Goal: Information Seeking & Learning: Learn about a topic

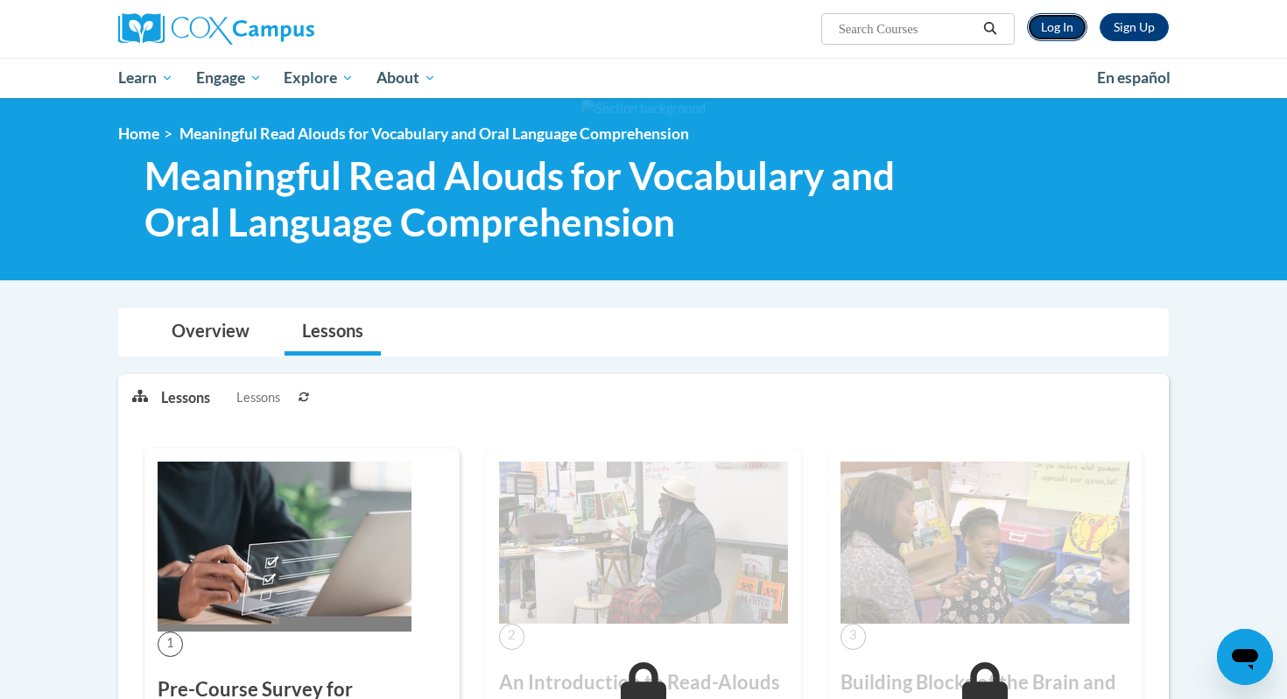
click at [1058, 28] on link "Log In" at bounding box center [1057, 27] width 60 height 28
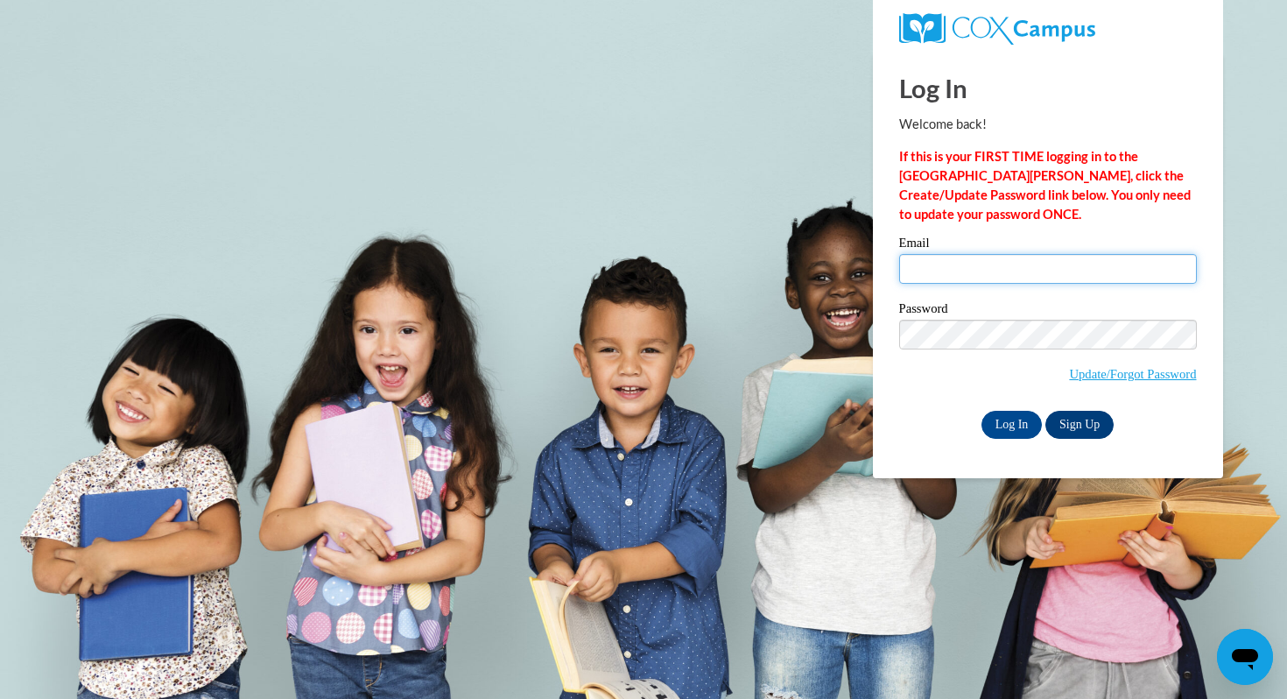
type input "[PERSON_NAME][EMAIL_ADDRESS][PERSON_NAME][DOMAIN_NAME]"
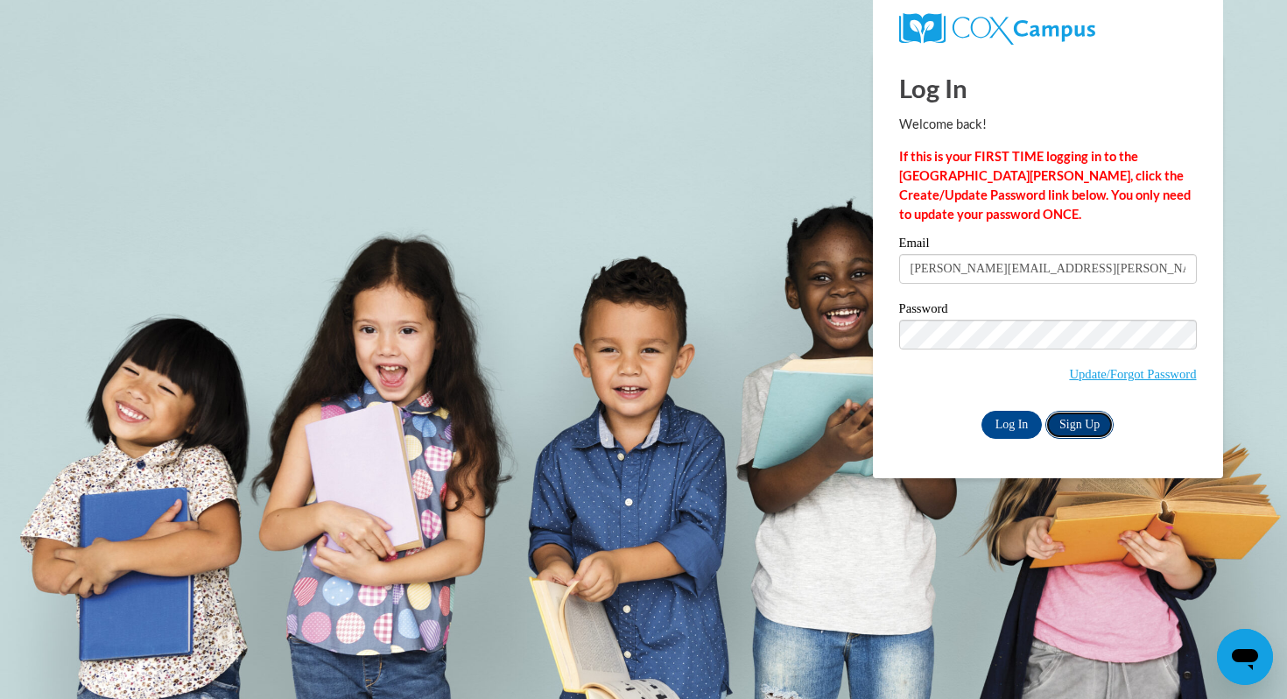
click at [1083, 424] on link "Sign Up" at bounding box center [1079, 425] width 68 height 28
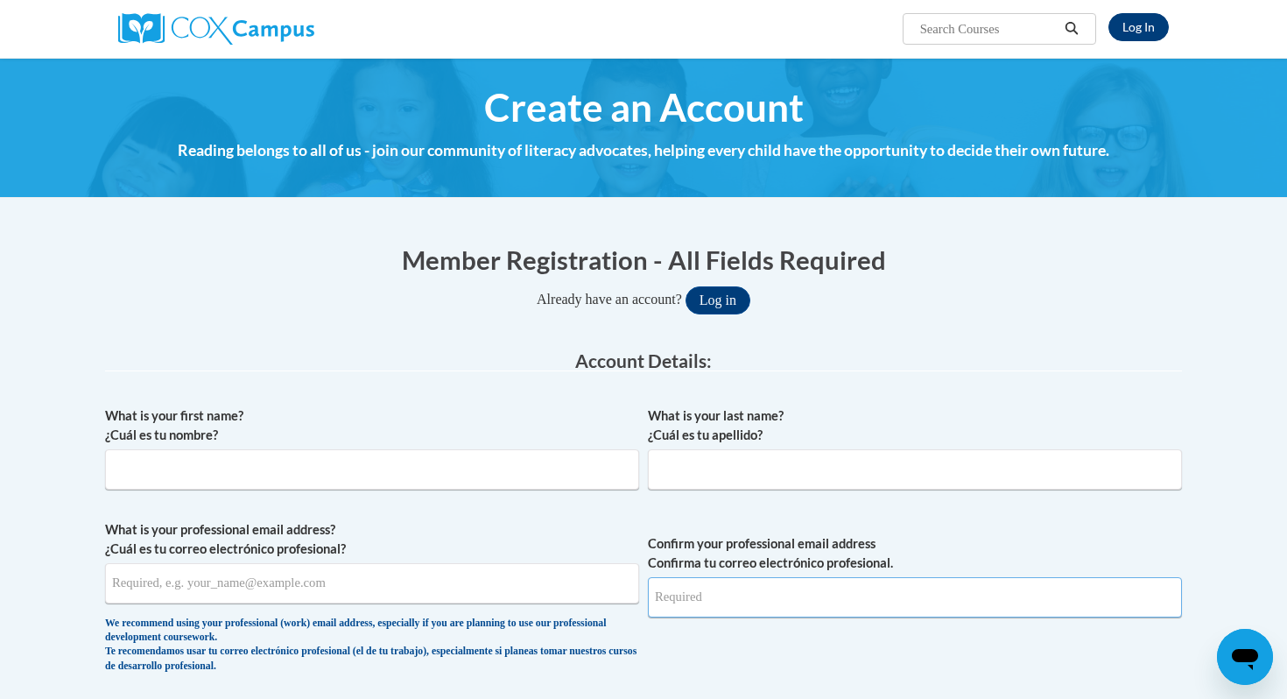
type input "[PERSON_NAME][EMAIL_ADDRESS][PERSON_NAME][DOMAIN_NAME]"
click at [1135, 33] on link "Log In" at bounding box center [1138, 27] width 60 height 28
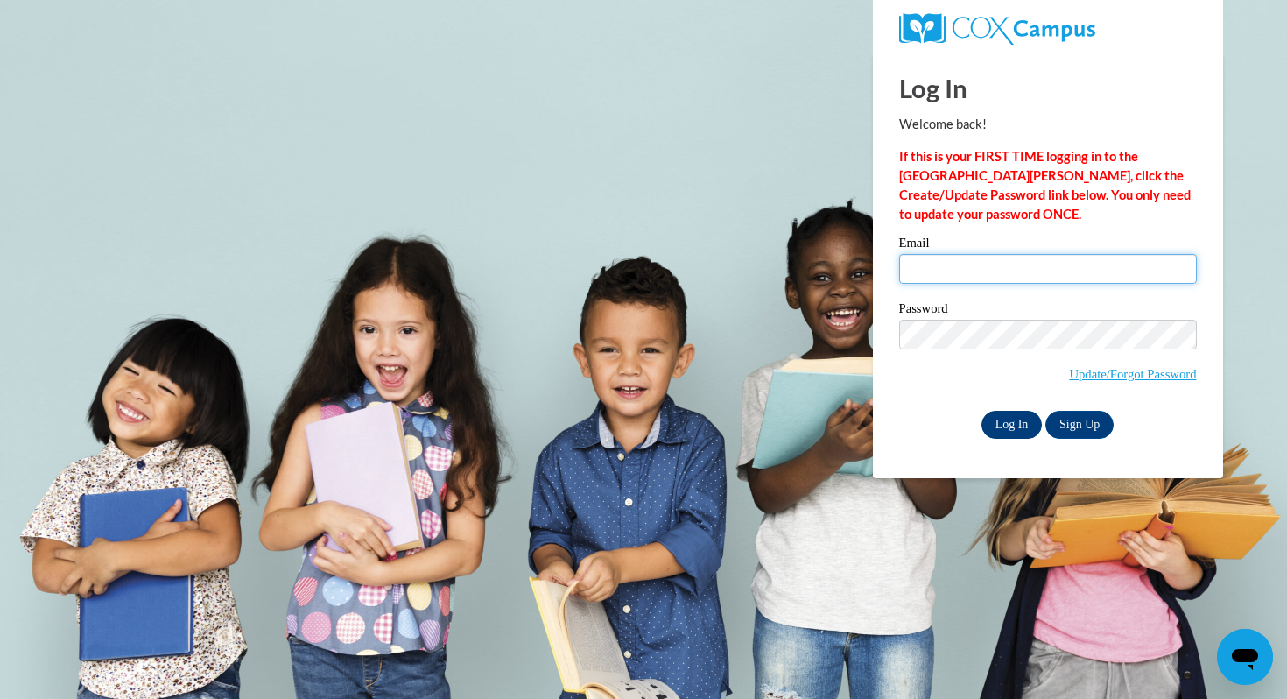
type input "[PERSON_NAME][EMAIL_ADDRESS][PERSON_NAME][DOMAIN_NAME]"
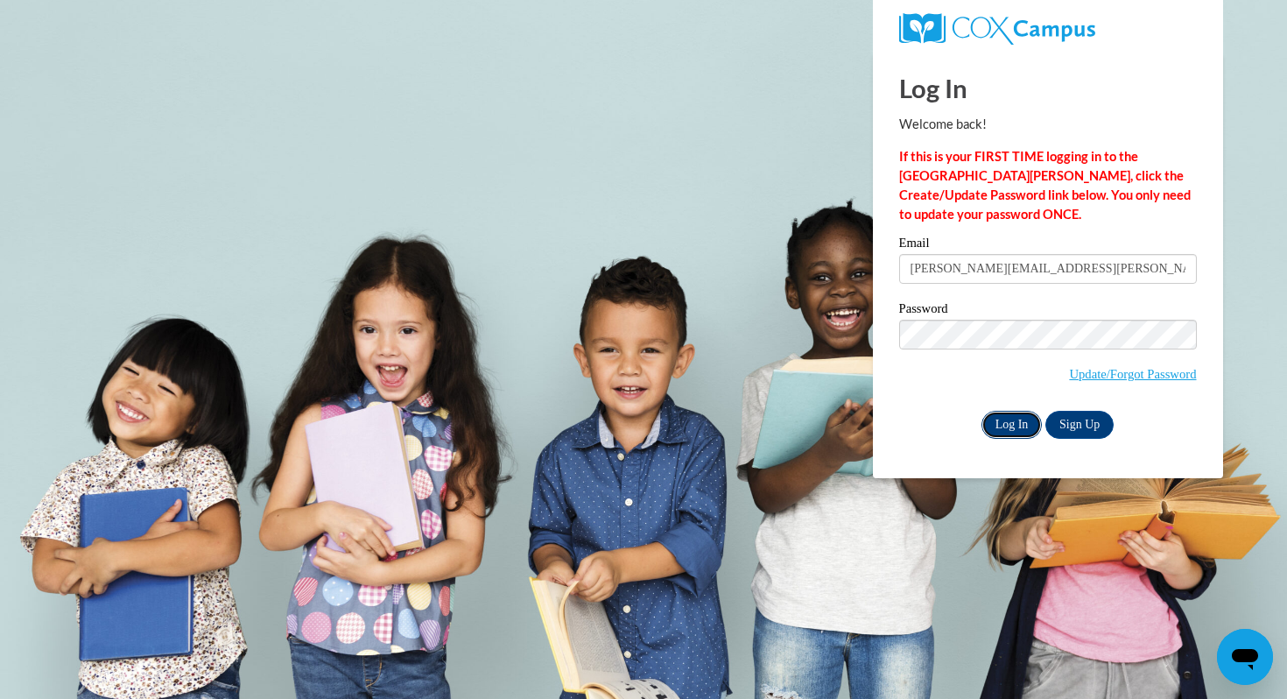
click at [1016, 418] on input "Log In" at bounding box center [1011, 425] width 61 height 28
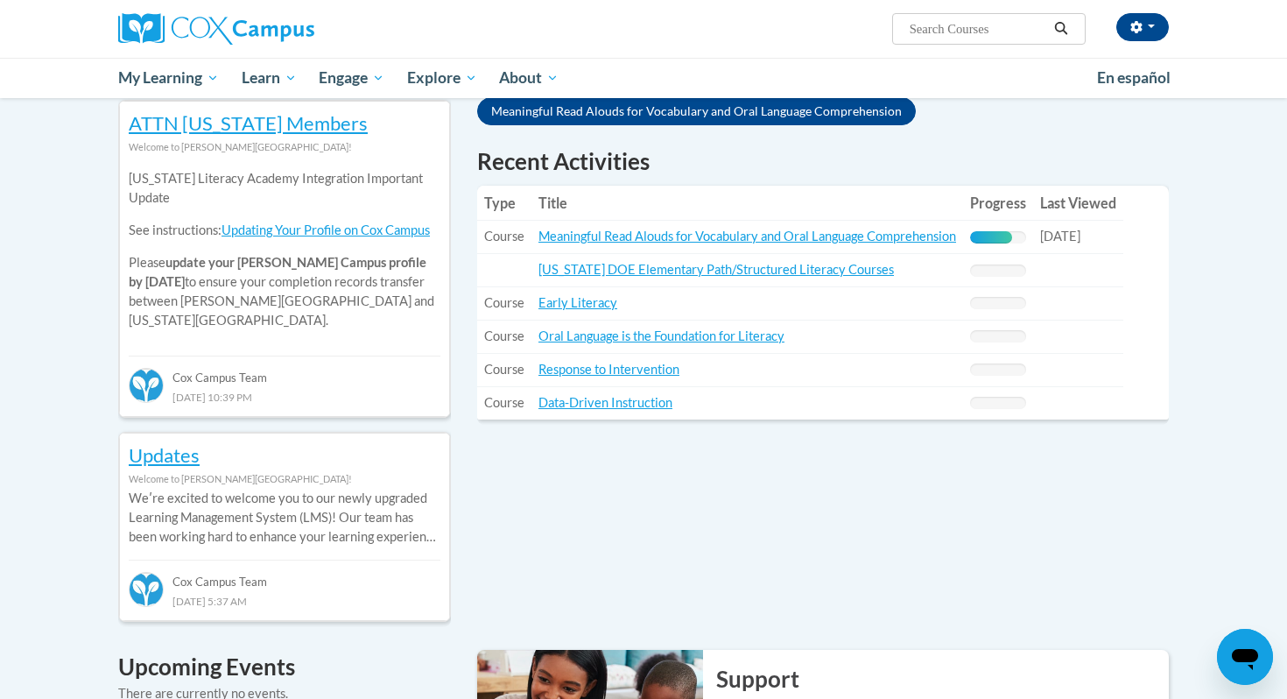
scroll to position [586, 0]
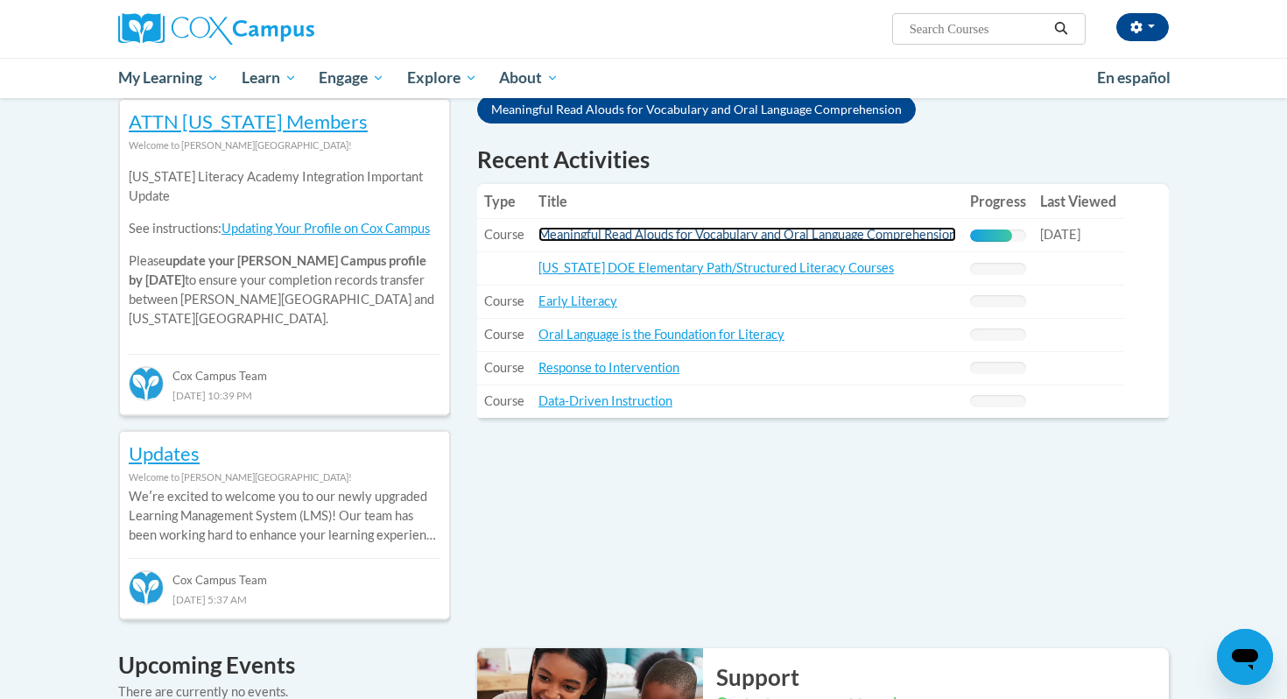
click at [676, 242] on link "Meaningful Read Alouds for Vocabulary and Oral Language Comprehension" at bounding box center [747, 234] width 418 height 15
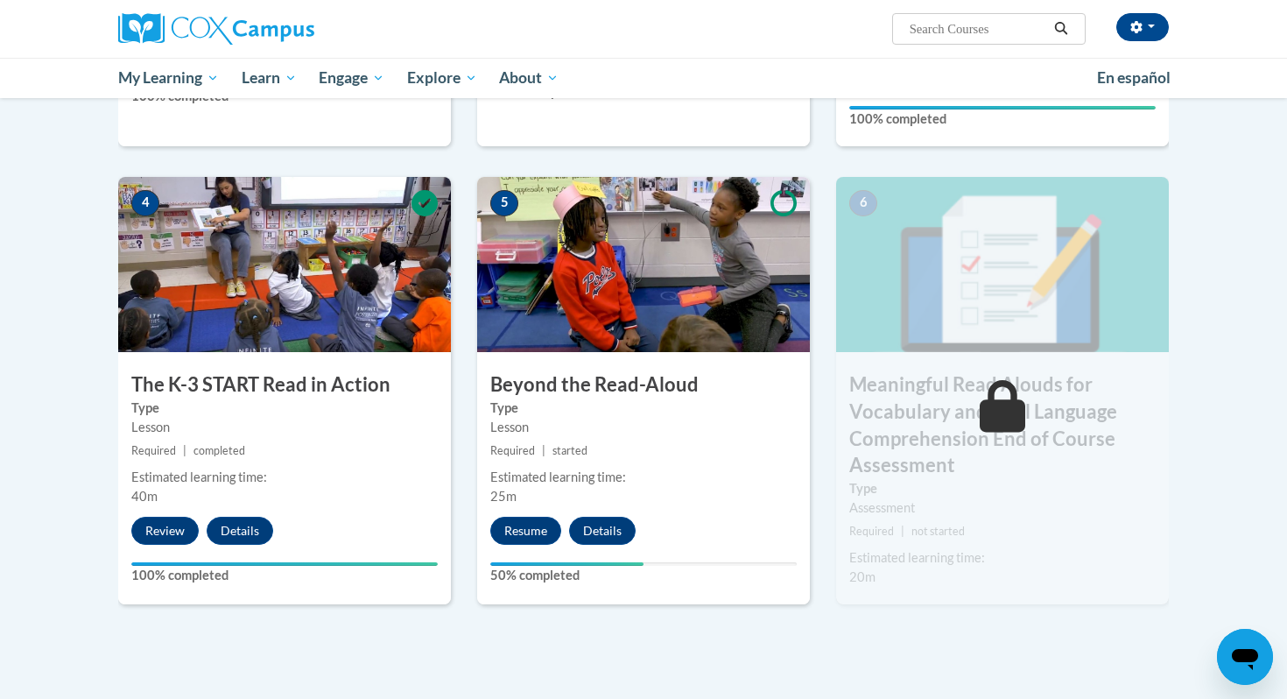
scroll to position [807, 0]
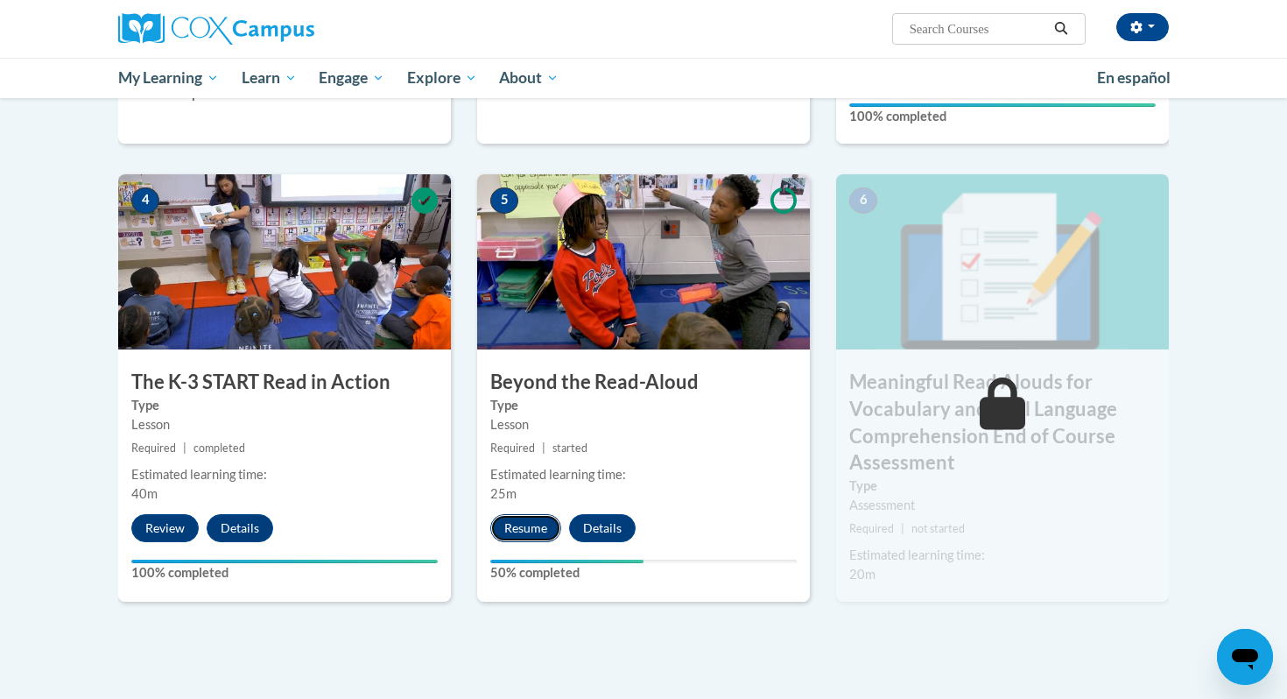
click at [529, 530] on button "Resume" at bounding box center [525, 528] width 71 height 28
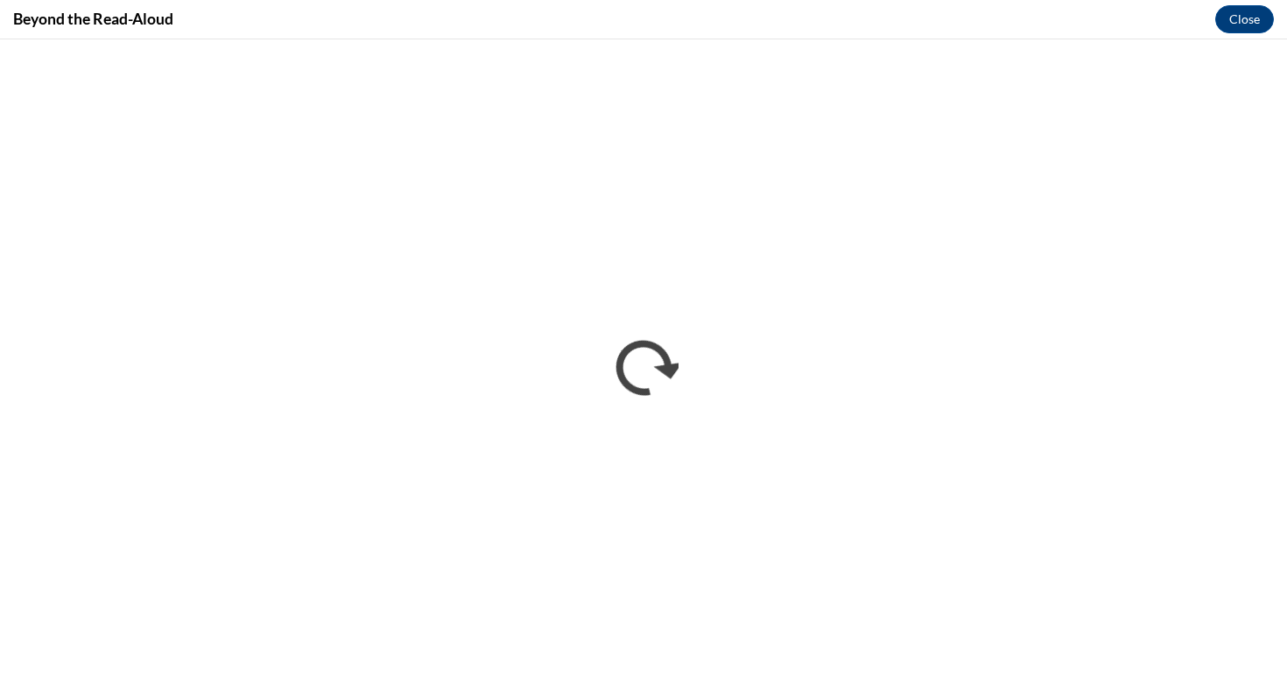
scroll to position [0, 0]
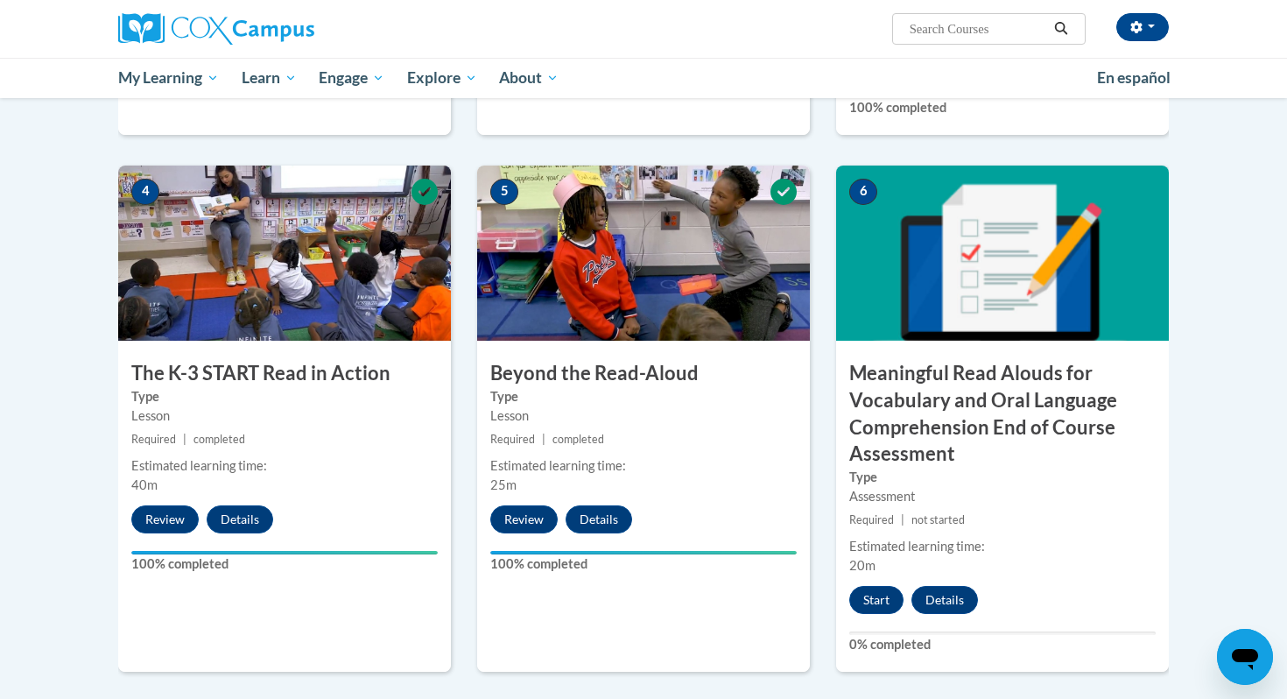
scroll to position [823, 0]
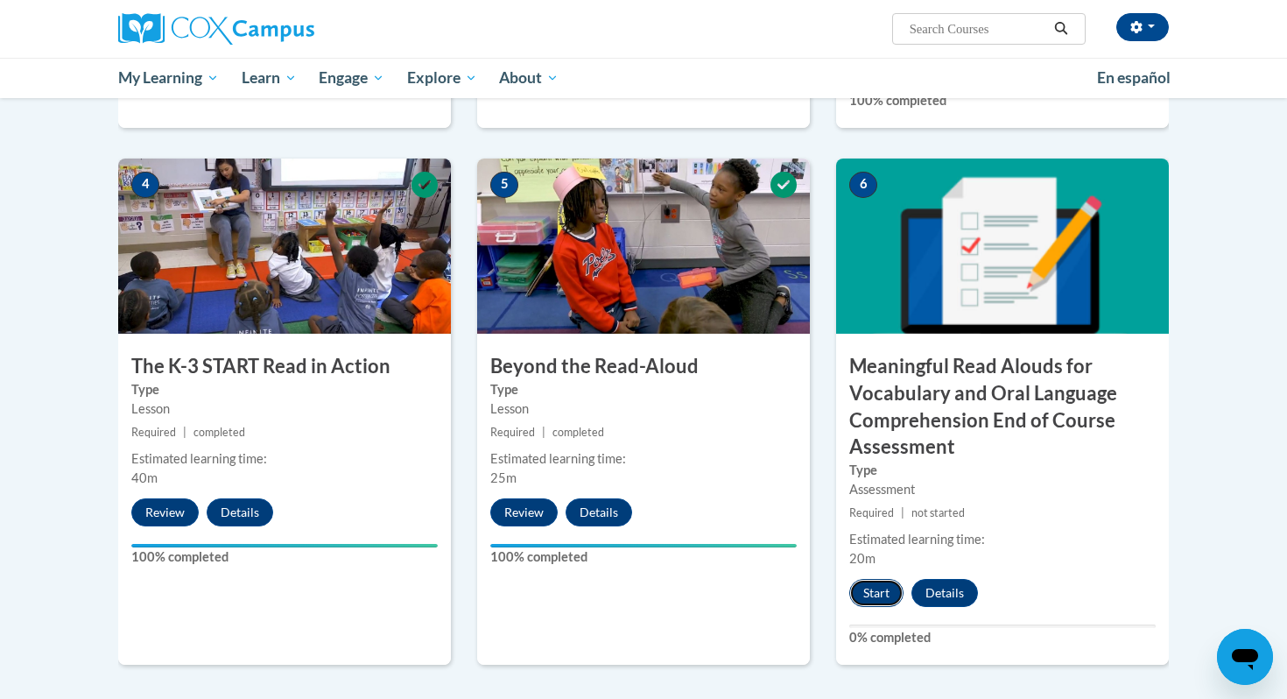
click at [896, 590] on button "Start" at bounding box center [876, 593] width 54 height 28
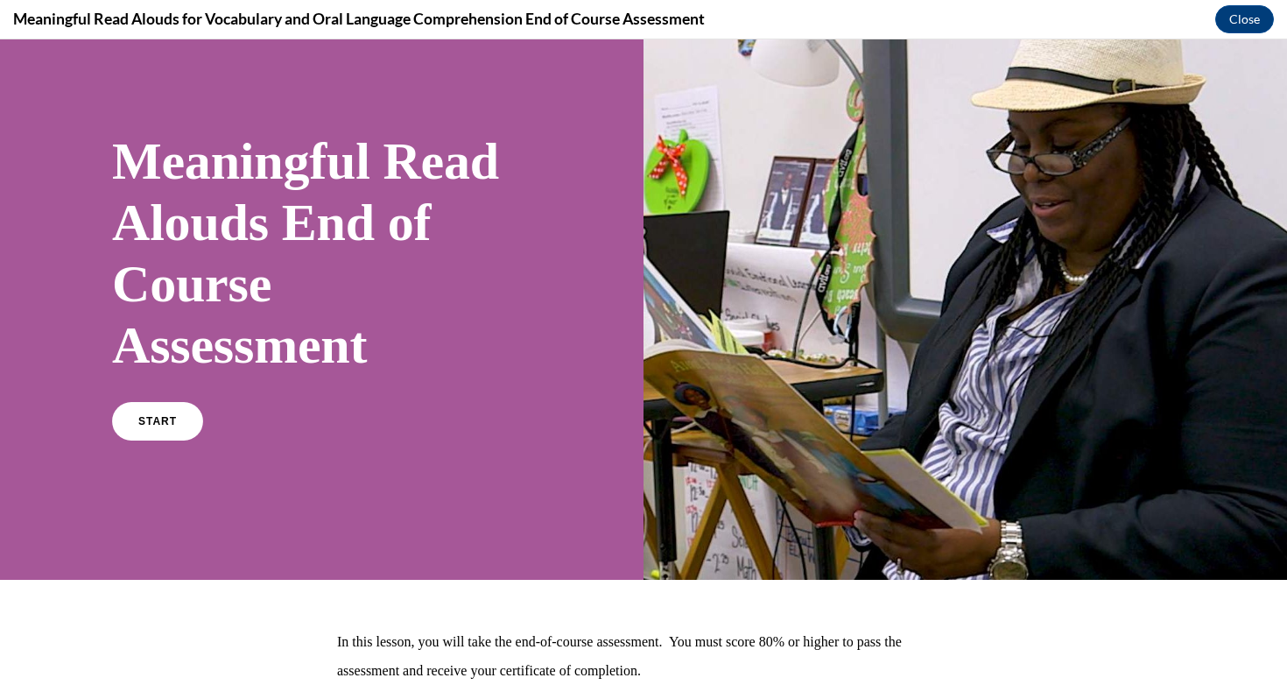
scroll to position [53, 0]
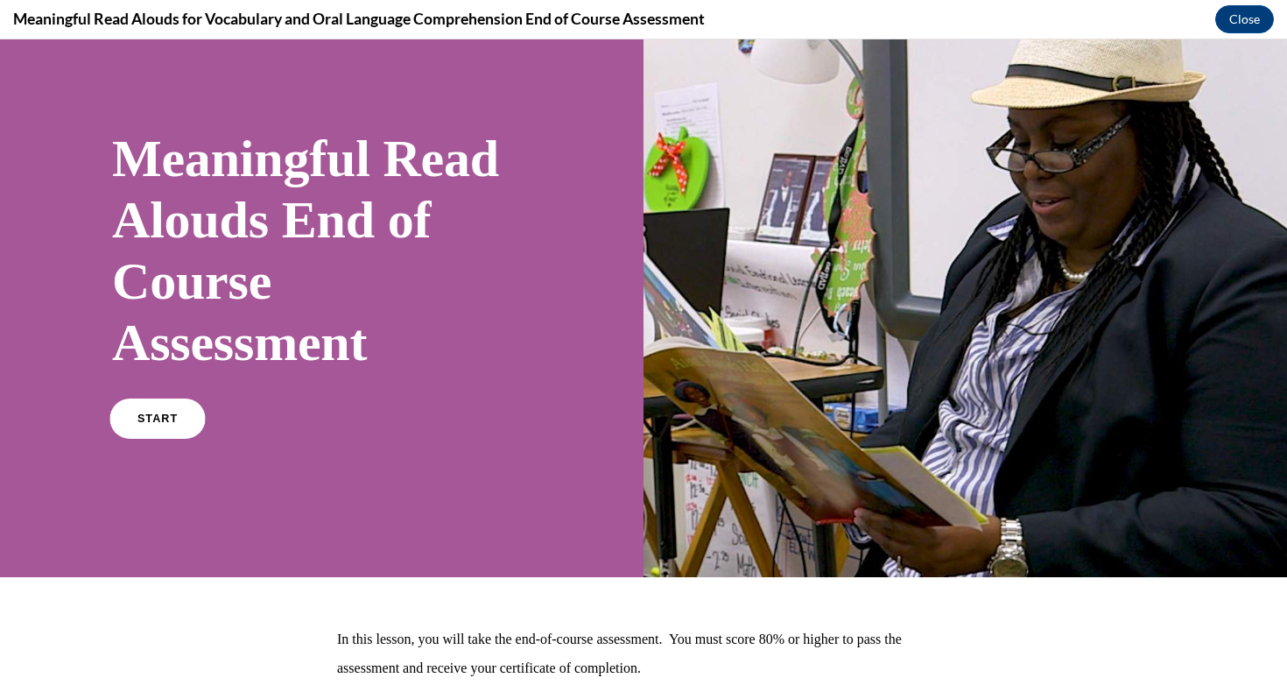
click at [165, 422] on span "START" at bounding box center [157, 418] width 40 height 13
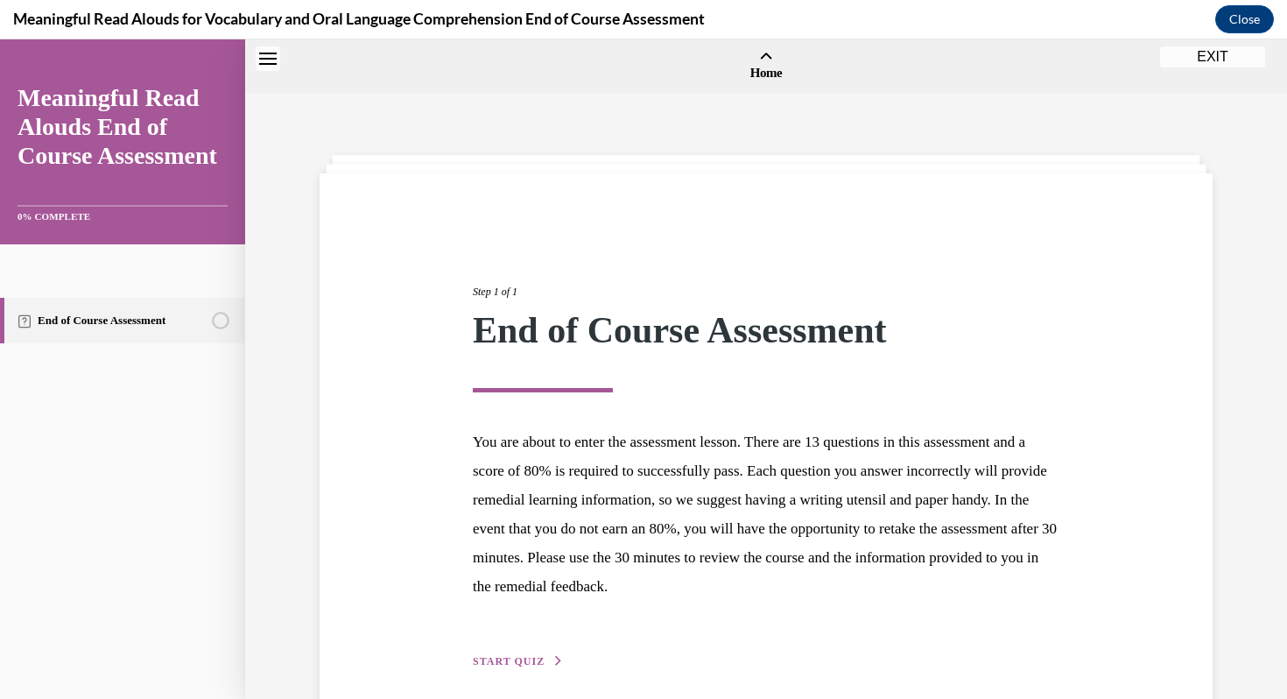
scroll to position [54, 0]
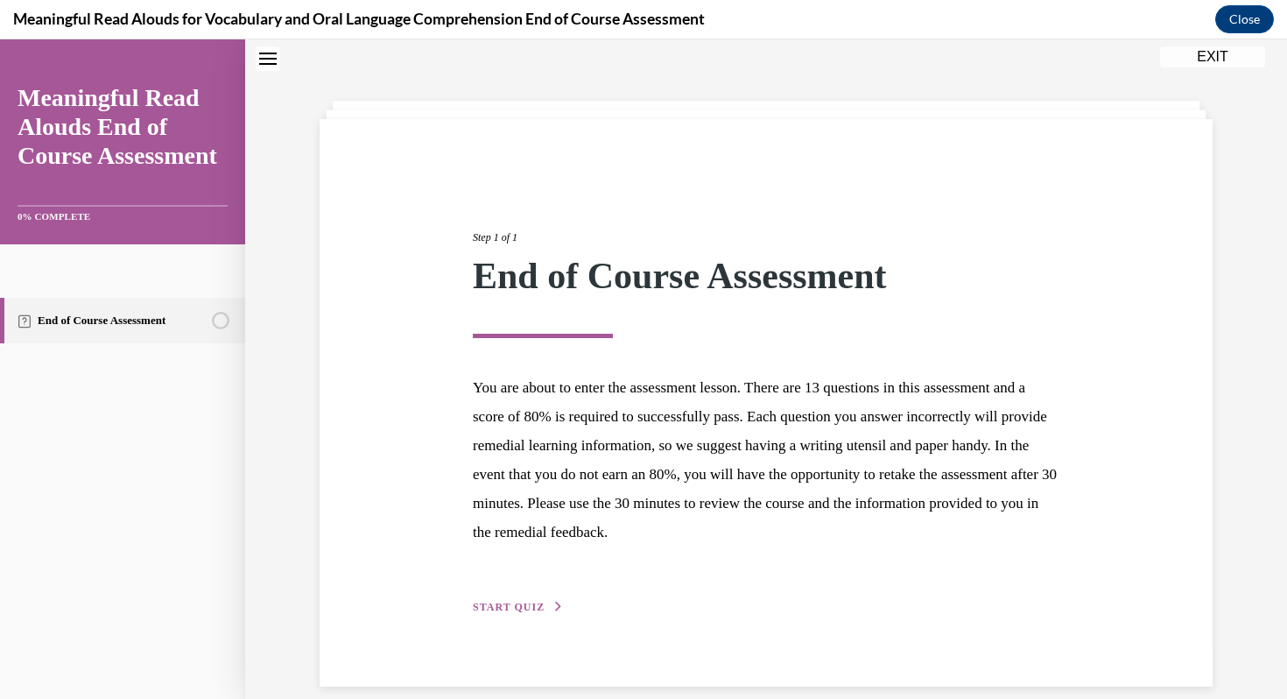
click at [522, 608] on span "START QUIZ" at bounding box center [509, 607] width 72 height 12
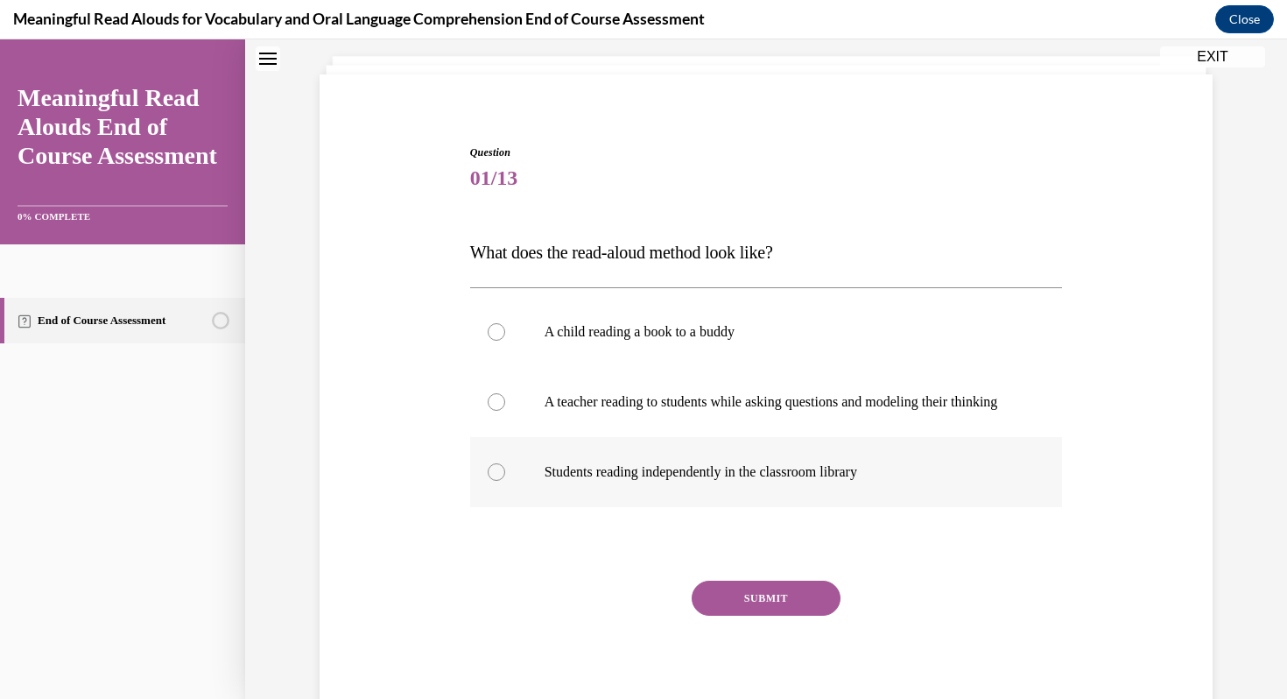
scroll to position [103, 0]
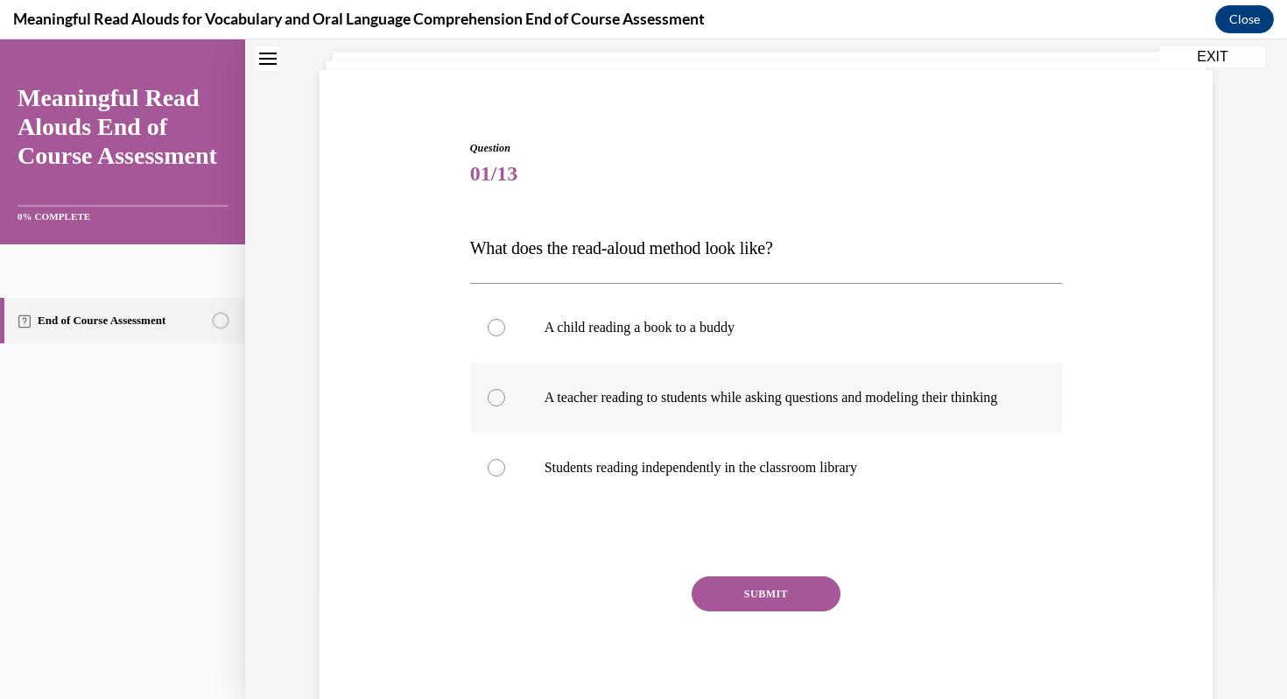
click at [497, 406] on div at bounding box center [497, 398] width 18 height 18
click at [497, 406] on input "A teacher reading to students while asking questions and modeling their thinking" at bounding box center [497, 398] width 18 height 18
radio input "true"
click at [787, 611] on button "SUBMIT" at bounding box center [766, 593] width 149 height 35
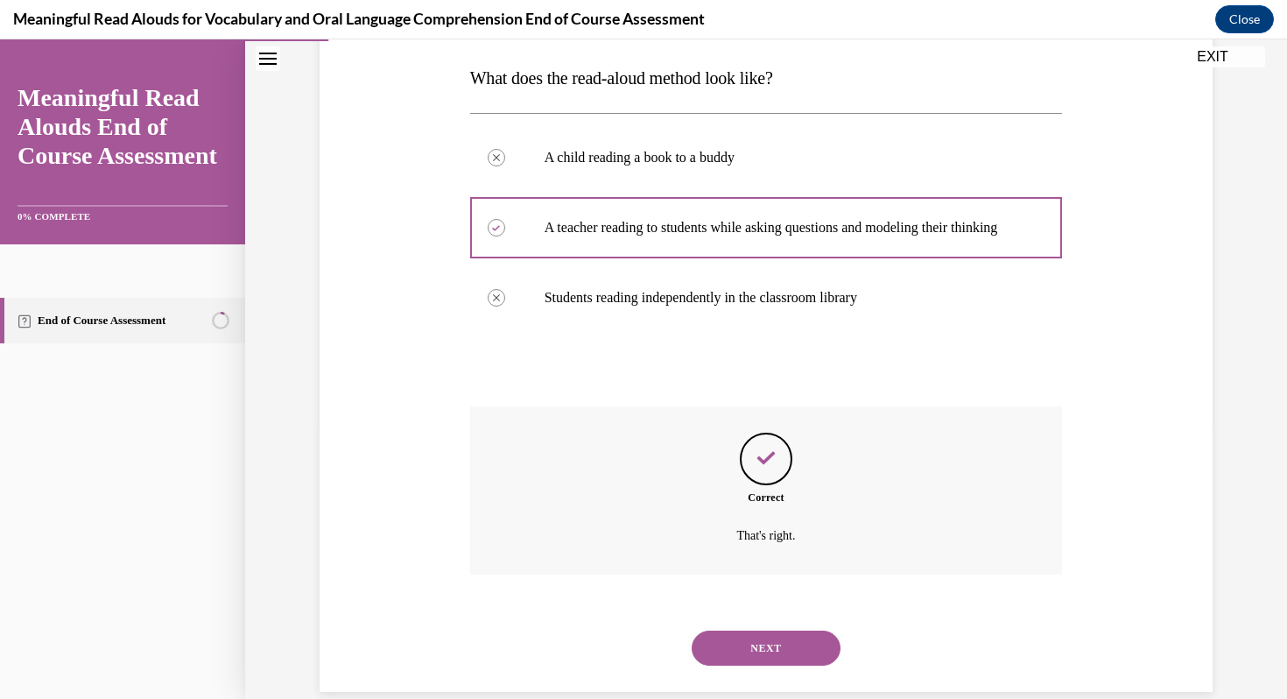
scroll to position [319, 0]
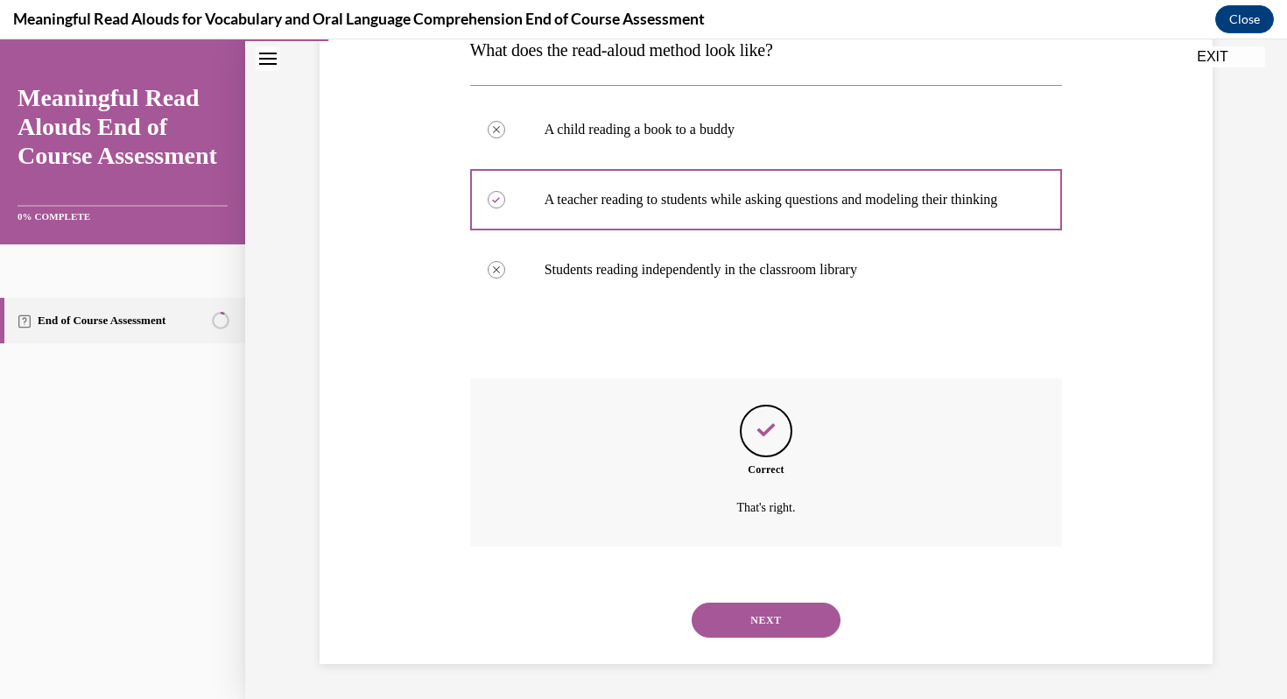
click at [787, 615] on button "NEXT" at bounding box center [766, 619] width 149 height 35
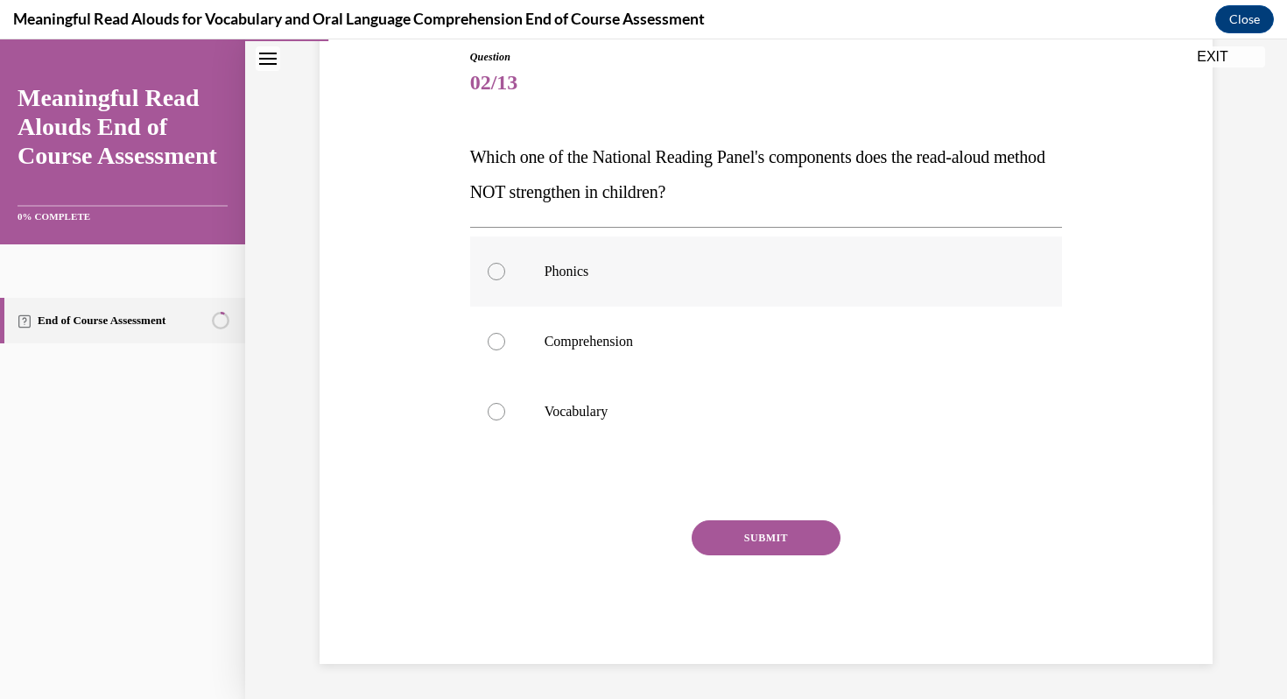
click at [496, 278] on div at bounding box center [497, 272] width 18 height 18
click at [496, 278] on input "Phonics" at bounding box center [497, 272] width 18 height 18
radio input "true"
click at [727, 531] on button "SUBMIT" at bounding box center [766, 537] width 149 height 35
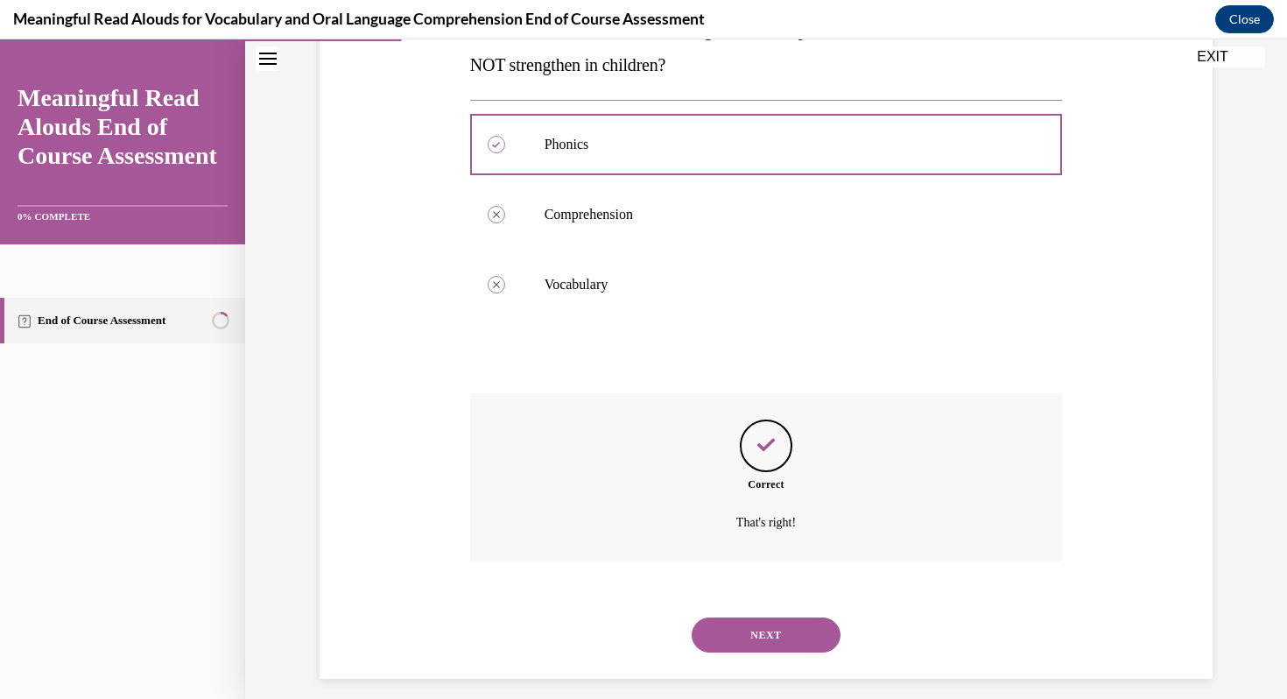
scroll to position [336, 0]
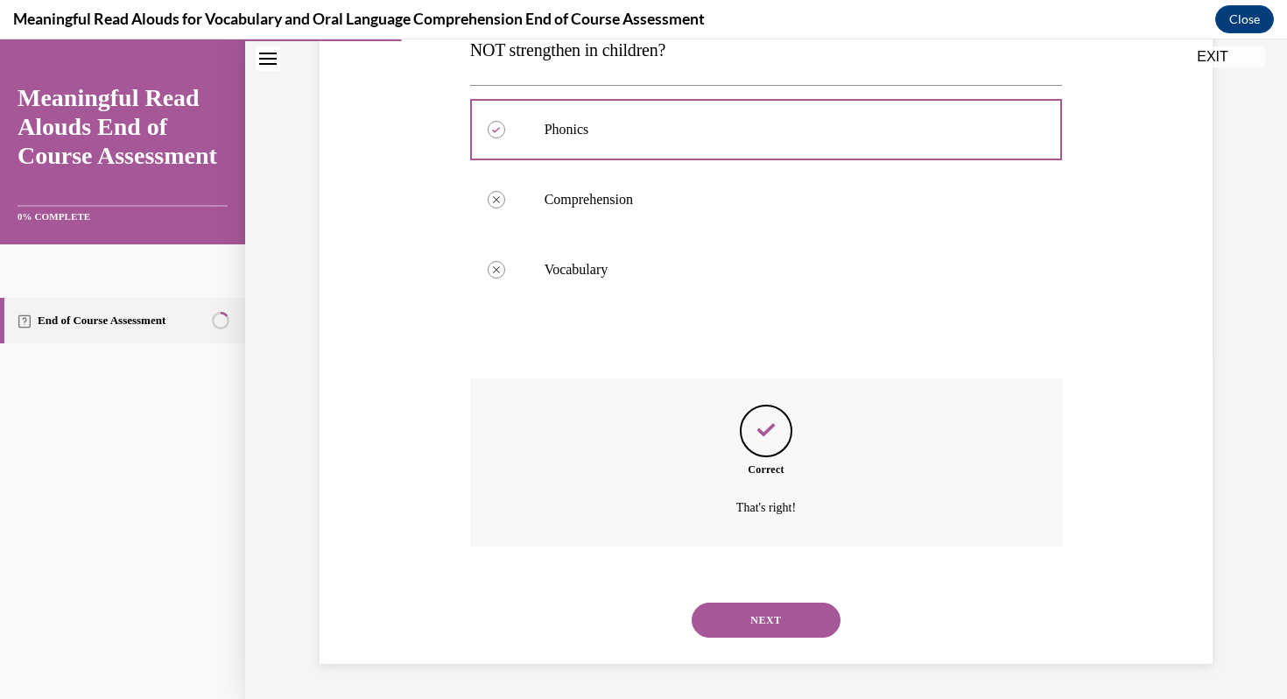
click at [761, 610] on button "NEXT" at bounding box center [766, 619] width 149 height 35
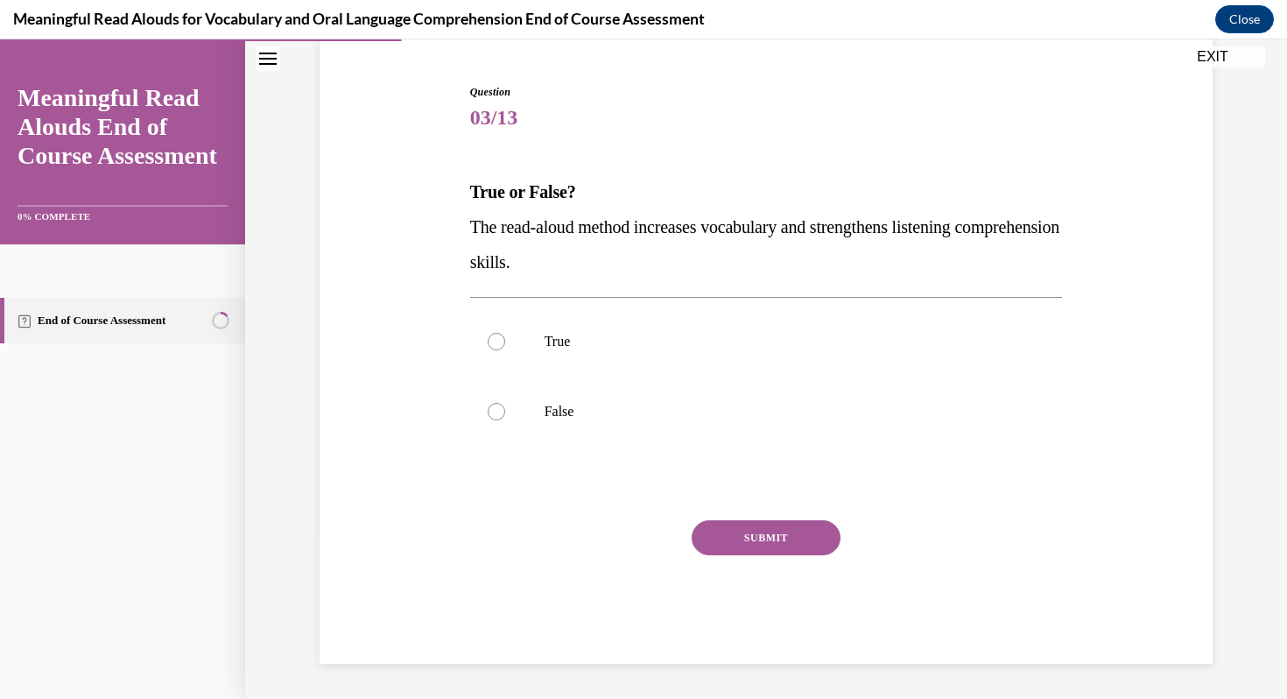
scroll to position [159, 0]
click at [502, 345] on div at bounding box center [497, 342] width 18 height 18
click at [502, 345] on input "True" at bounding box center [497, 342] width 18 height 18
radio input "true"
click at [746, 530] on button "SUBMIT" at bounding box center [766, 537] width 149 height 35
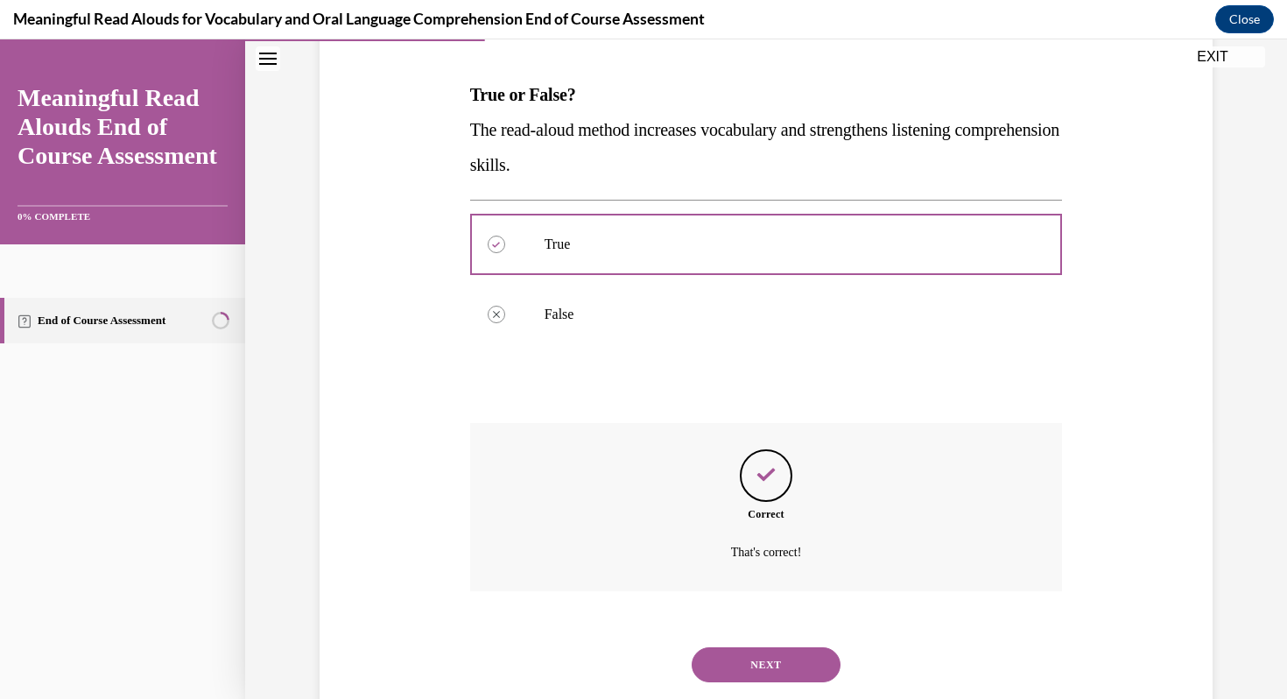
scroll to position [301, 0]
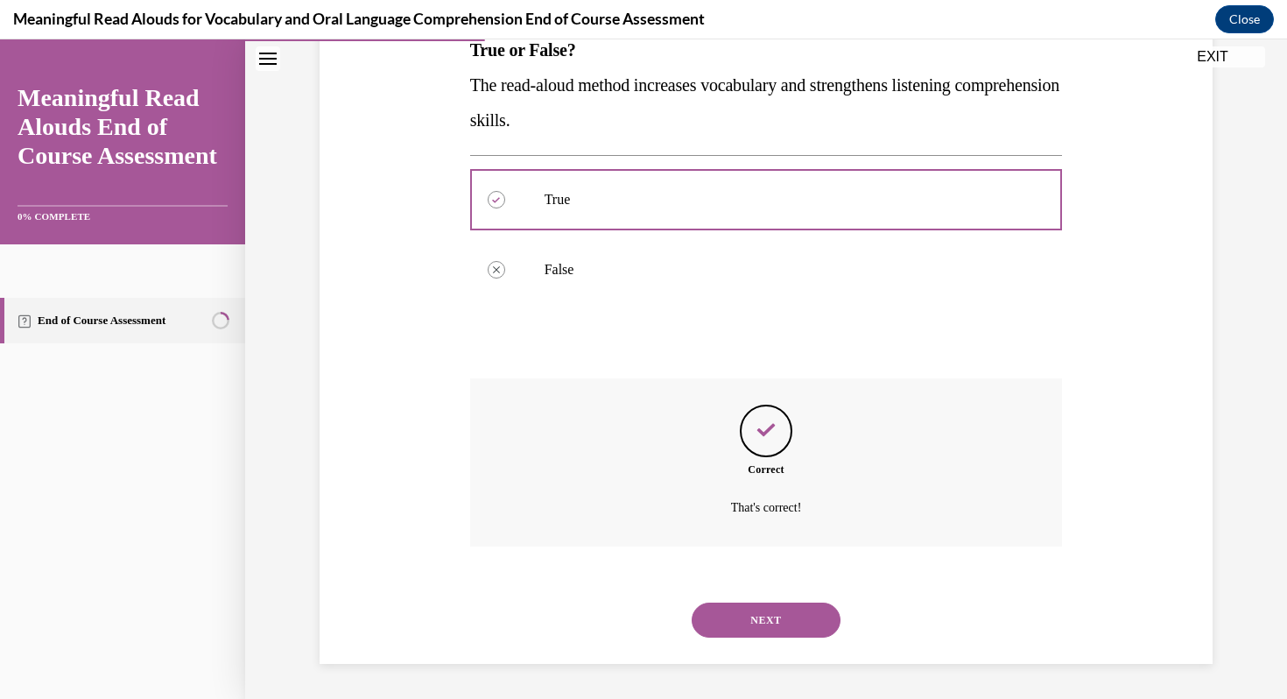
click at [777, 624] on button "NEXT" at bounding box center [766, 619] width 149 height 35
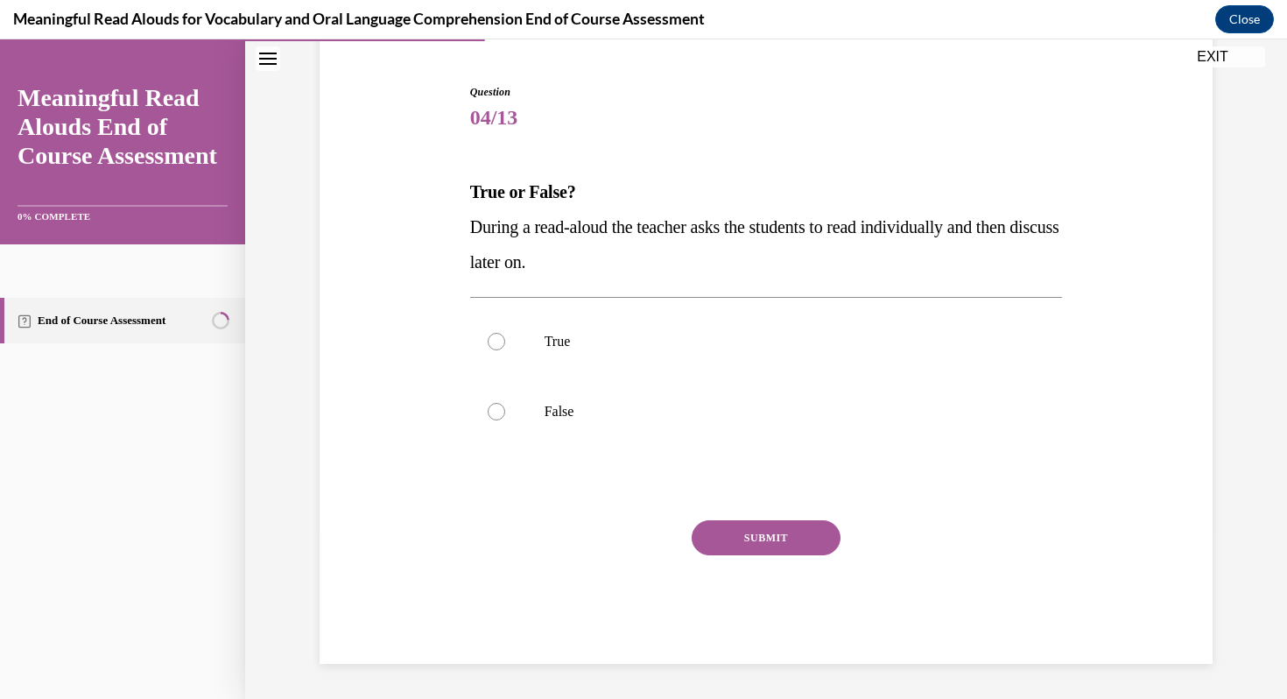
scroll to position [159, 0]
click at [496, 411] on div at bounding box center [497, 412] width 18 height 18
click at [496, 411] on input "False" at bounding box center [497, 412] width 18 height 18
radio input "true"
click at [741, 533] on button "SUBMIT" at bounding box center [766, 537] width 149 height 35
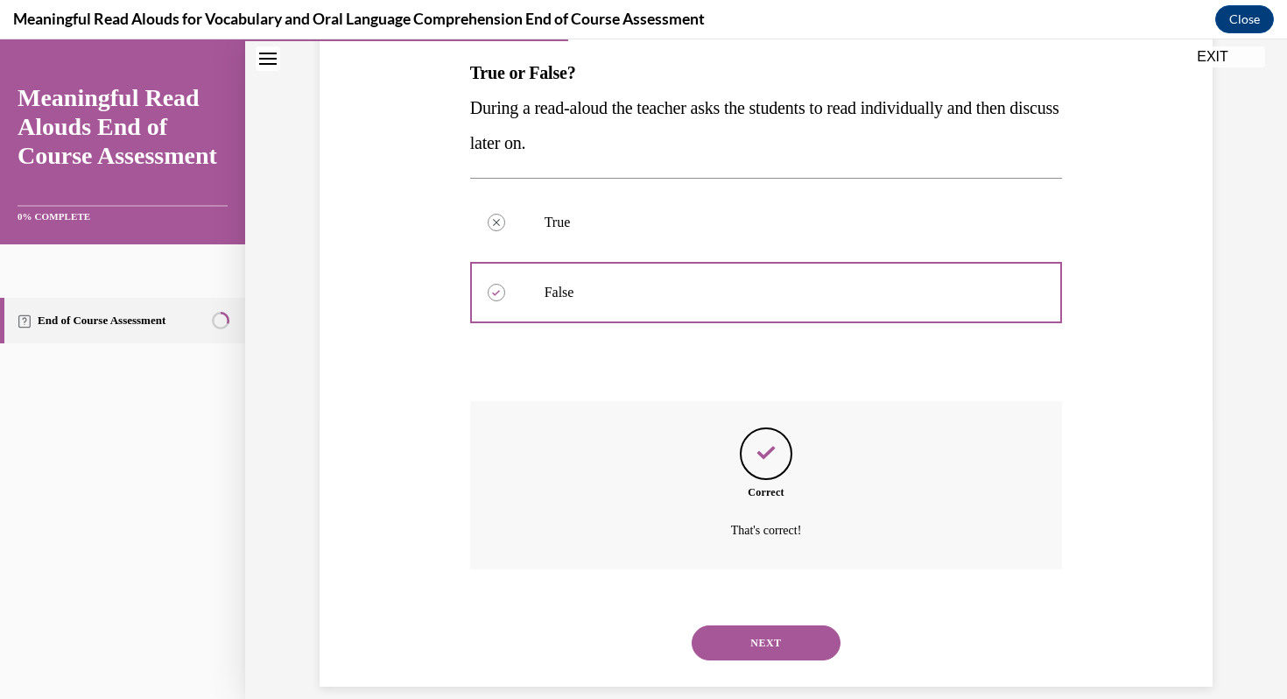
scroll to position [301, 0]
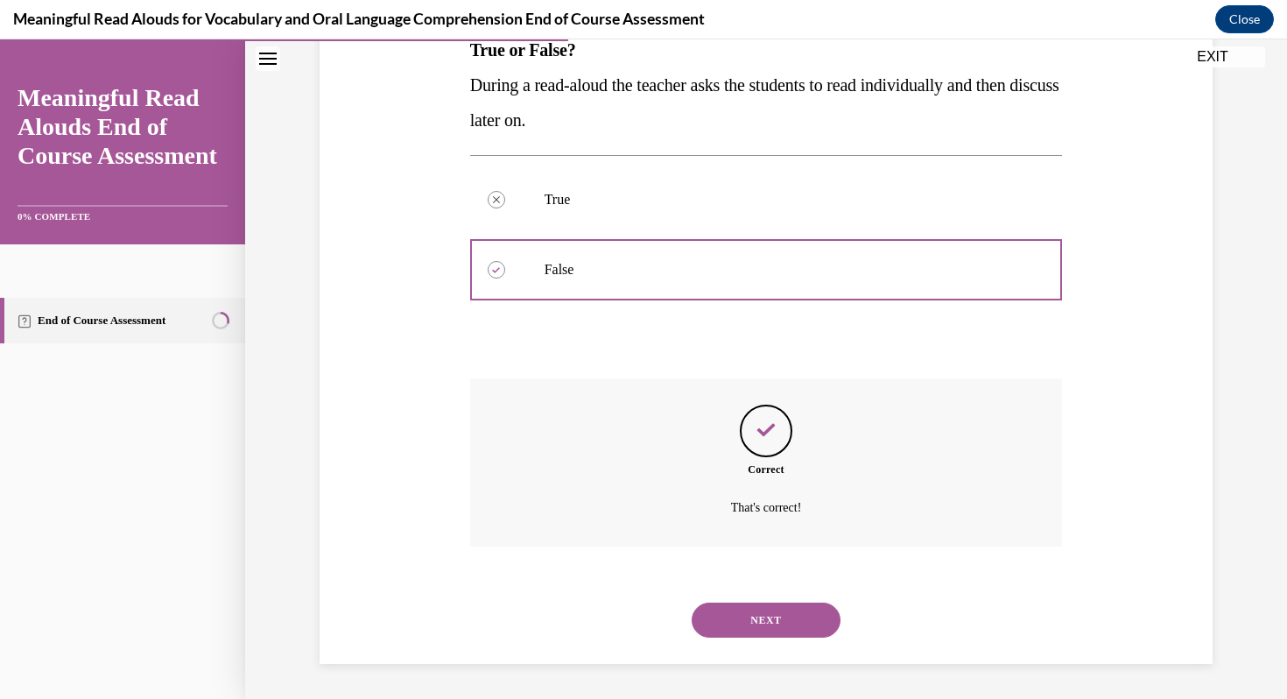
click at [767, 622] on button "NEXT" at bounding box center [766, 619] width 149 height 35
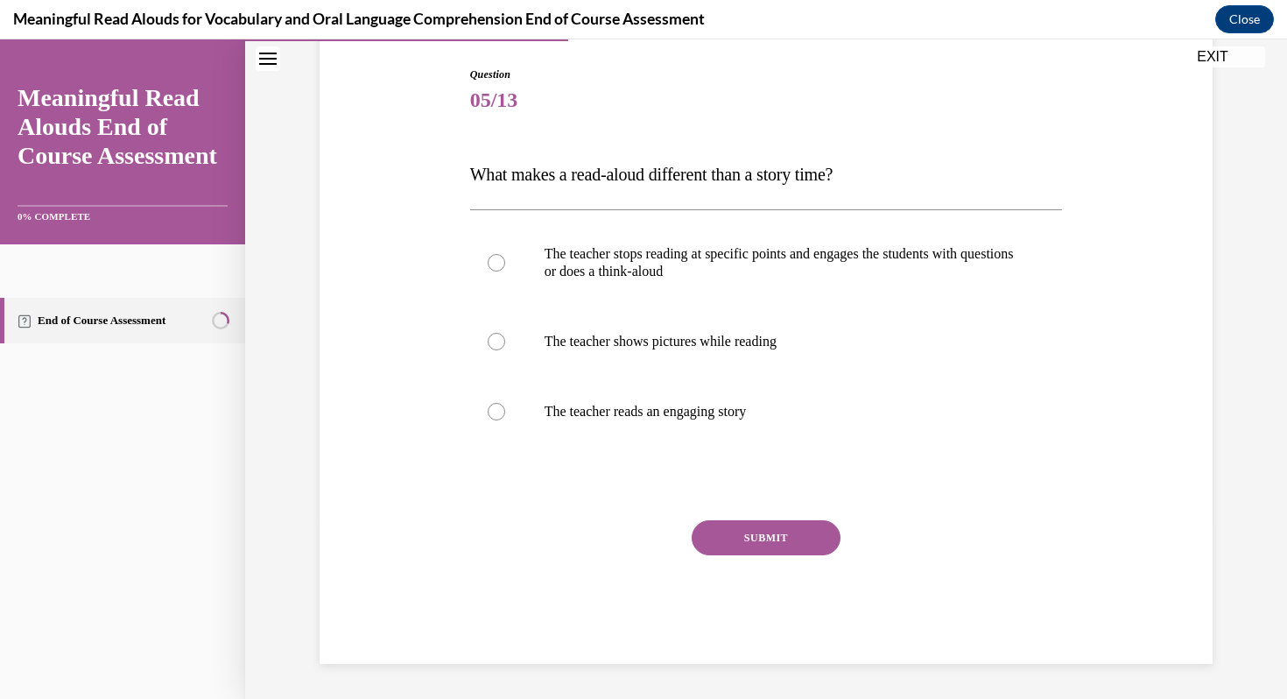
scroll to position [177, 0]
click at [500, 267] on div at bounding box center [497, 263] width 18 height 18
click at [500, 267] on input "The teacher stops reading at specific points and engages the students with ques…" at bounding box center [497, 263] width 18 height 18
radio input "true"
click at [765, 534] on button "SUBMIT" at bounding box center [766, 537] width 149 height 35
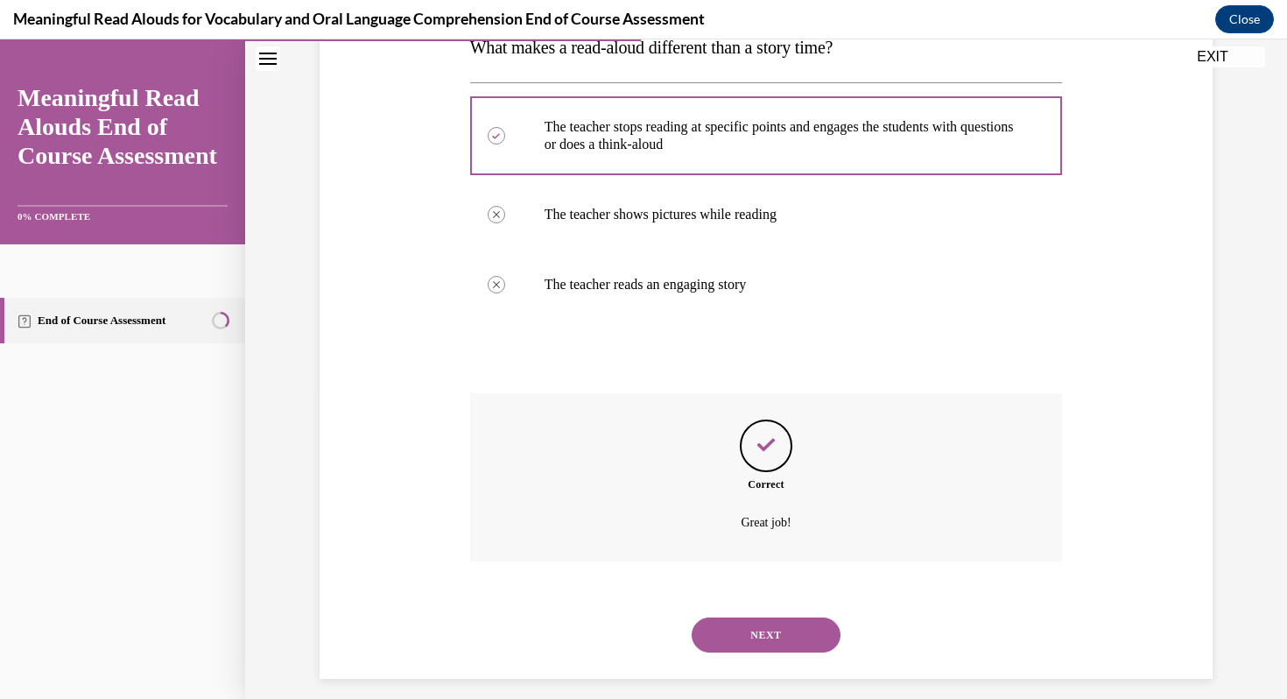
scroll to position [319, 0]
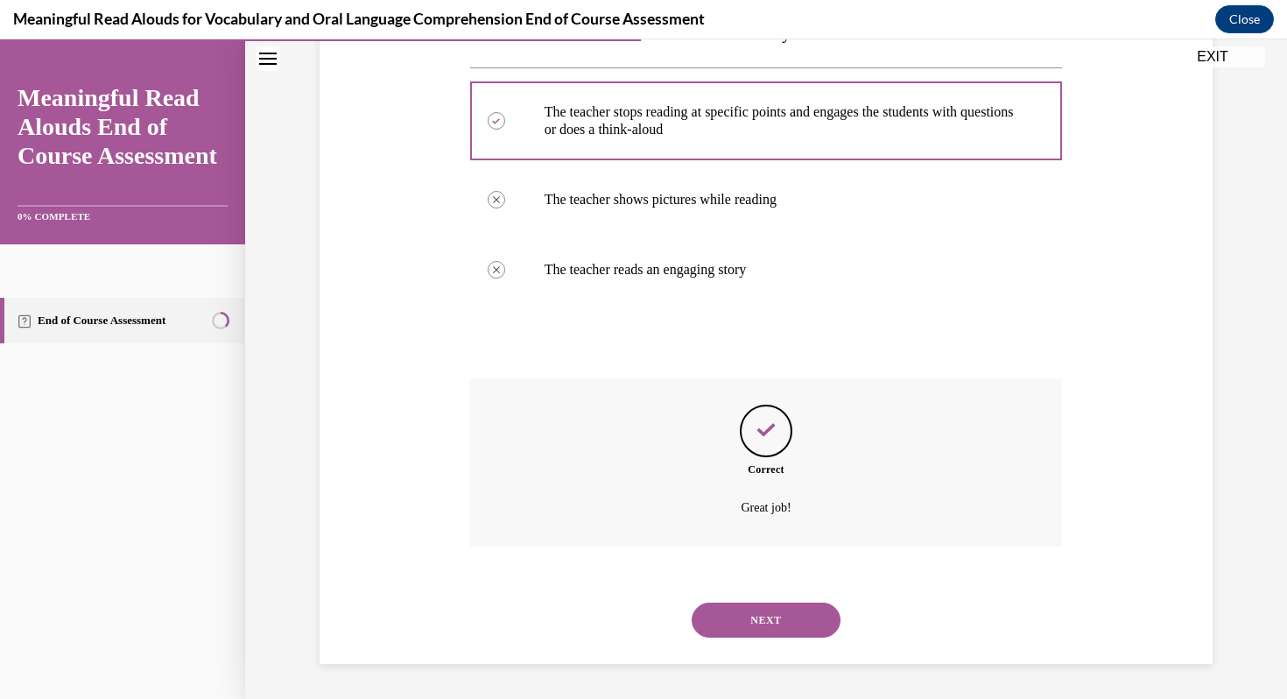
click at [762, 622] on button "NEXT" at bounding box center [766, 619] width 149 height 35
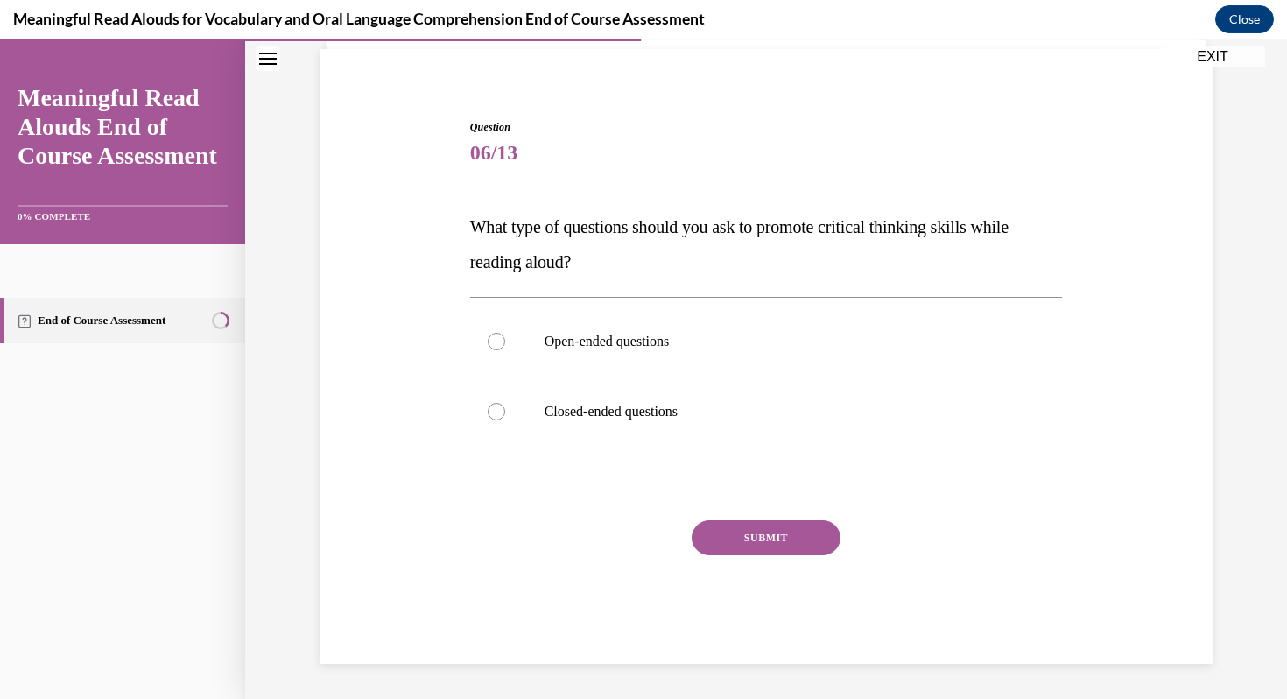
scroll to position [124, 0]
click at [498, 339] on div at bounding box center [497, 342] width 18 height 18
click at [498, 339] on input "Open-ended questions" at bounding box center [497, 342] width 18 height 18
radio input "true"
click at [756, 538] on button "SUBMIT" at bounding box center [766, 537] width 149 height 35
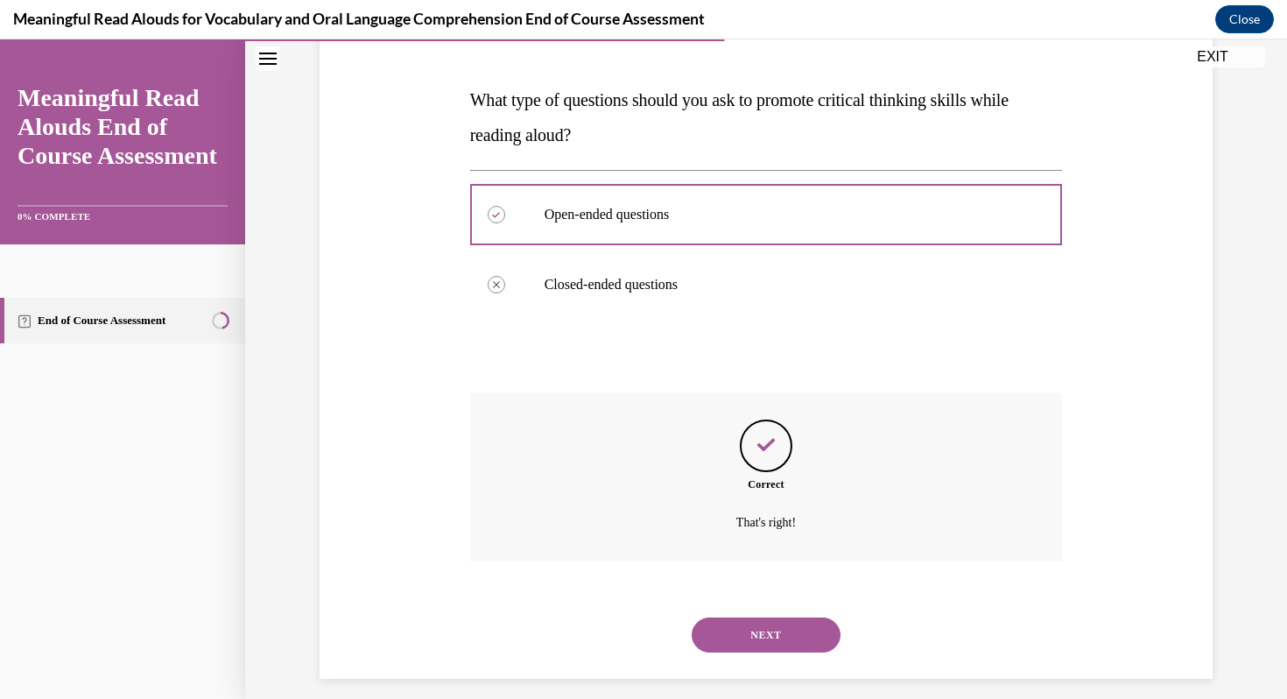
scroll to position [266, 0]
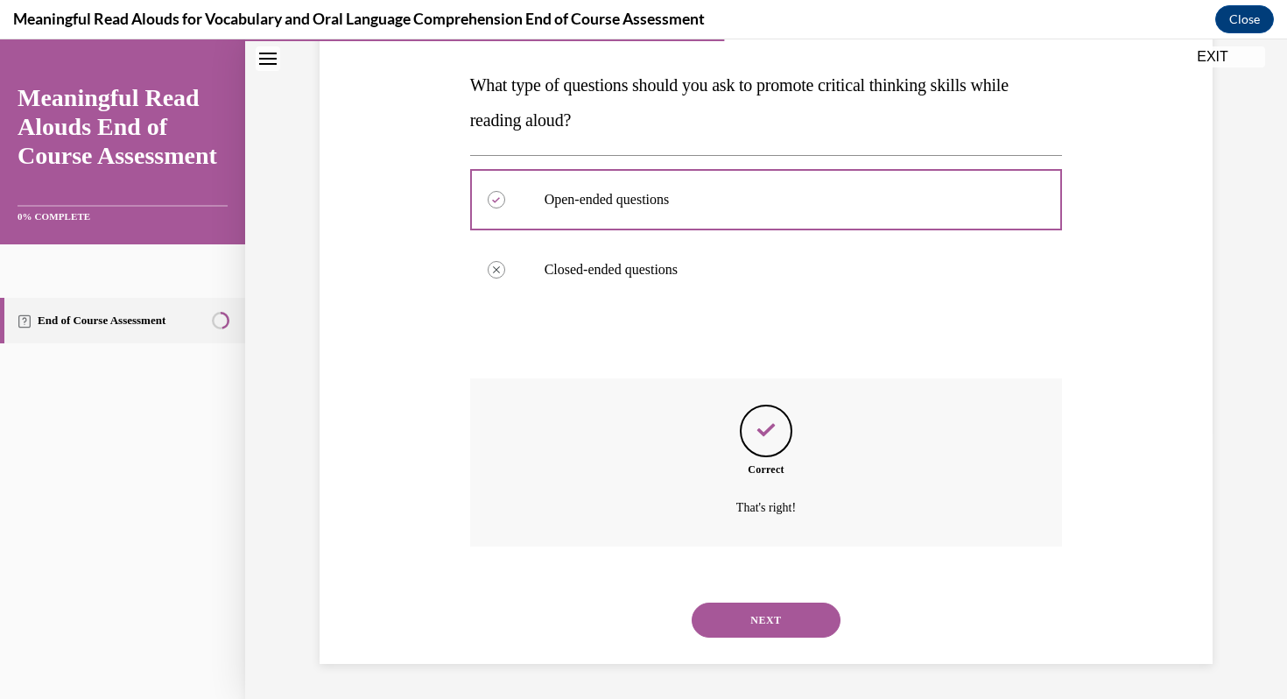
click at [762, 612] on button "NEXT" at bounding box center [766, 619] width 149 height 35
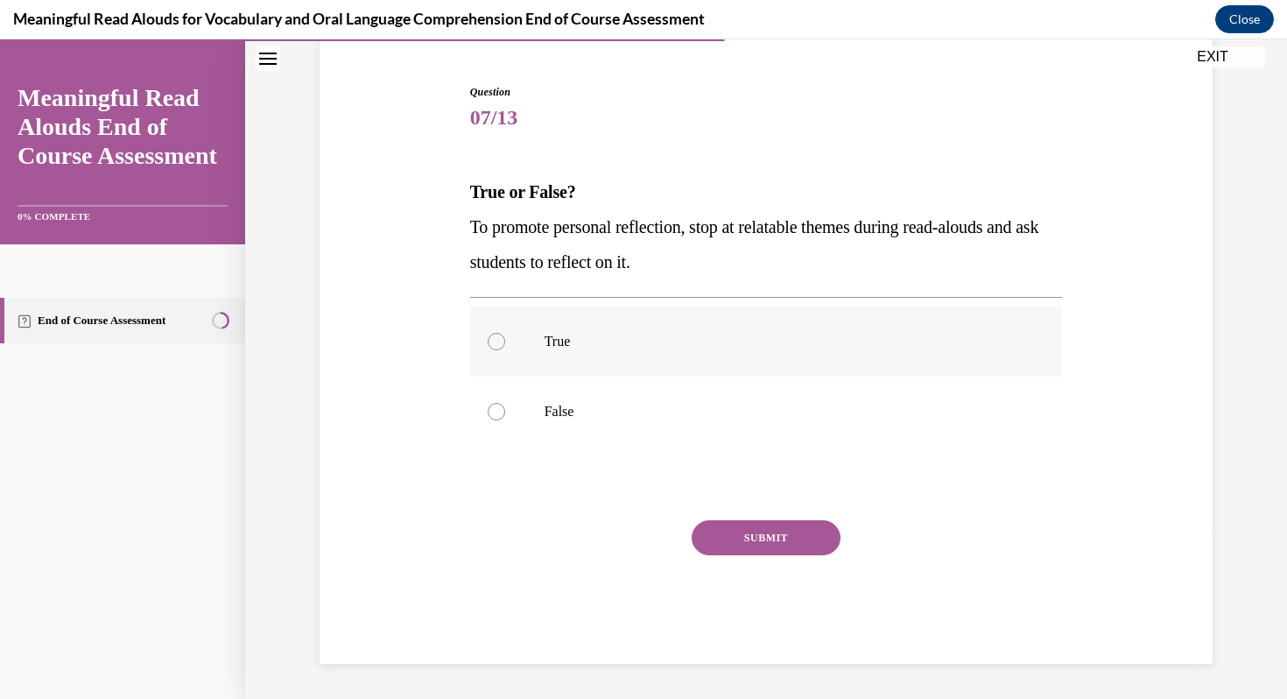
click at [497, 340] on div at bounding box center [497, 342] width 18 height 18
click at [497, 340] on input "True" at bounding box center [497, 342] width 18 height 18
radio input "true"
click at [735, 536] on button "SUBMIT" at bounding box center [766, 537] width 149 height 35
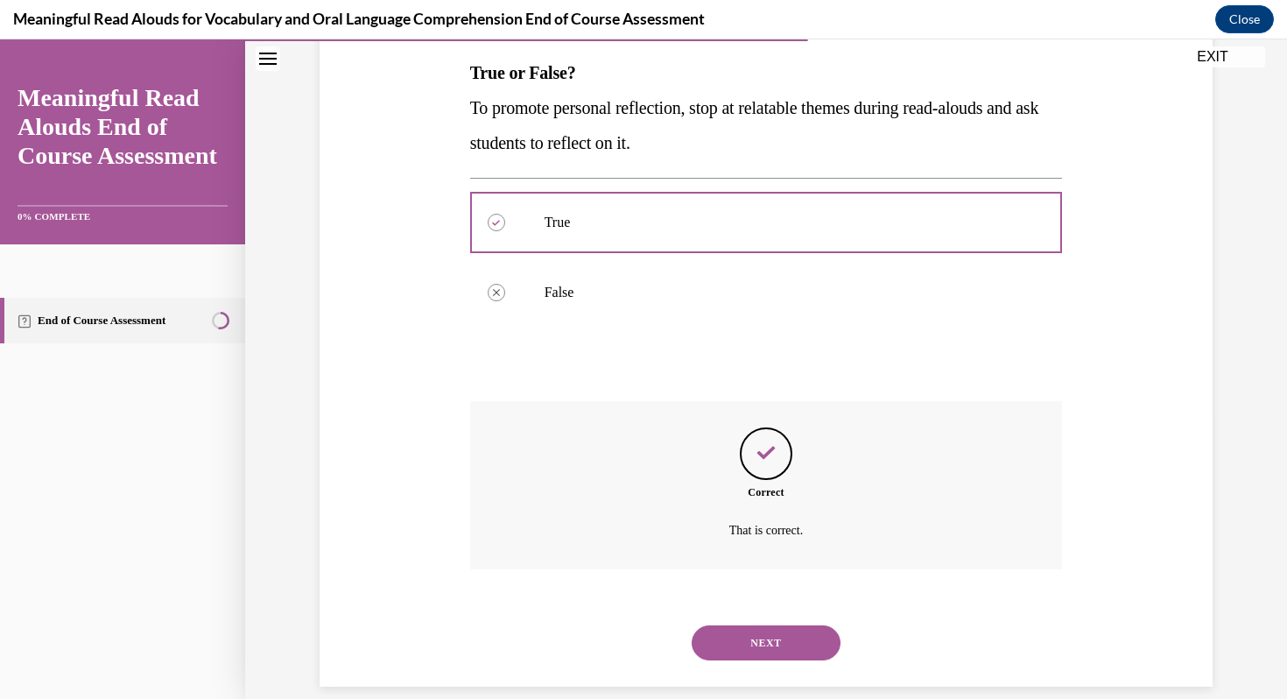
scroll to position [301, 0]
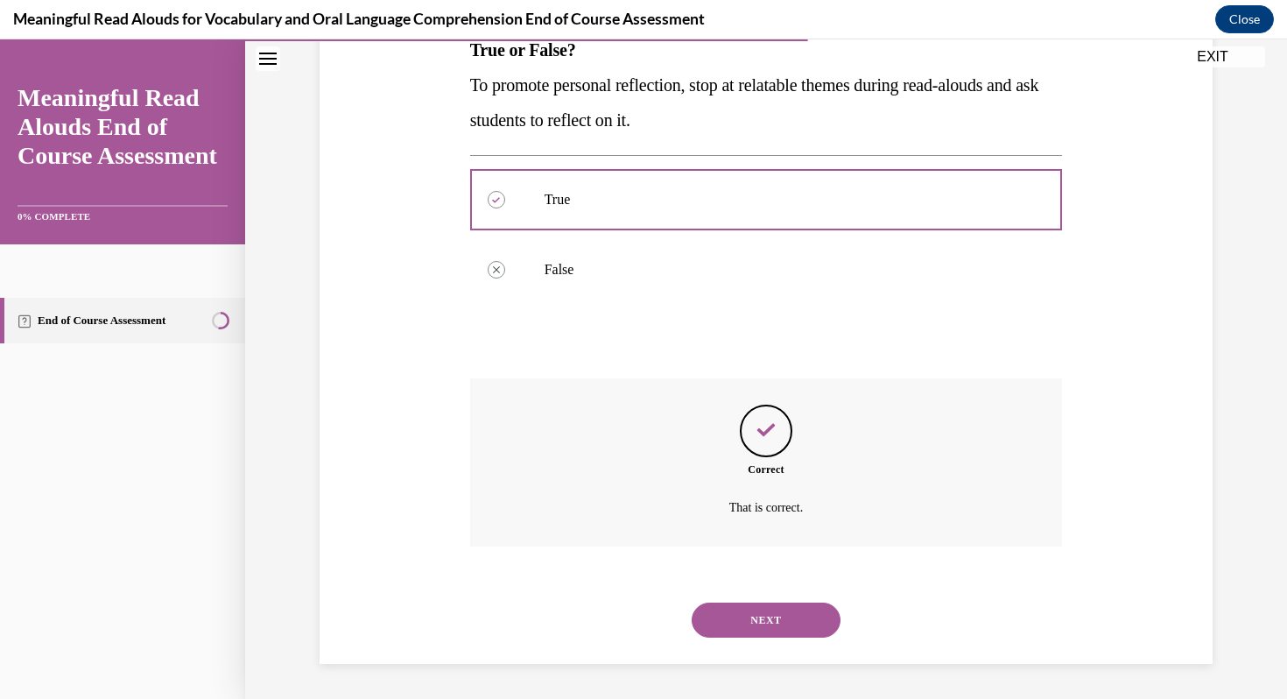
click at [753, 620] on button "NEXT" at bounding box center [766, 619] width 149 height 35
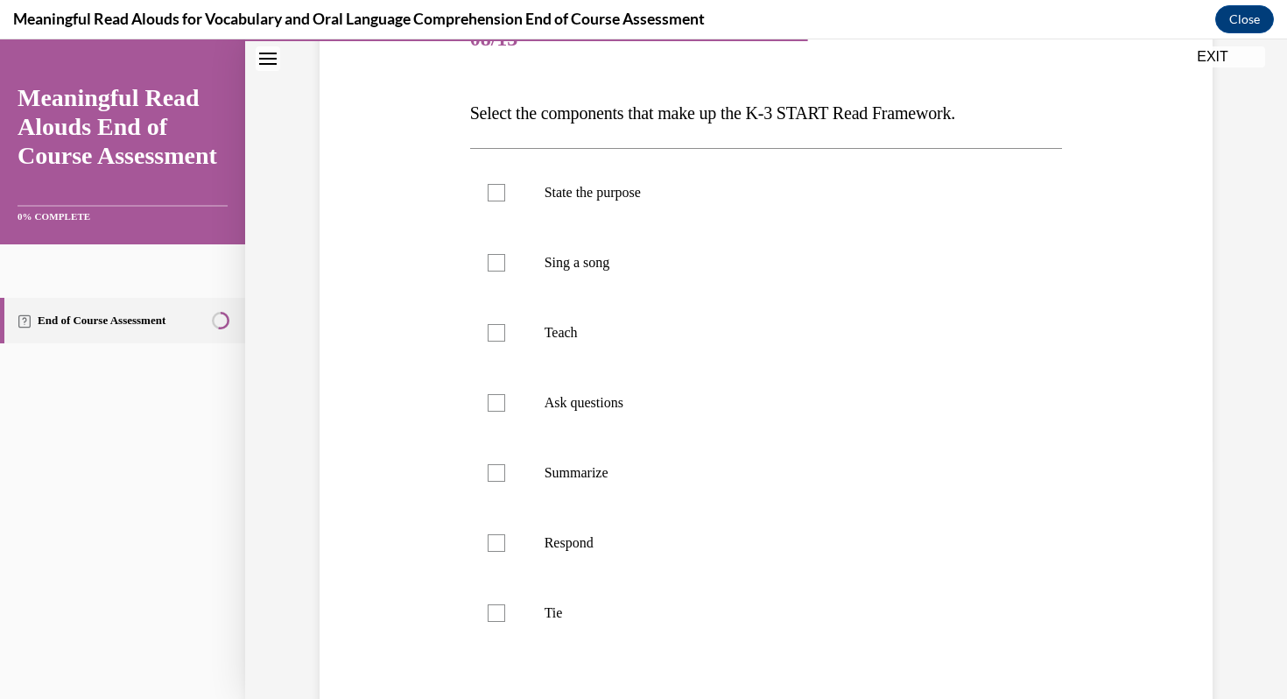
scroll to position [241, 0]
click at [495, 187] on div at bounding box center [497, 190] width 18 height 18
click at [495, 187] on input "State the purpose" at bounding box center [497, 190] width 18 height 18
checkbox input "true"
click at [499, 331] on div at bounding box center [497, 330] width 18 height 18
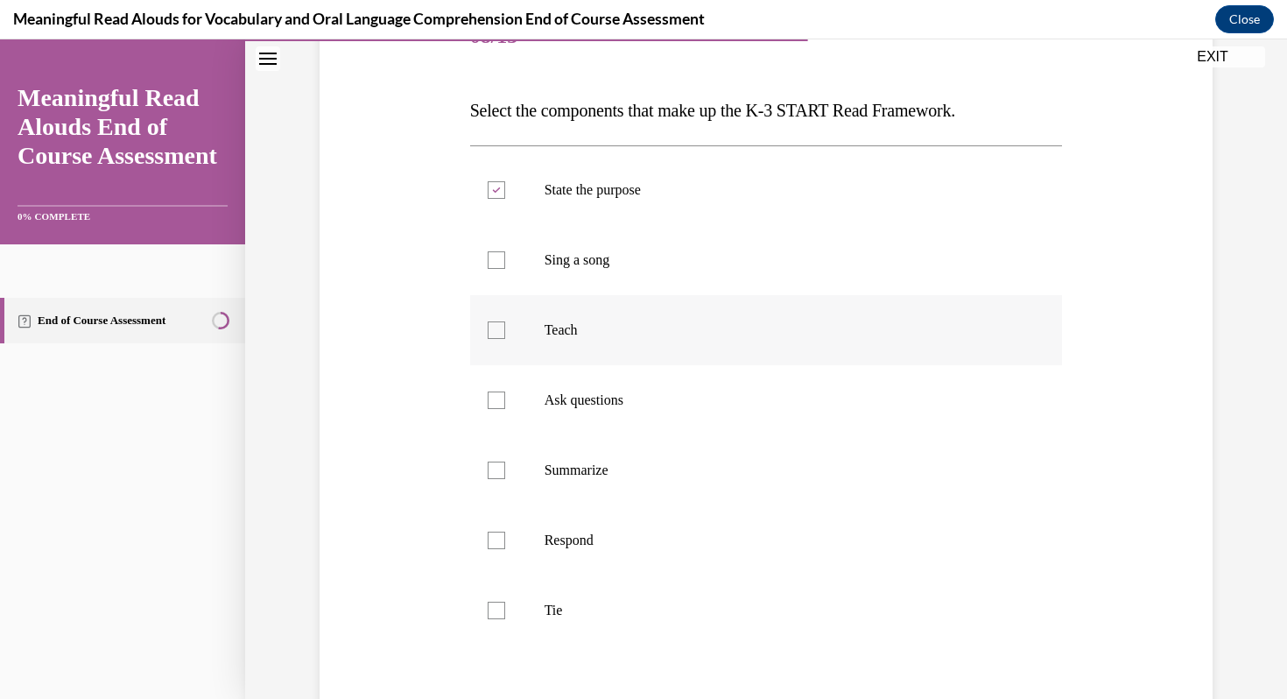
click at [499, 331] on input "Teach" at bounding box center [497, 330] width 18 height 18
checkbox input "true"
click at [498, 408] on div at bounding box center [497, 400] width 18 height 18
click at [498, 408] on input "Ask questions" at bounding box center [497, 400] width 18 height 18
checkbox input "true"
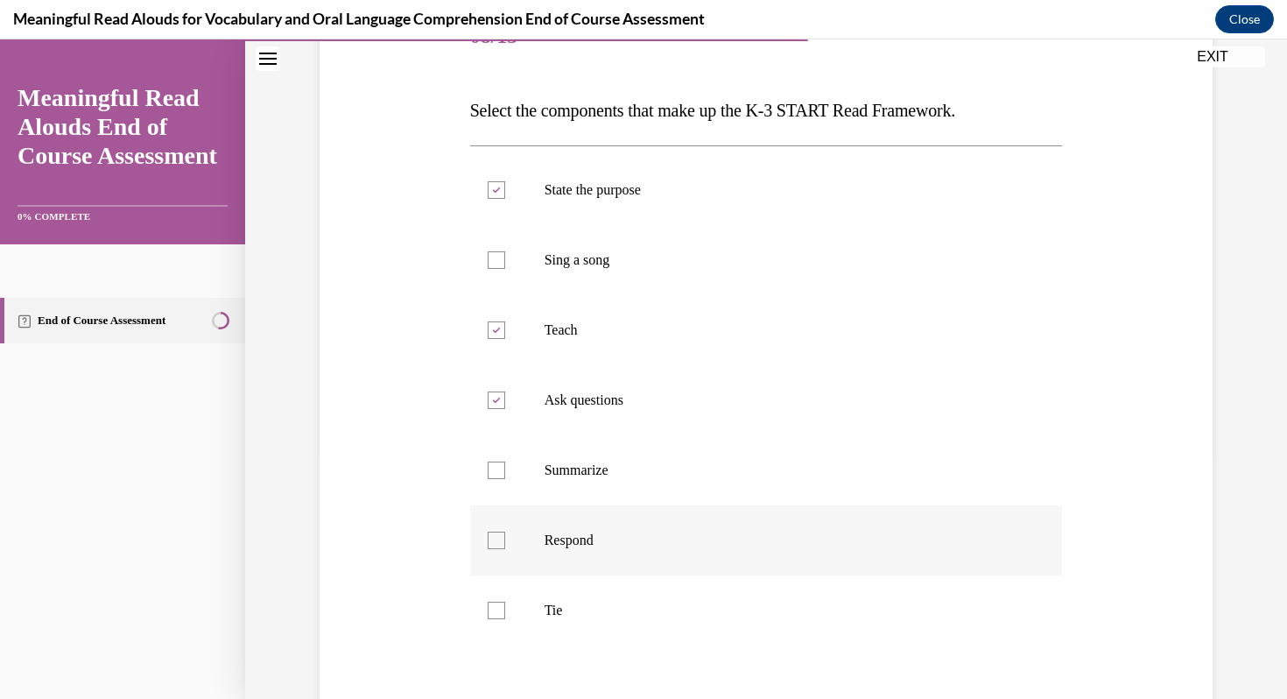
click at [495, 539] on div at bounding box center [497, 540] width 18 height 18
click at [495, 539] on input "Respond" at bounding box center [497, 540] width 18 height 18
checkbox input "true"
click at [495, 609] on div at bounding box center [497, 610] width 18 height 18
click at [495, 609] on input "Tie" at bounding box center [497, 610] width 18 height 18
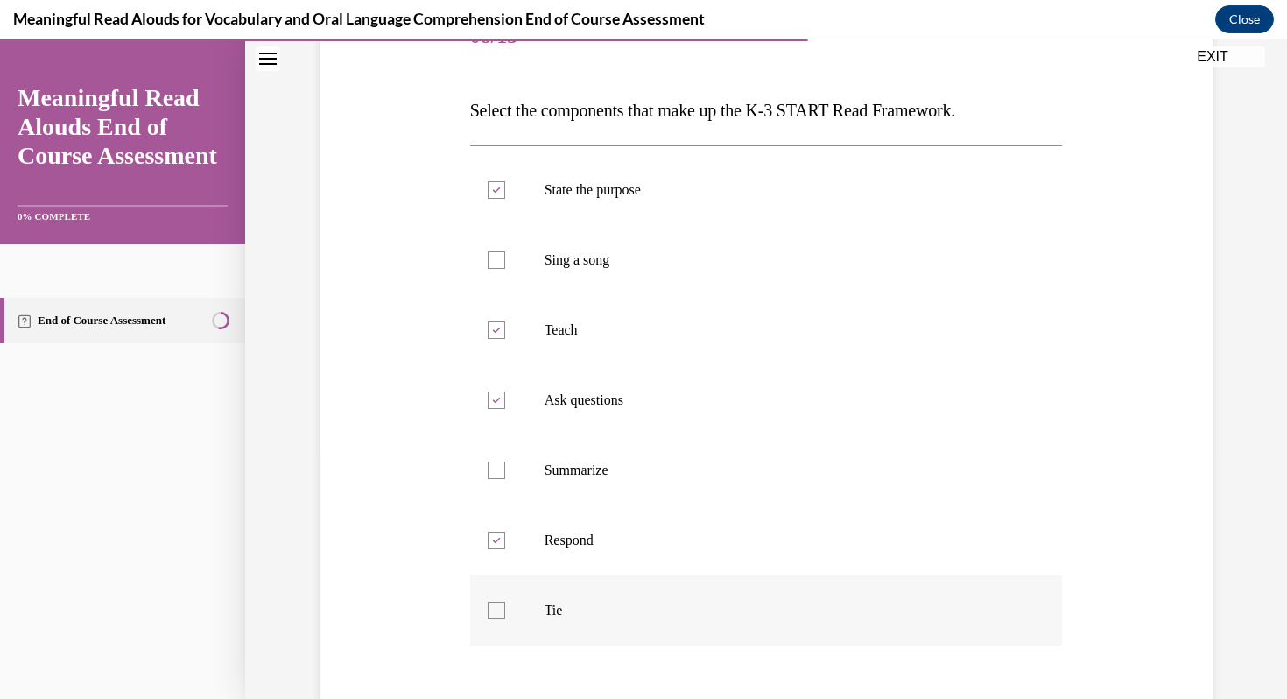
checkbox input "true"
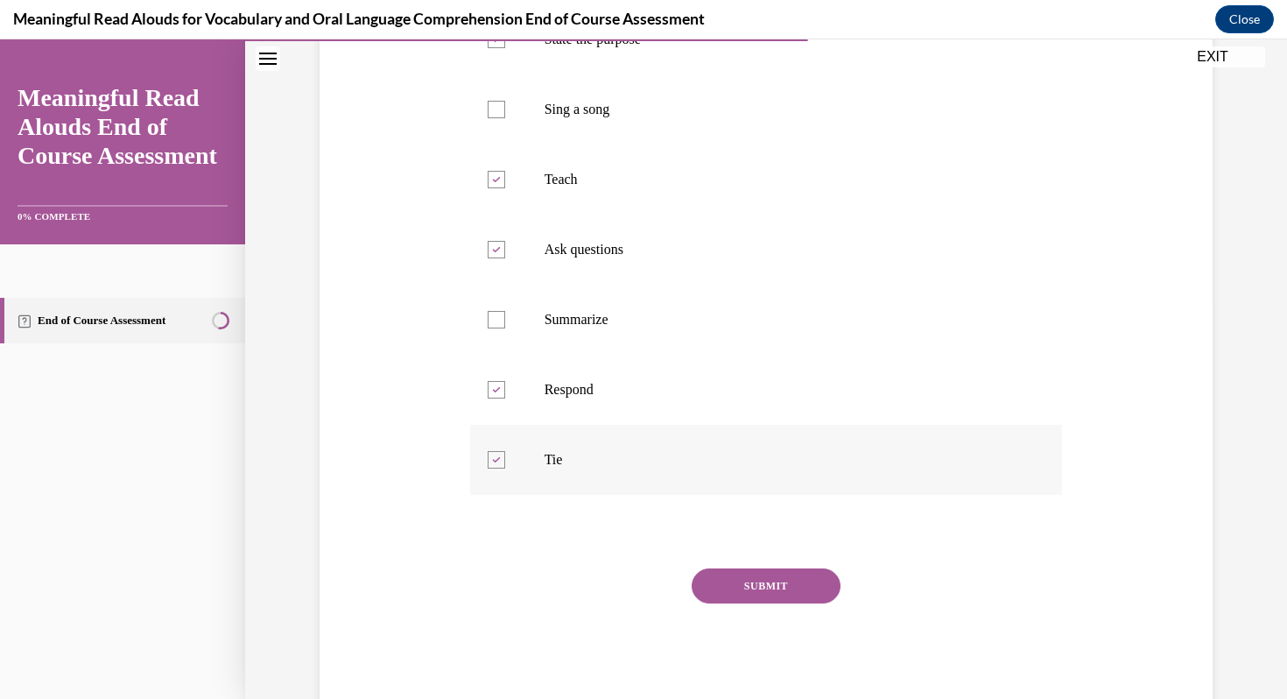
scroll to position [439, 0]
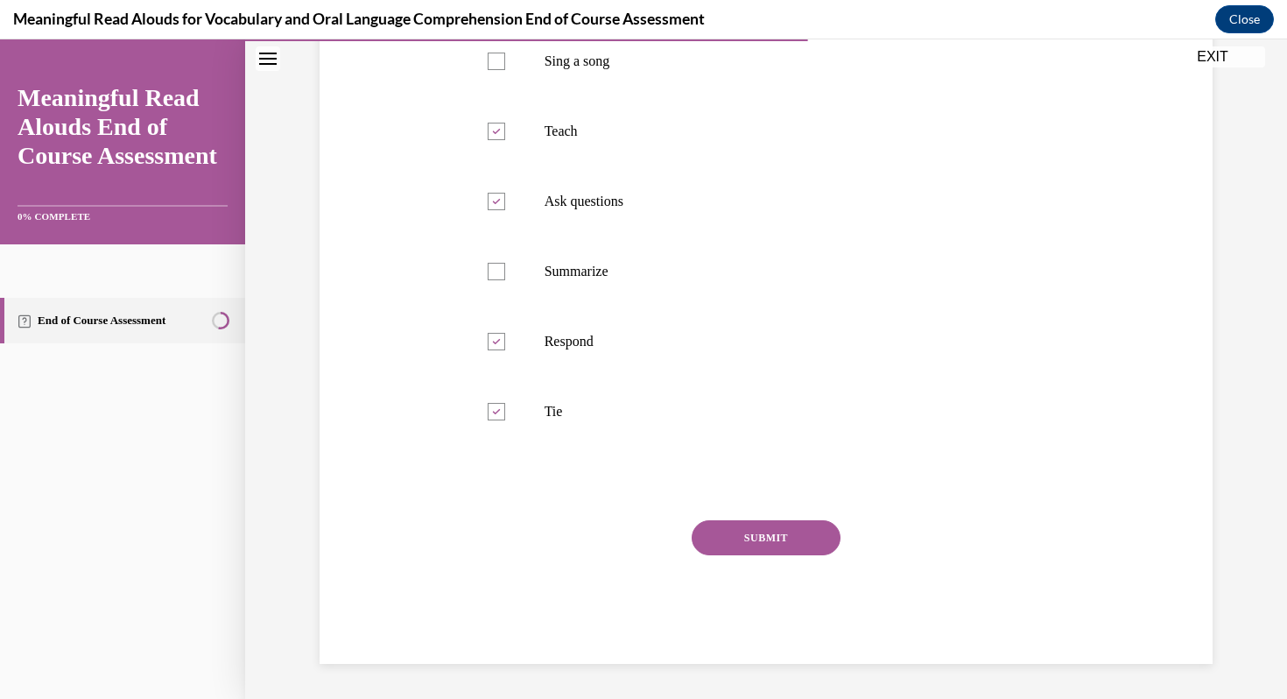
click at [787, 529] on button "SUBMIT" at bounding box center [766, 537] width 149 height 35
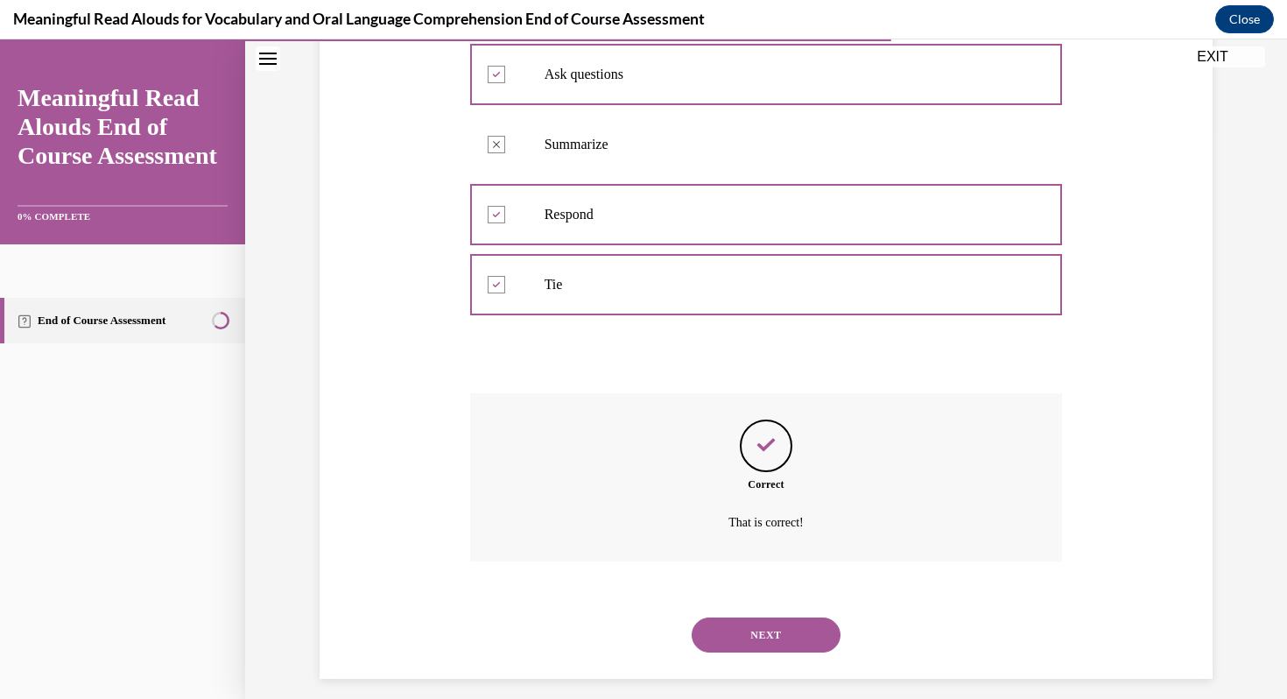
scroll to position [581, 0]
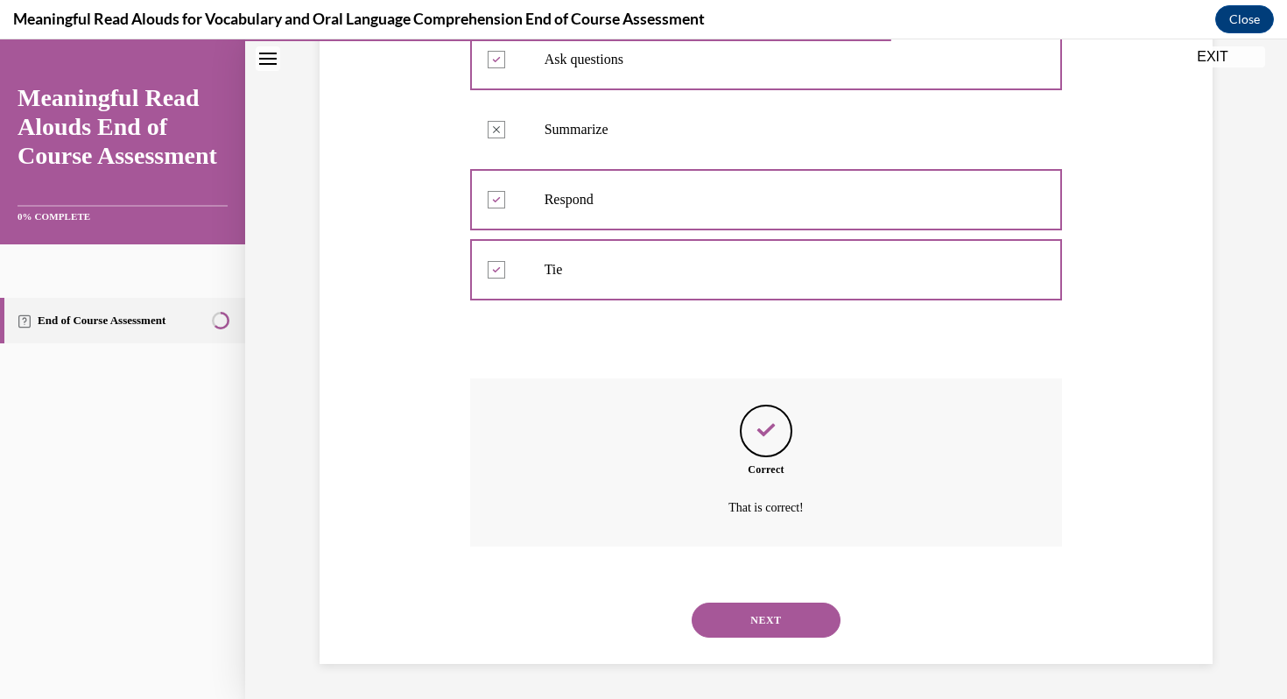
click at [758, 615] on button "NEXT" at bounding box center [766, 619] width 149 height 35
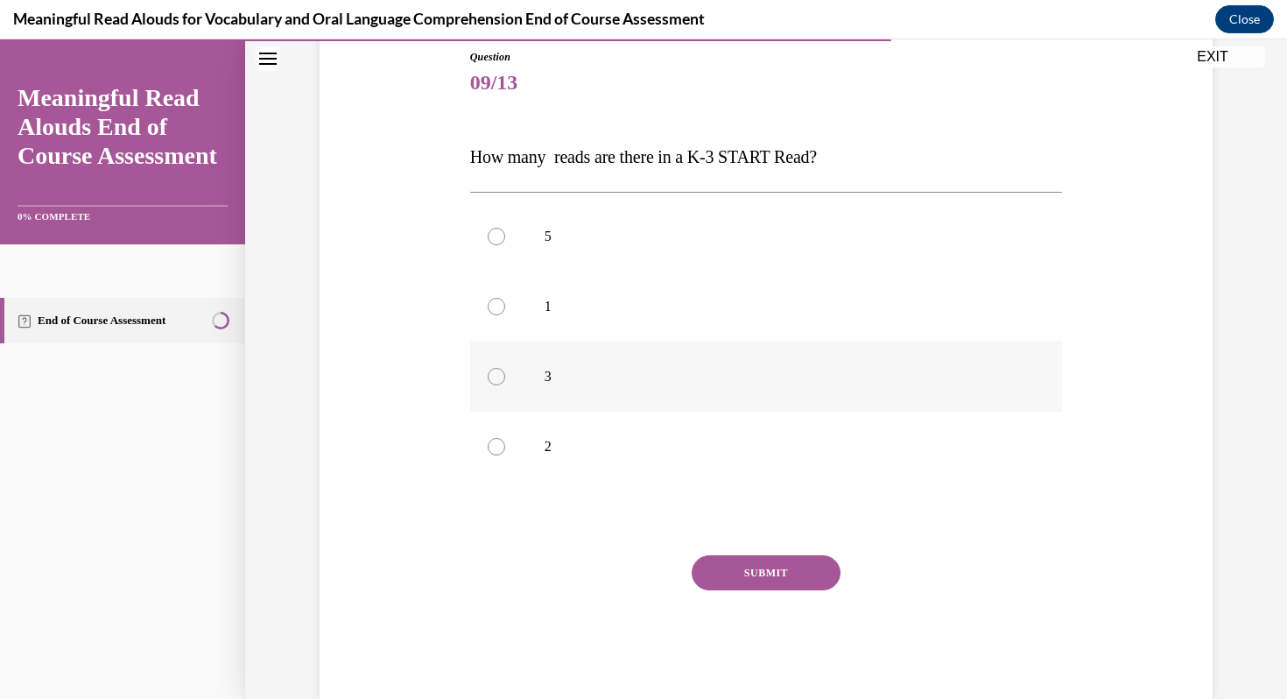
click at [495, 375] on div at bounding box center [497, 377] width 18 height 18
click at [495, 375] on input "3" at bounding box center [497, 377] width 18 height 18
radio input "true"
click at [755, 573] on button "SUBMIT" at bounding box center [766, 572] width 149 height 35
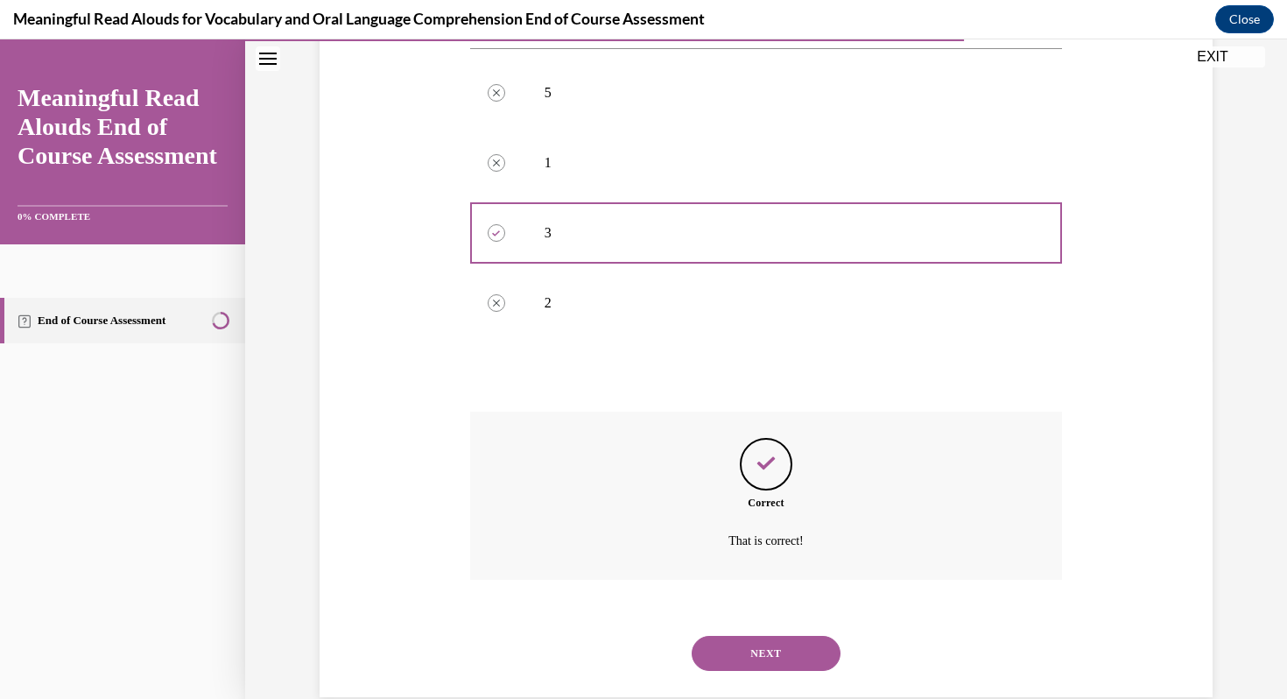
scroll to position [371, 0]
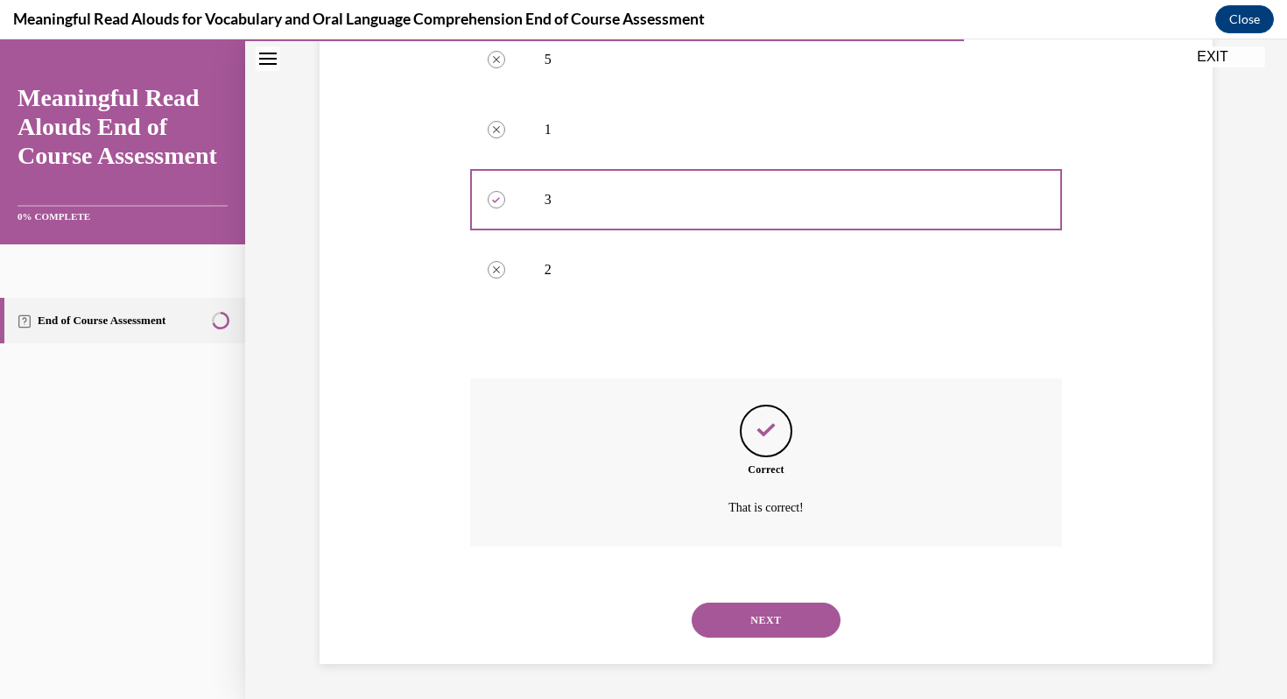
click at [775, 614] on button "NEXT" at bounding box center [766, 619] width 149 height 35
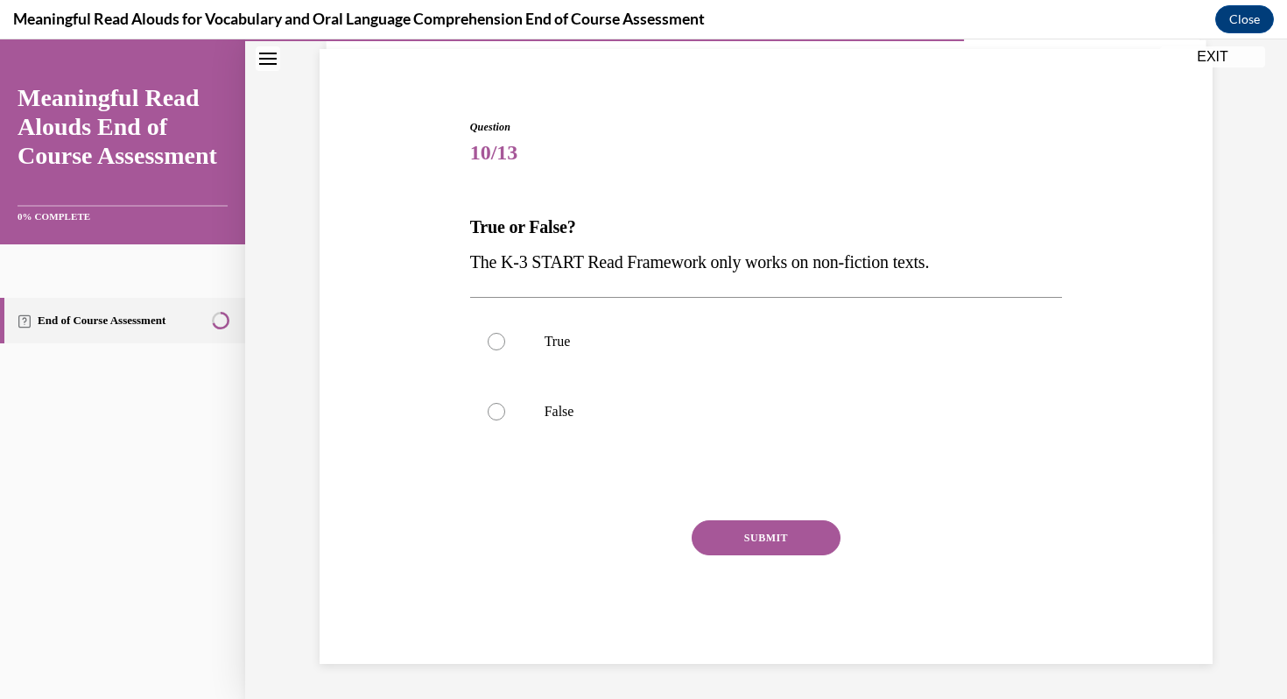
scroll to position [124, 0]
click at [501, 410] on div at bounding box center [497, 412] width 18 height 18
click at [501, 410] on input "False" at bounding box center [497, 412] width 18 height 18
radio input "true"
click at [749, 537] on button "SUBMIT" at bounding box center [766, 537] width 149 height 35
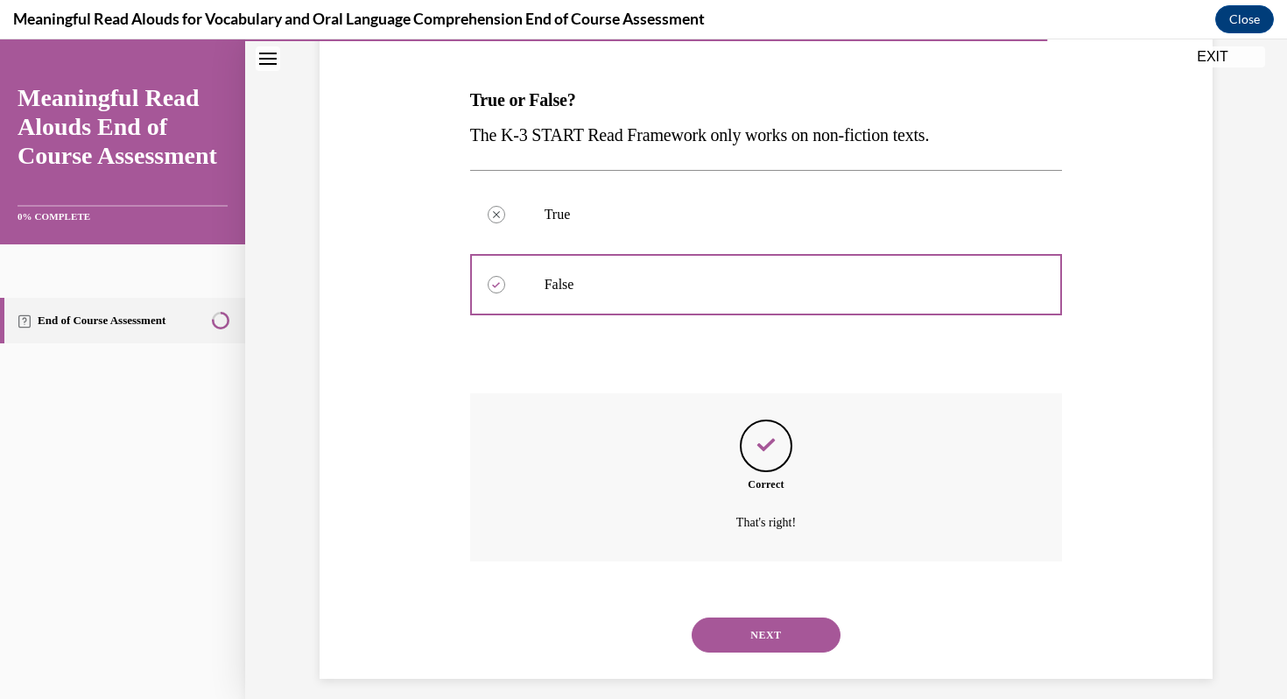
scroll to position [266, 0]
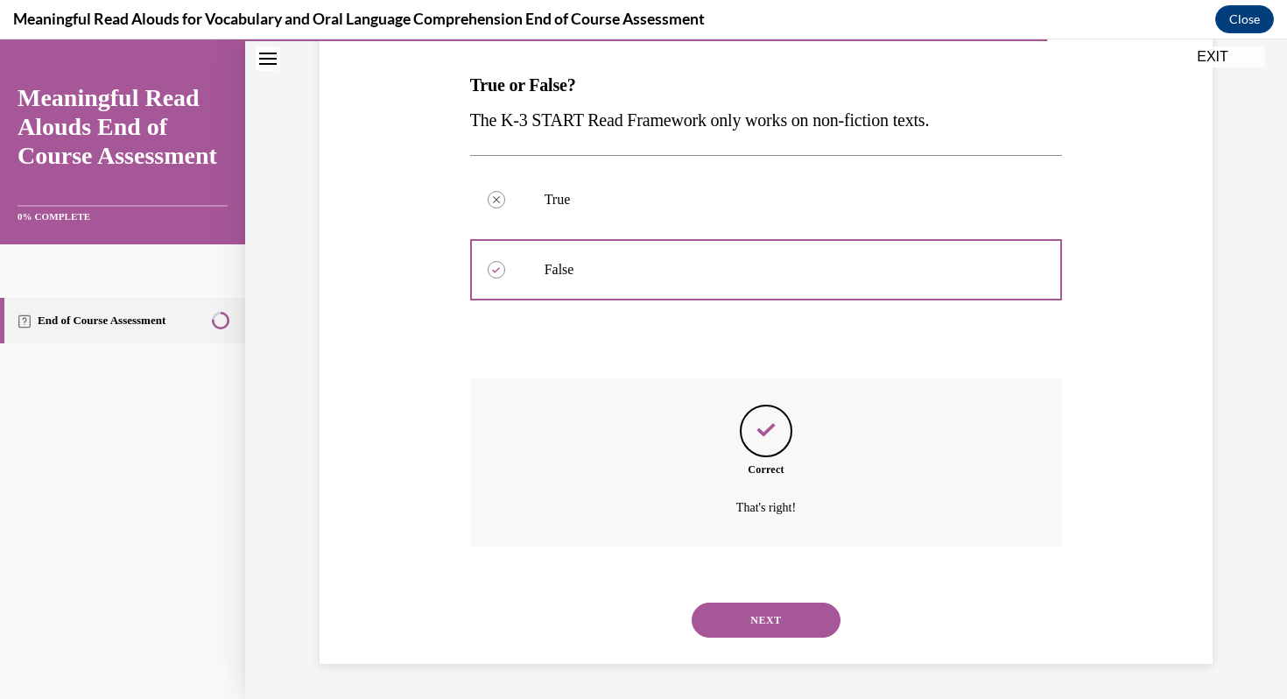
click at [721, 611] on button "NEXT" at bounding box center [766, 619] width 149 height 35
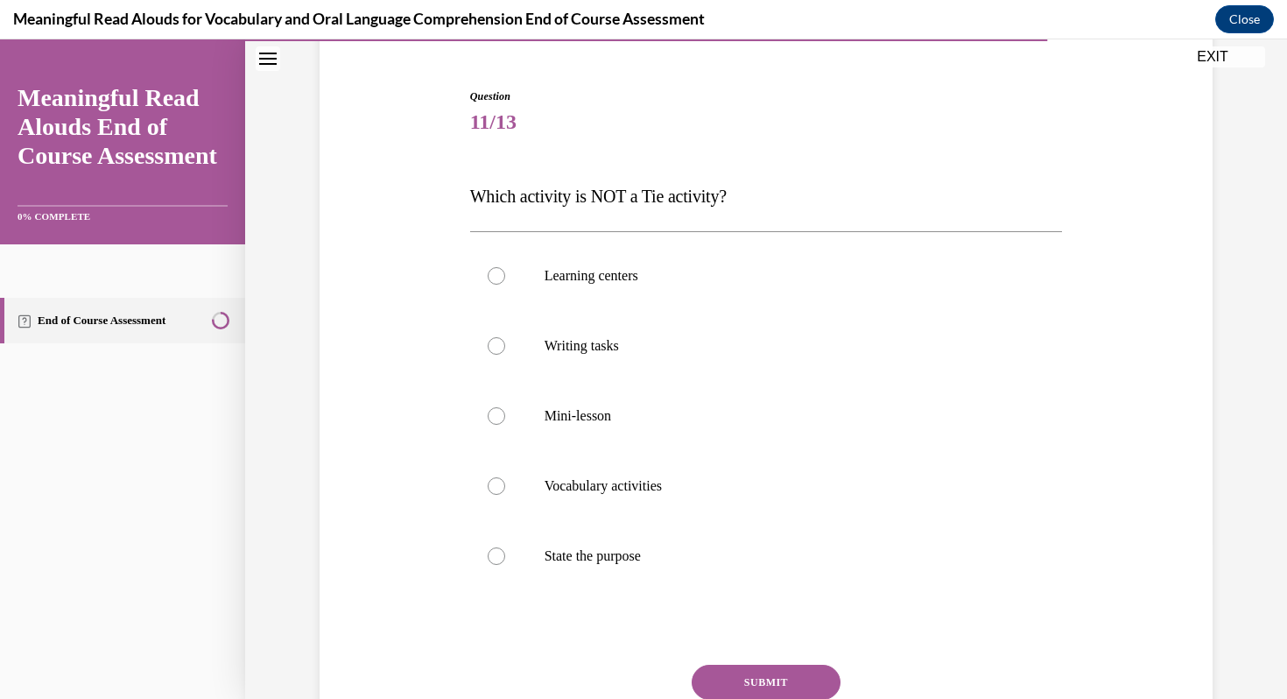
scroll to position [166, 0]
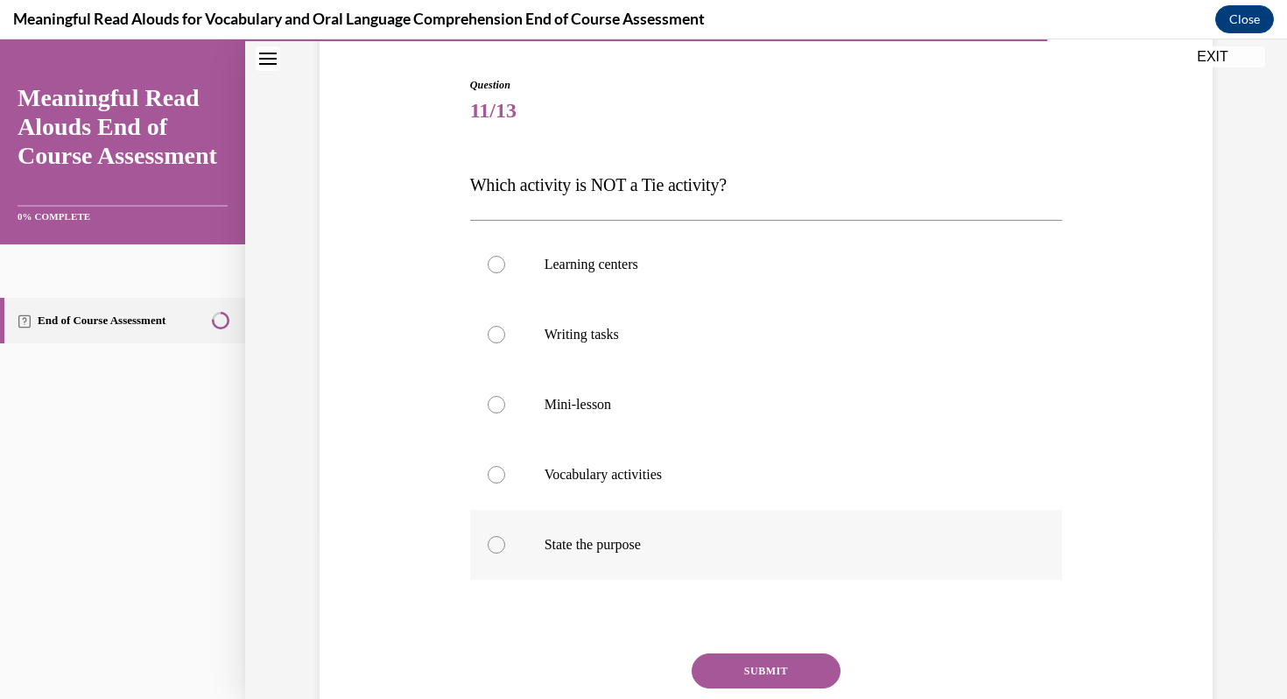
click at [494, 547] on div at bounding box center [497, 545] width 18 height 18
click at [494, 547] on input "State the purpose" at bounding box center [497, 545] width 18 height 18
radio input "true"
click at [791, 664] on button "SUBMIT" at bounding box center [766, 670] width 149 height 35
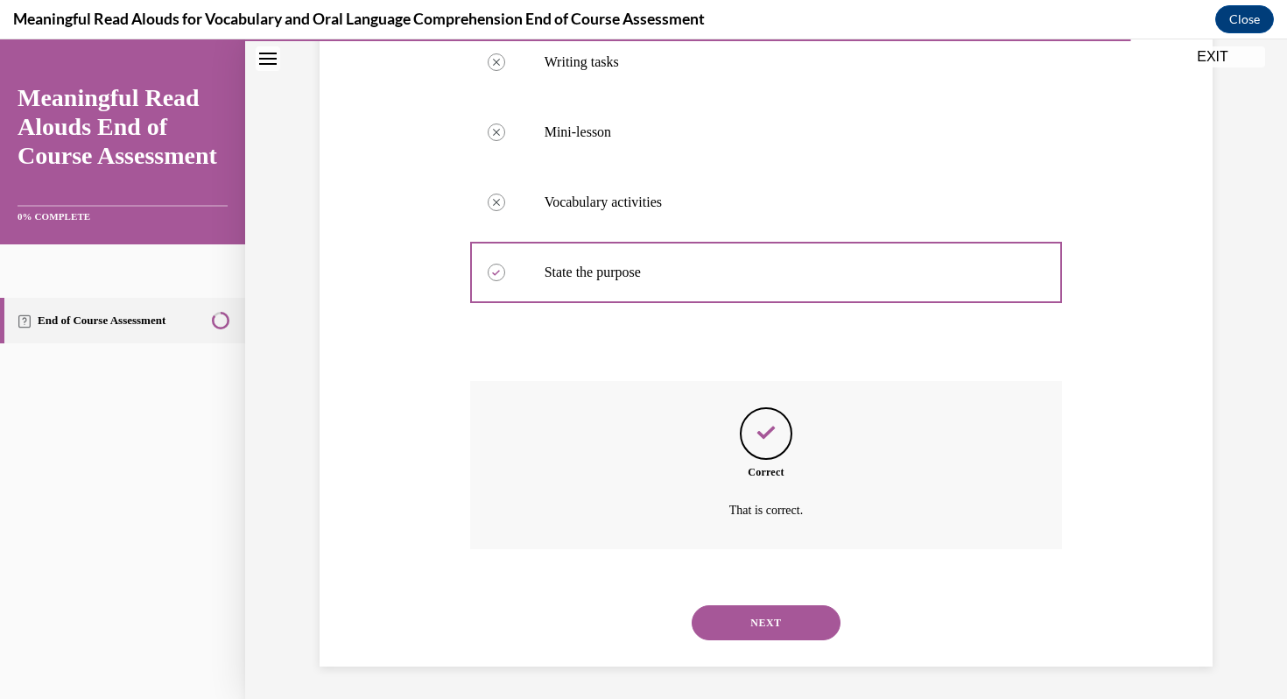
scroll to position [441, 0]
click at [755, 618] on button "NEXT" at bounding box center [766, 619] width 149 height 35
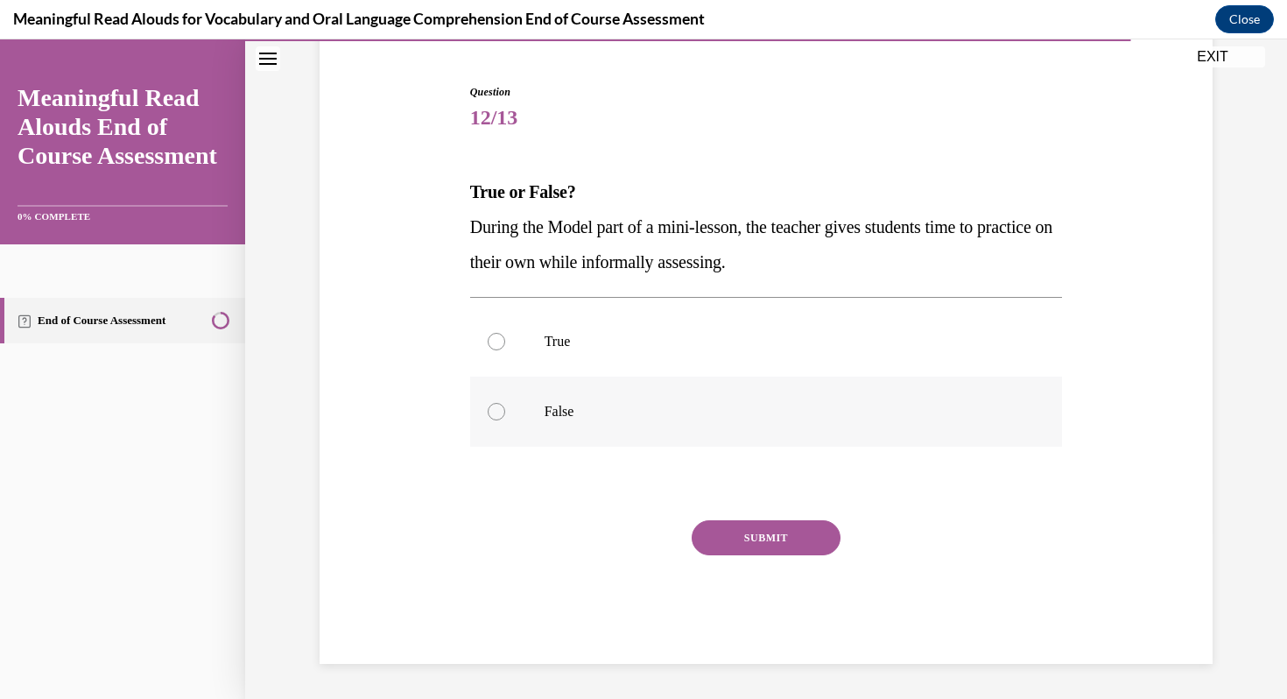
click at [494, 414] on div at bounding box center [497, 412] width 18 height 18
click at [494, 414] on input "False" at bounding box center [497, 412] width 18 height 18
radio input "true"
click at [753, 534] on button "SUBMIT" at bounding box center [766, 537] width 149 height 35
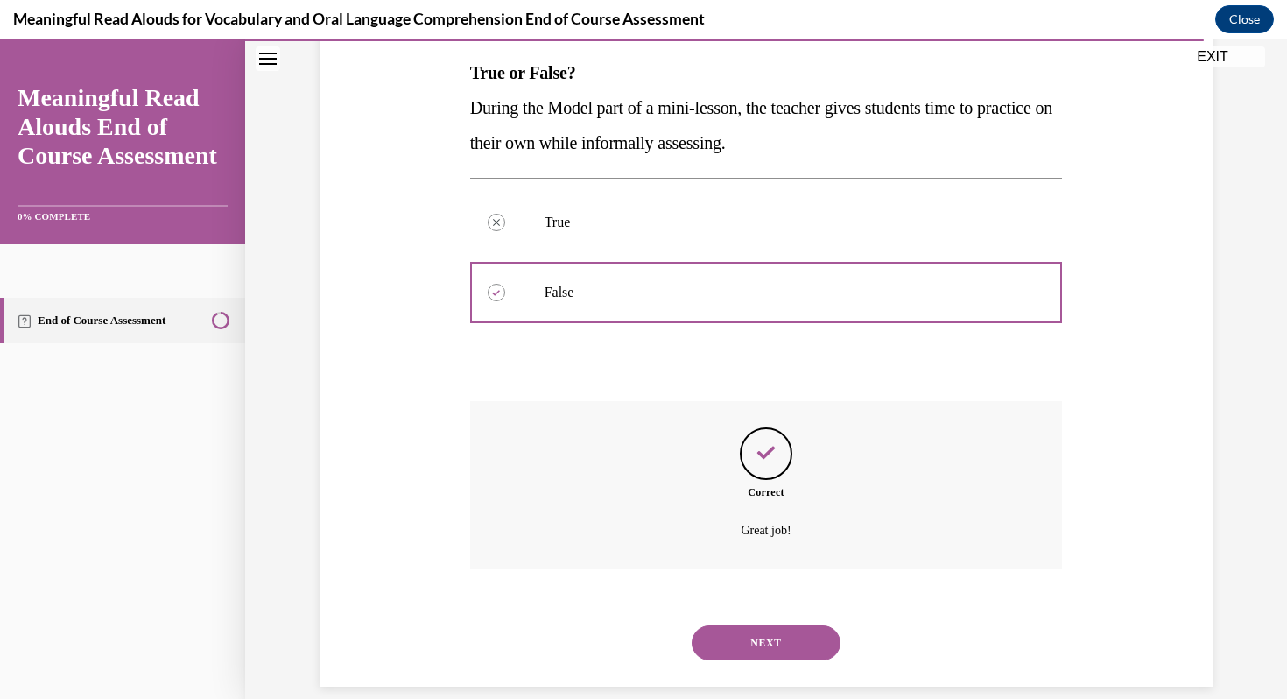
scroll to position [301, 0]
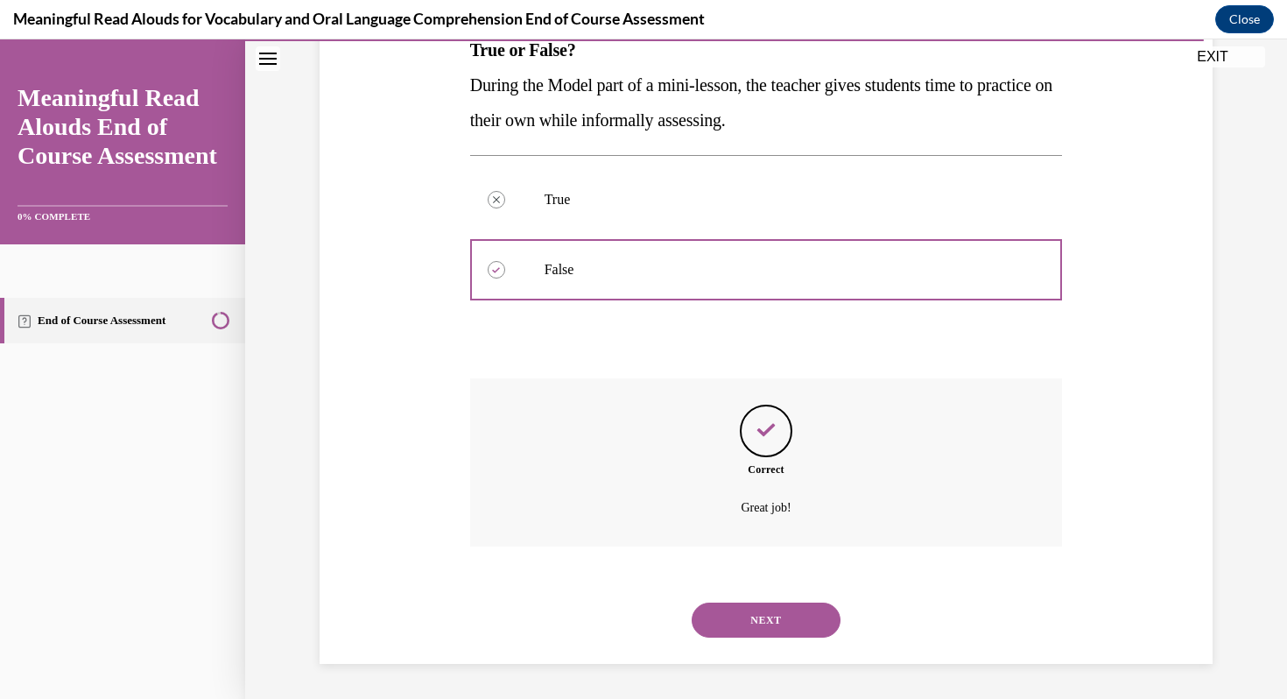
click at [753, 622] on button "NEXT" at bounding box center [766, 619] width 149 height 35
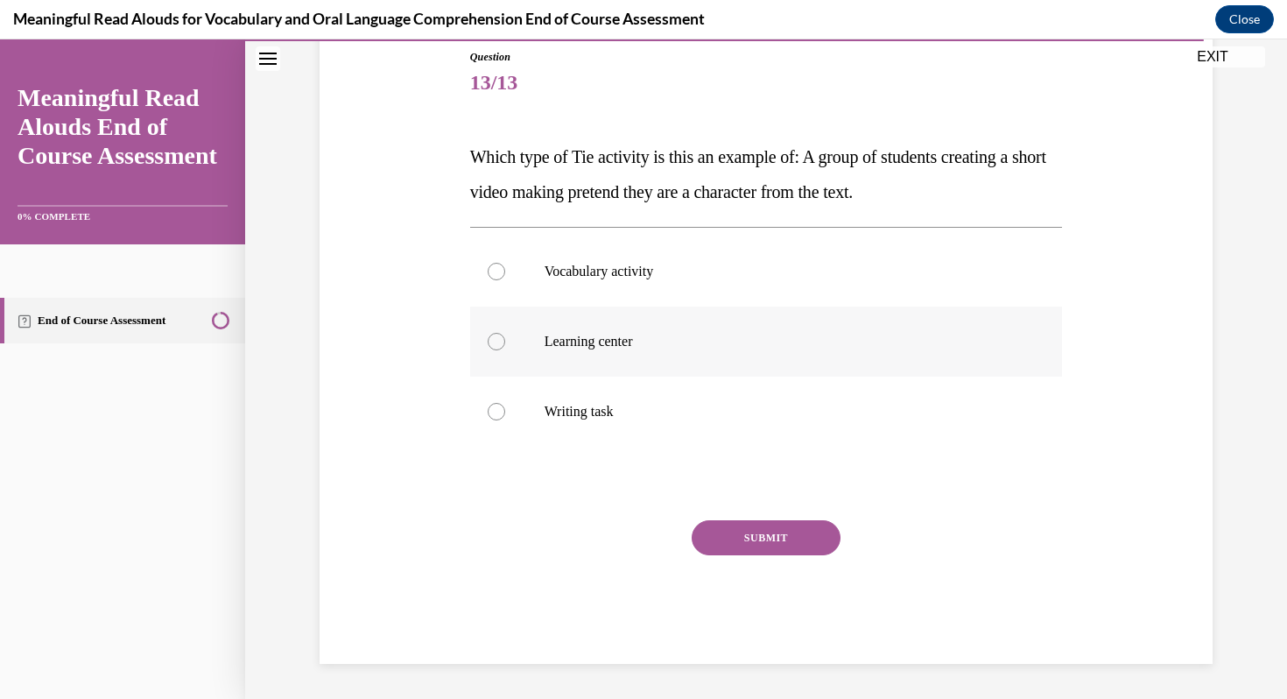
click at [495, 342] on div at bounding box center [497, 342] width 18 height 18
click at [495, 342] on input "Learning center" at bounding box center [497, 342] width 18 height 18
radio input "true"
click at [731, 539] on button "SUBMIT" at bounding box center [766, 537] width 149 height 35
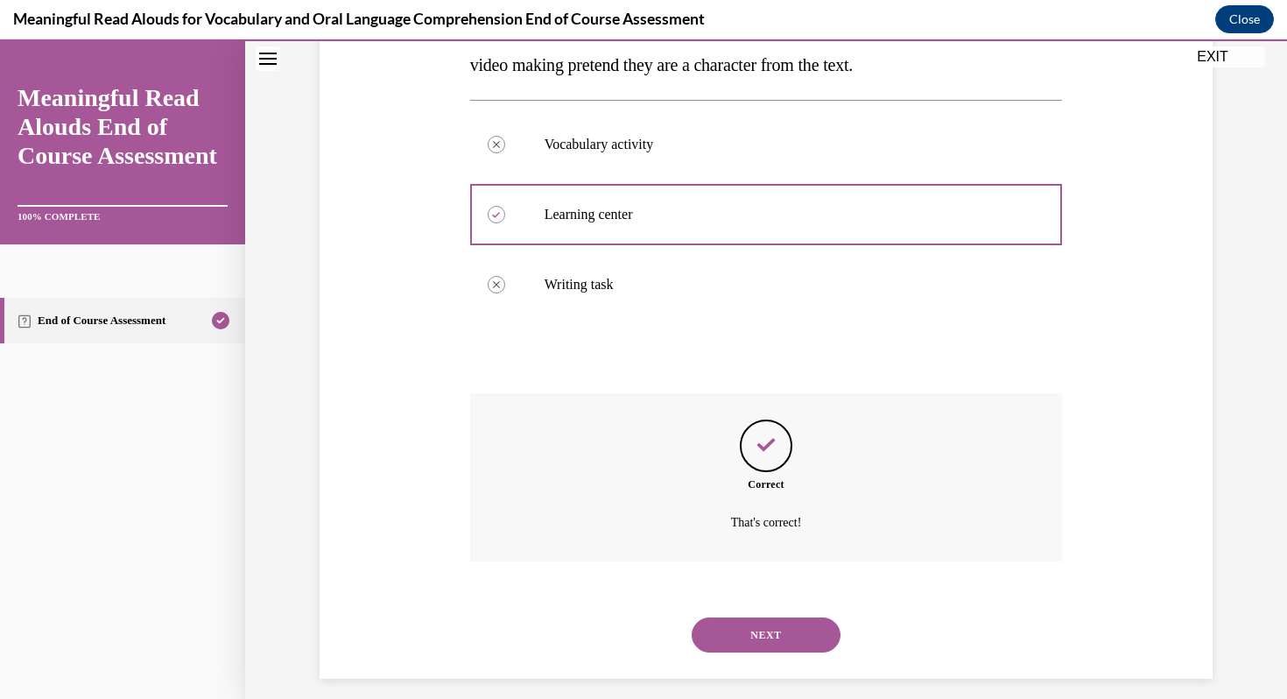
scroll to position [336, 0]
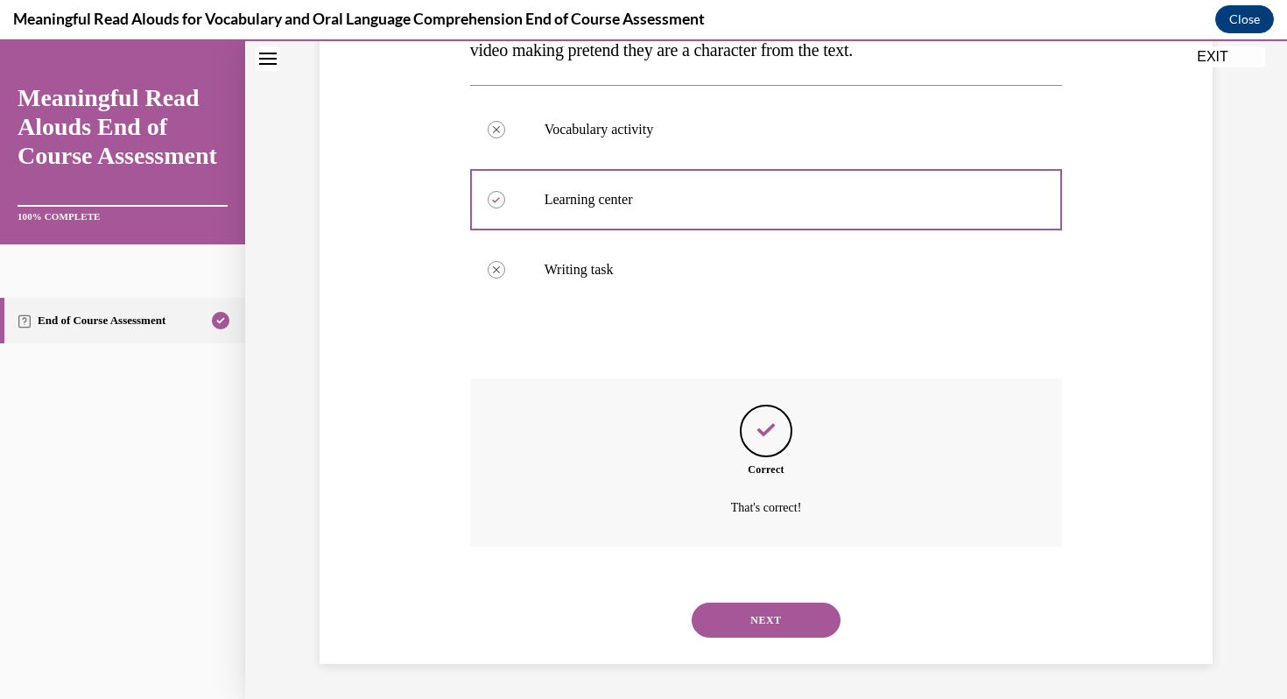
click at [749, 615] on button "NEXT" at bounding box center [766, 619] width 149 height 35
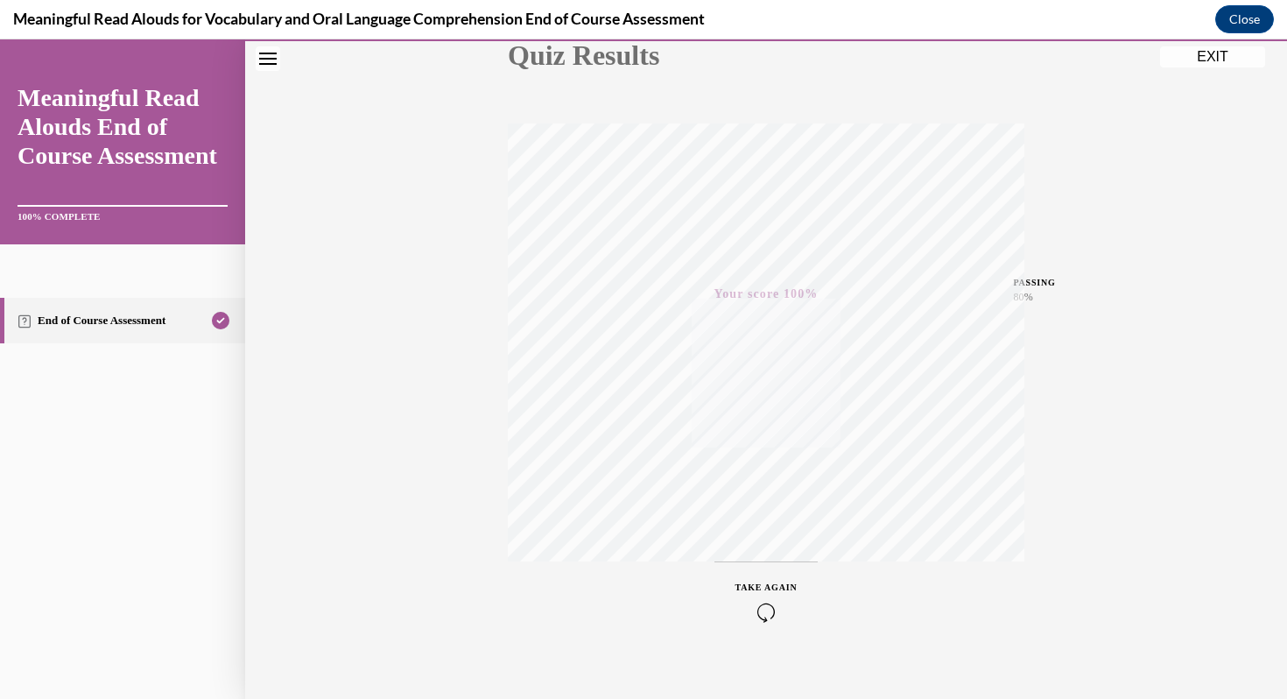
scroll to position [238, 0]
click at [1214, 59] on button "EXIT" at bounding box center [1212, 56] width 105 height 21
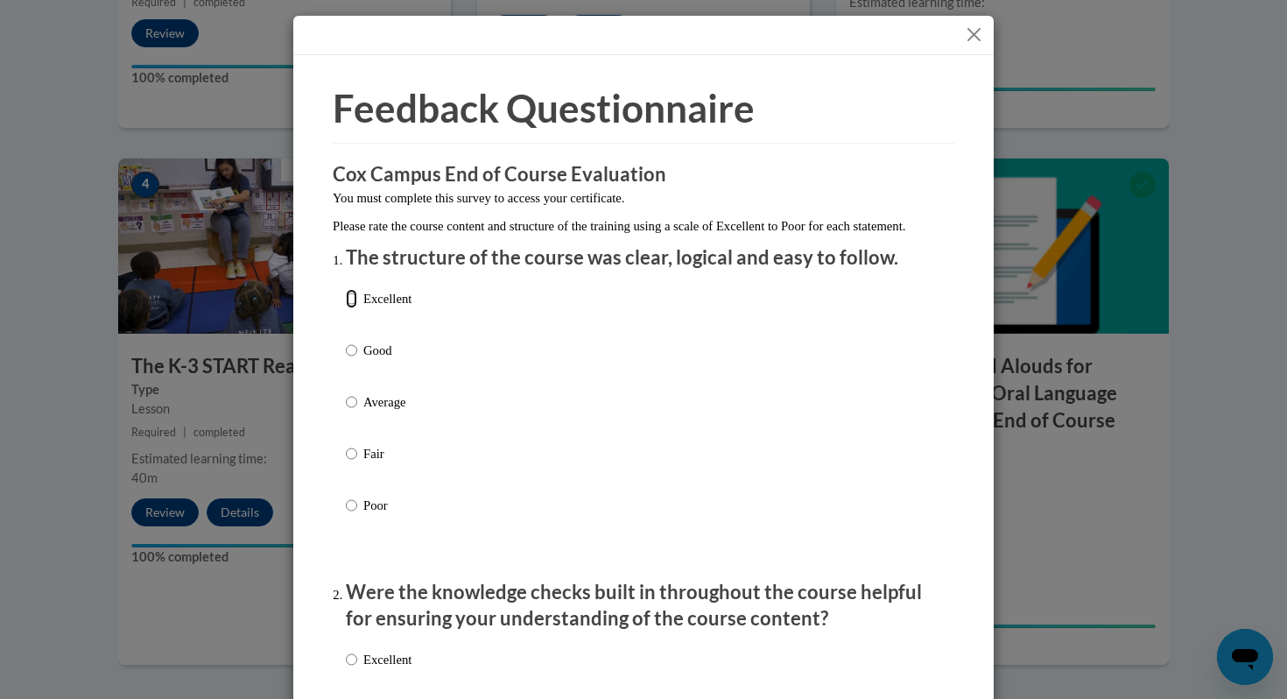
click at [353, 308] on input "Excellent" at bounding box center [351, 298] width 11 height 19
radio input "true"
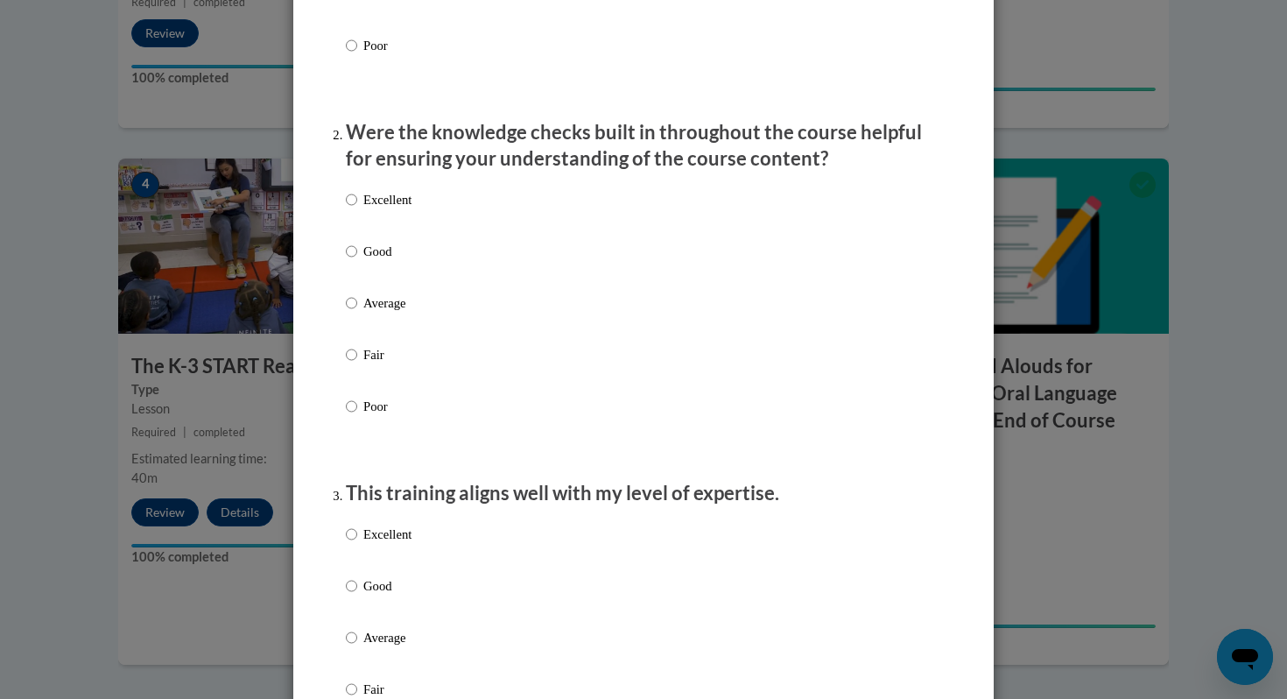
scroll to position [463, 0]
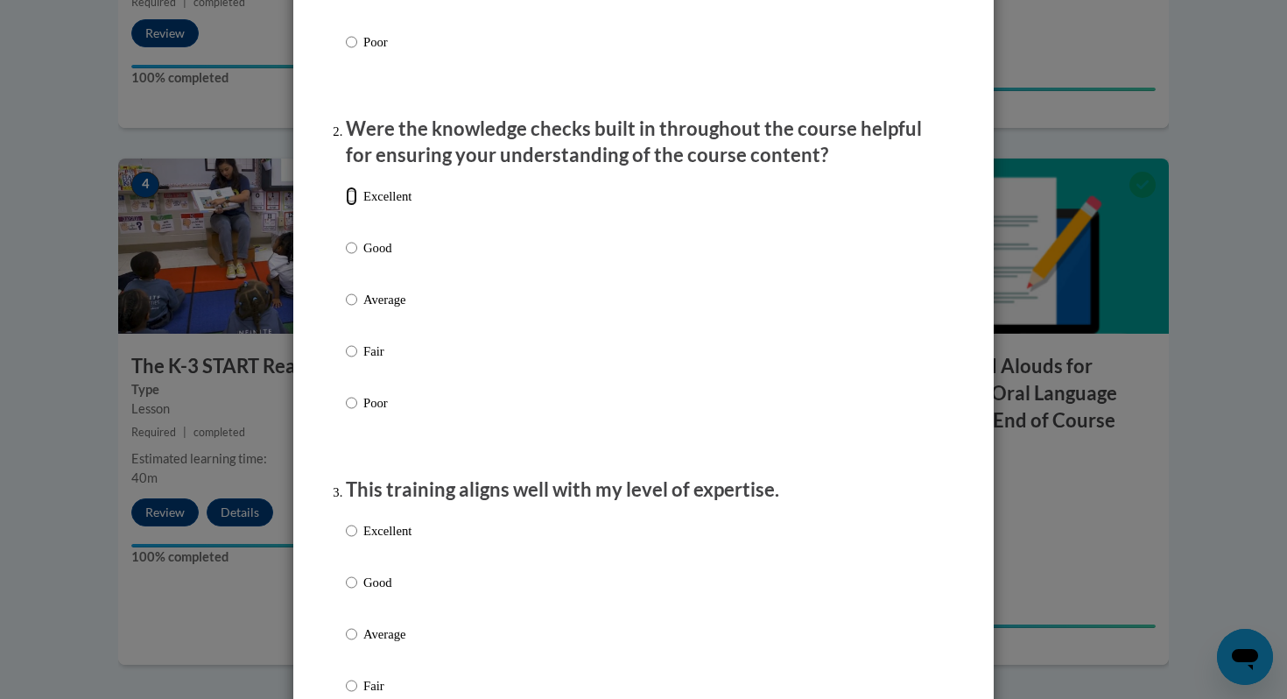
click at [354, 206] on input "Excellent" at bounding box center [351, 195] width 11 height 19
radio input "true"
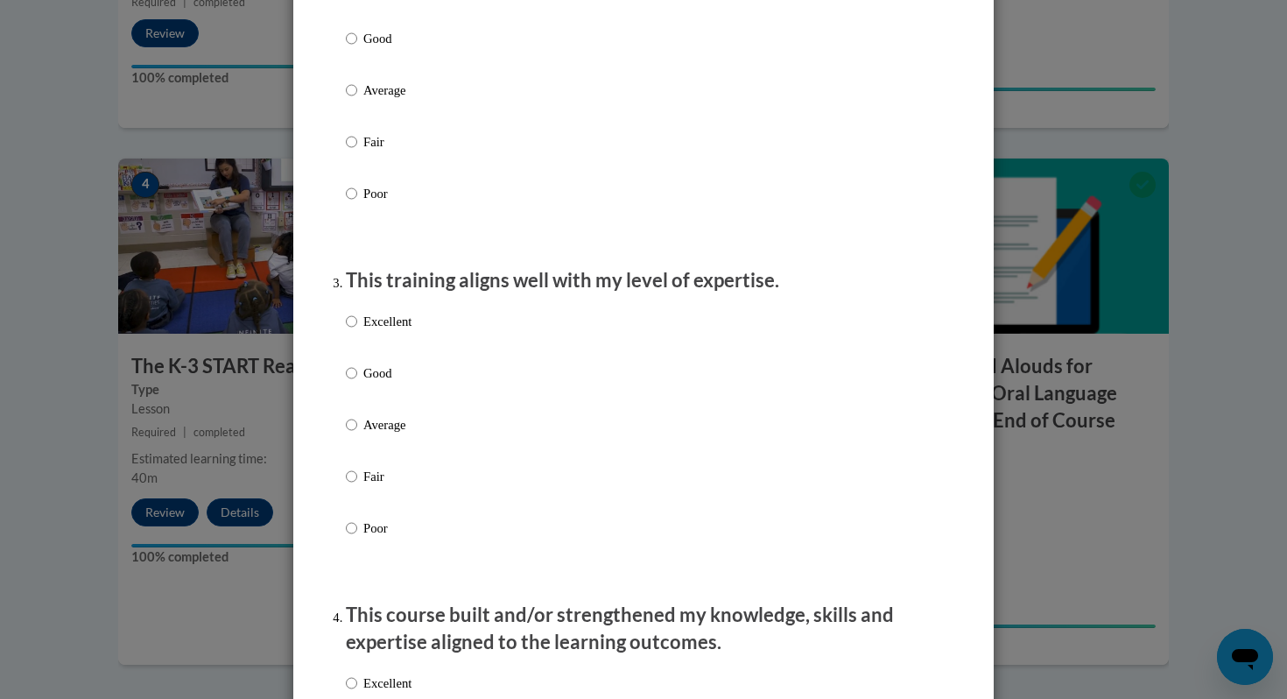
scroll to position [706, 0]
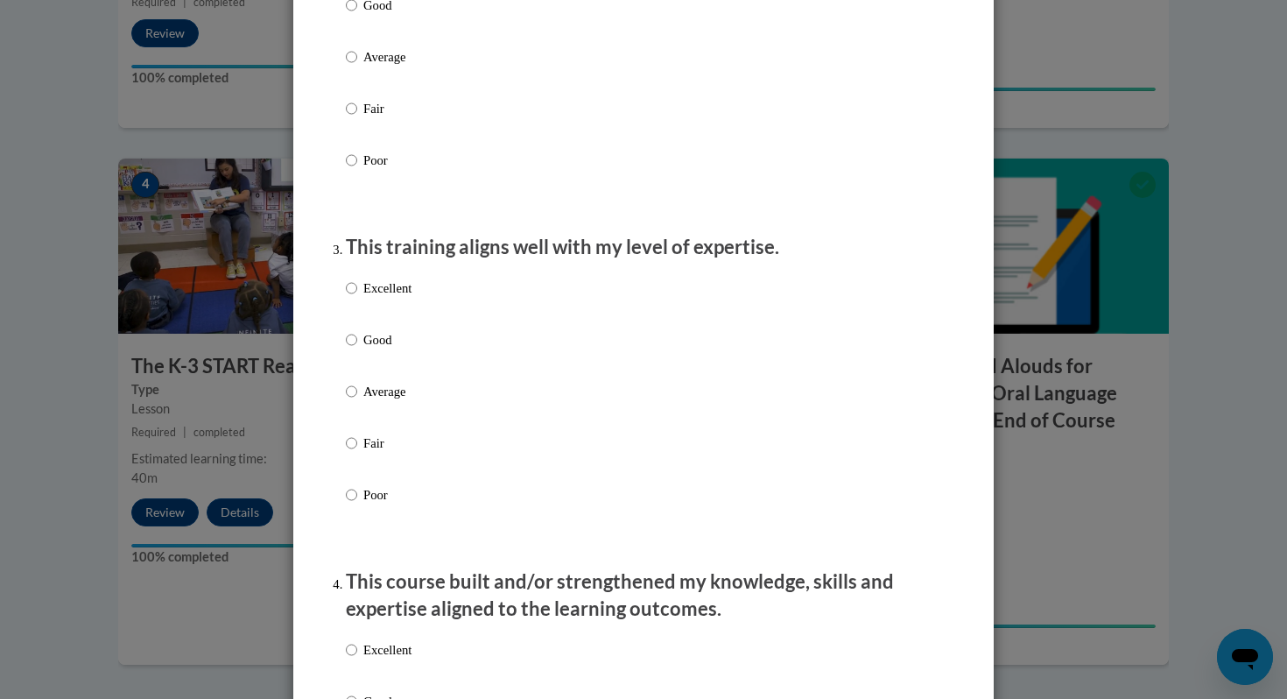
click at [357, 308] on label "Excellent" at bounding box center [379, 301] width 66 height 47
click at [357, 298] on input "Excellent" at bounding box center [351, 287] width 11 height 19
radio input "true"
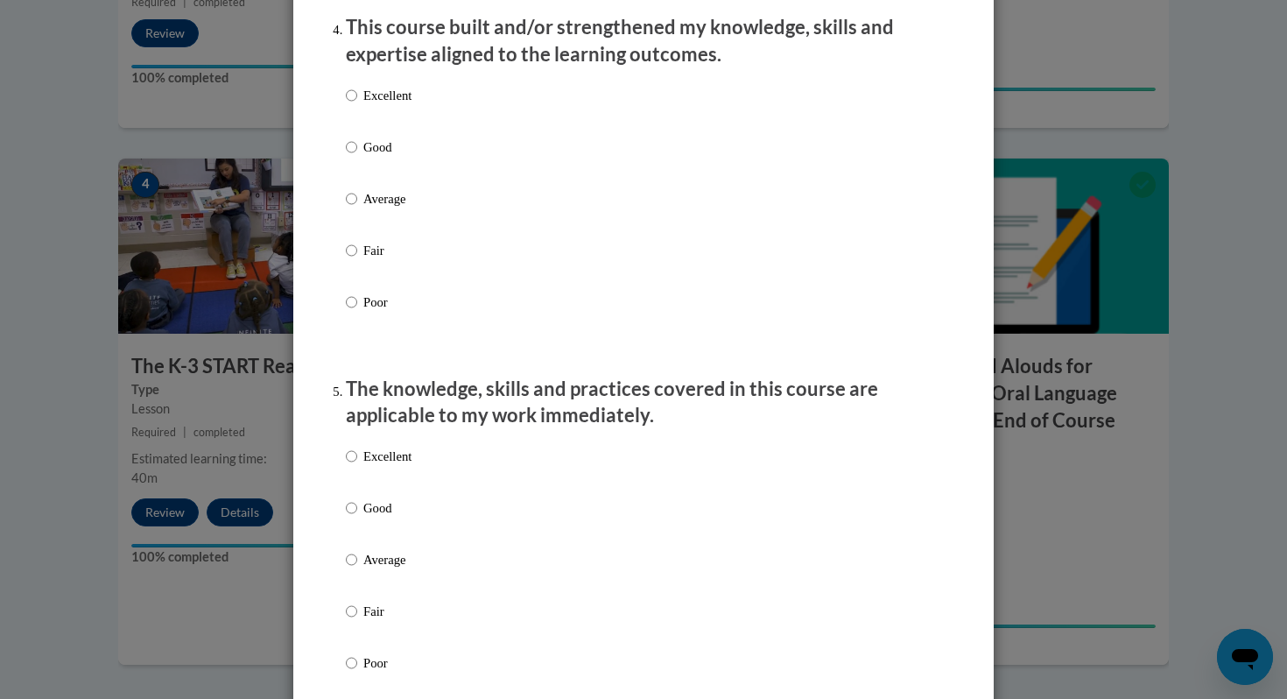
scroll to position [1262, 0]
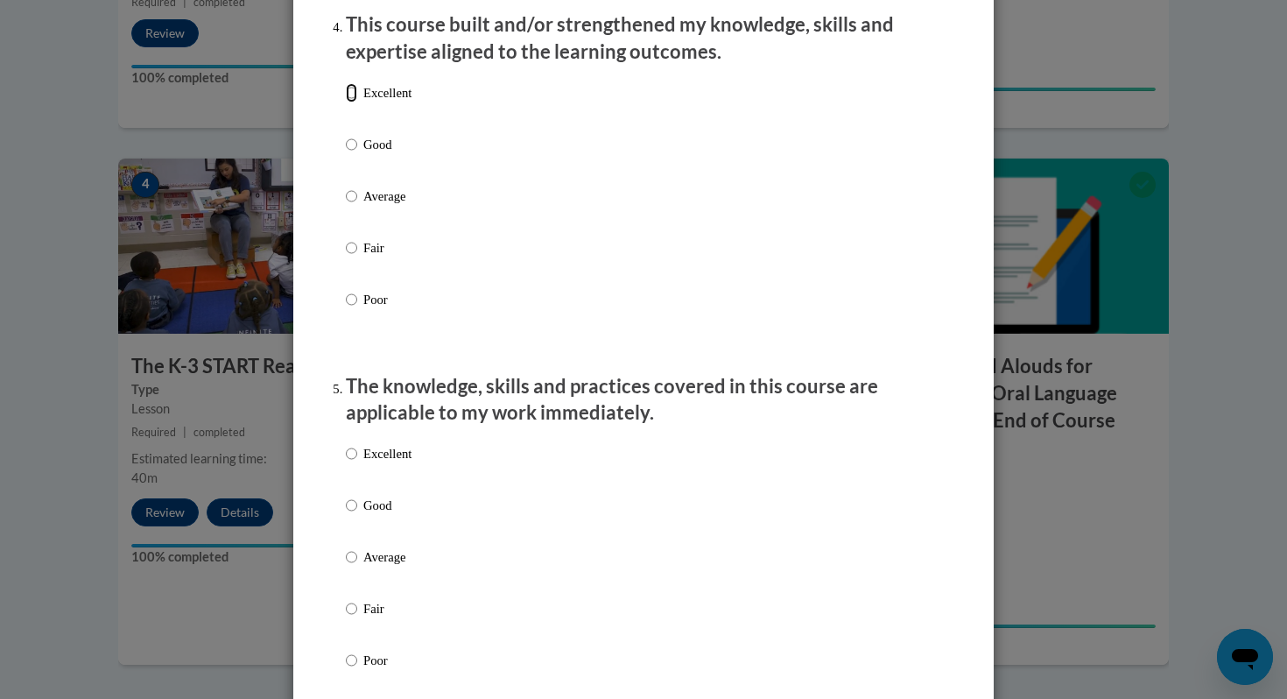
click at [349, 102] on input "Excellent" at bounding box center [351, 92] width 11 height 19
radio input "true"
click at [356, 463] on input "Excellent" at bounding box center [351, 453] width 11 height 19
radio input "true"
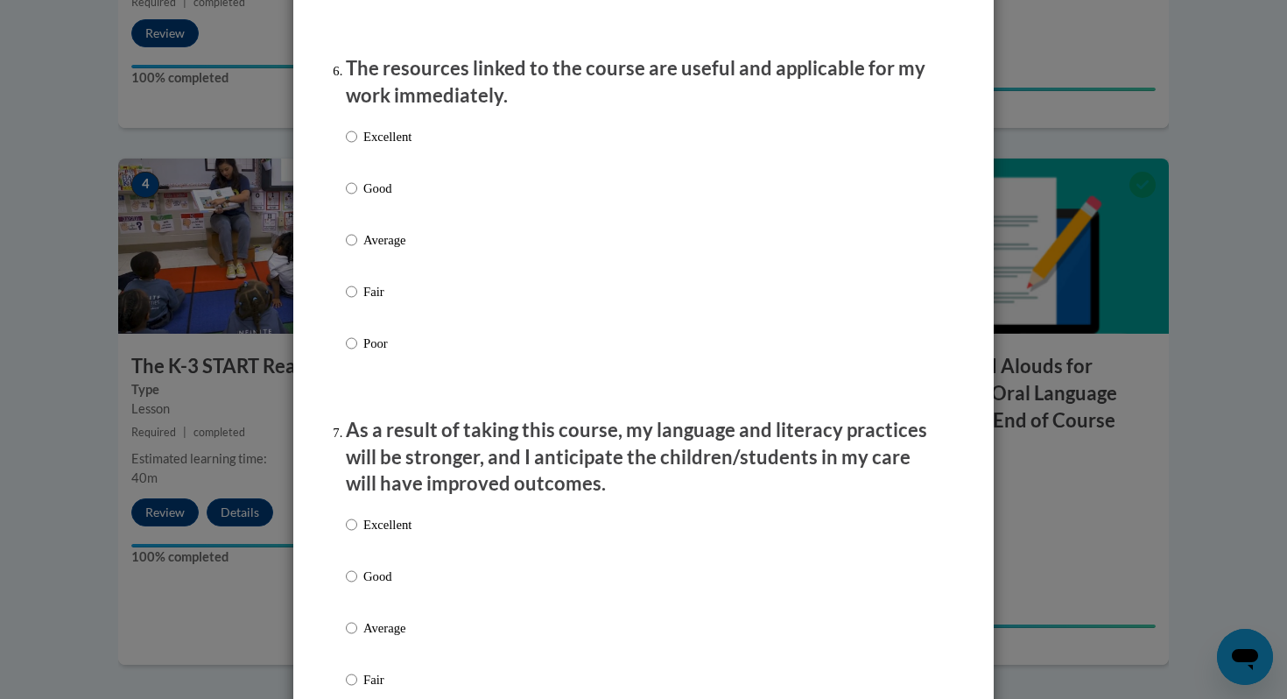
scroll to position [1944, 0]
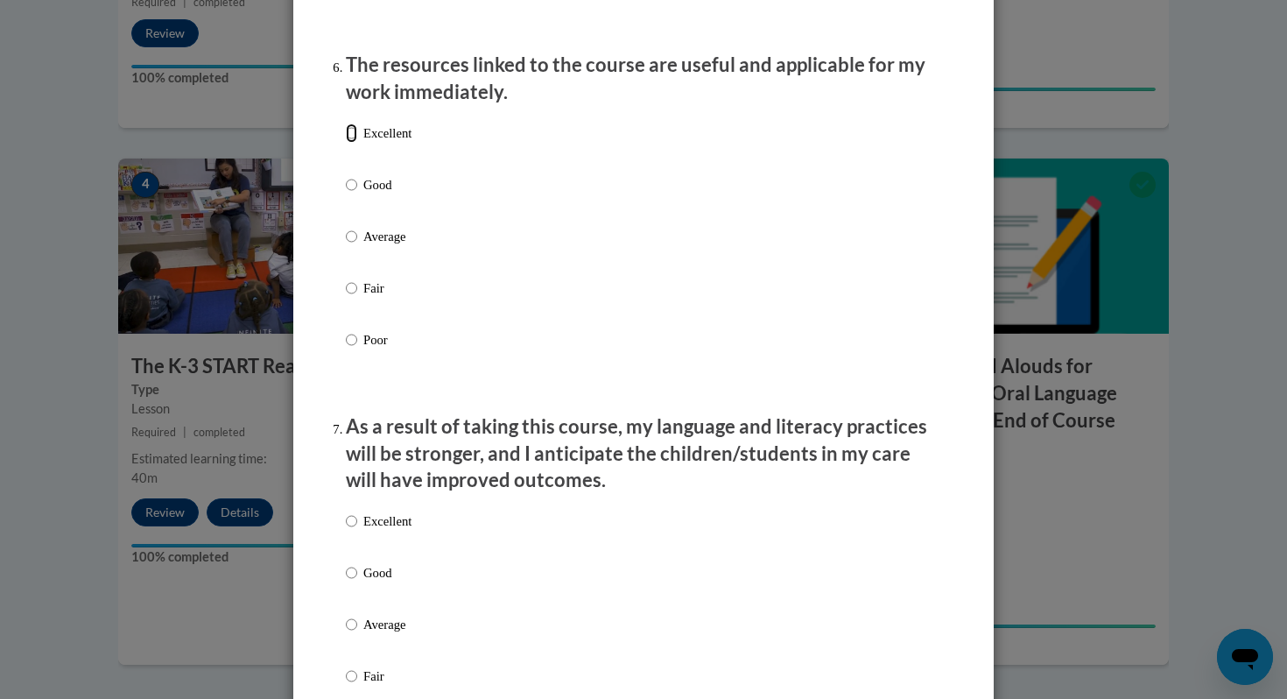
click at [352, 143] on input "Excellent" at bounding box center [351, 132] width 11 height 19
radio input "true"
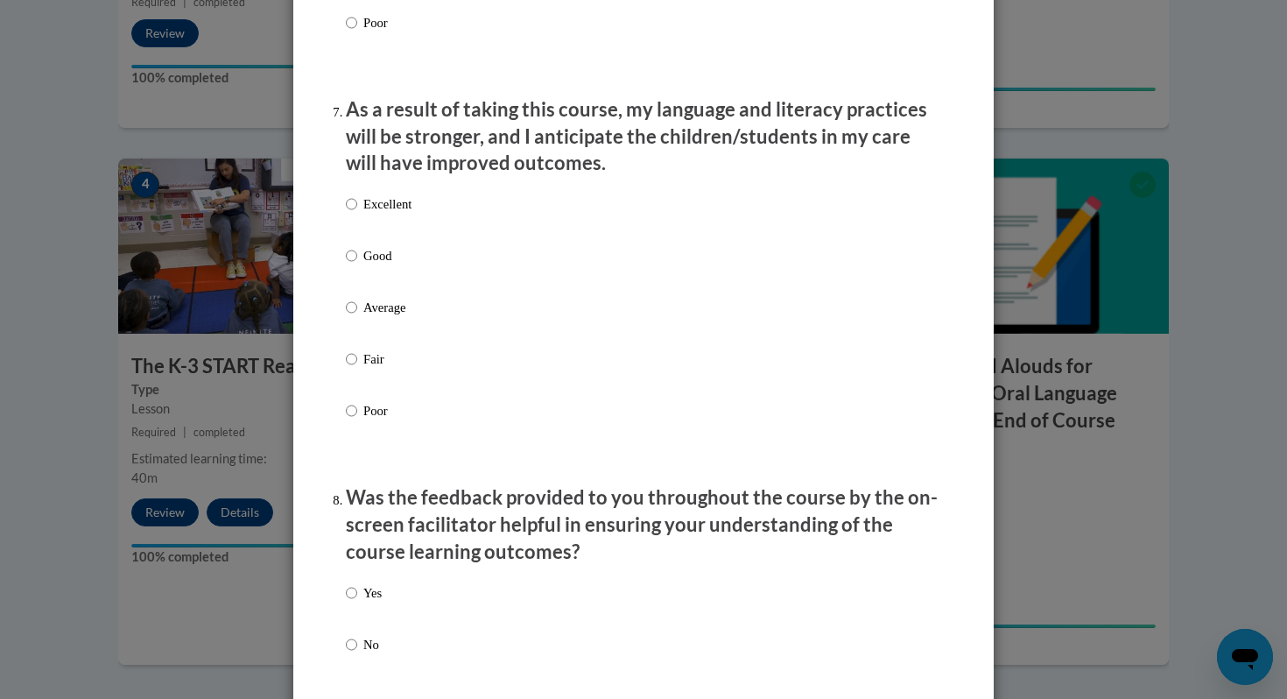
scroll to position [2266, 0]
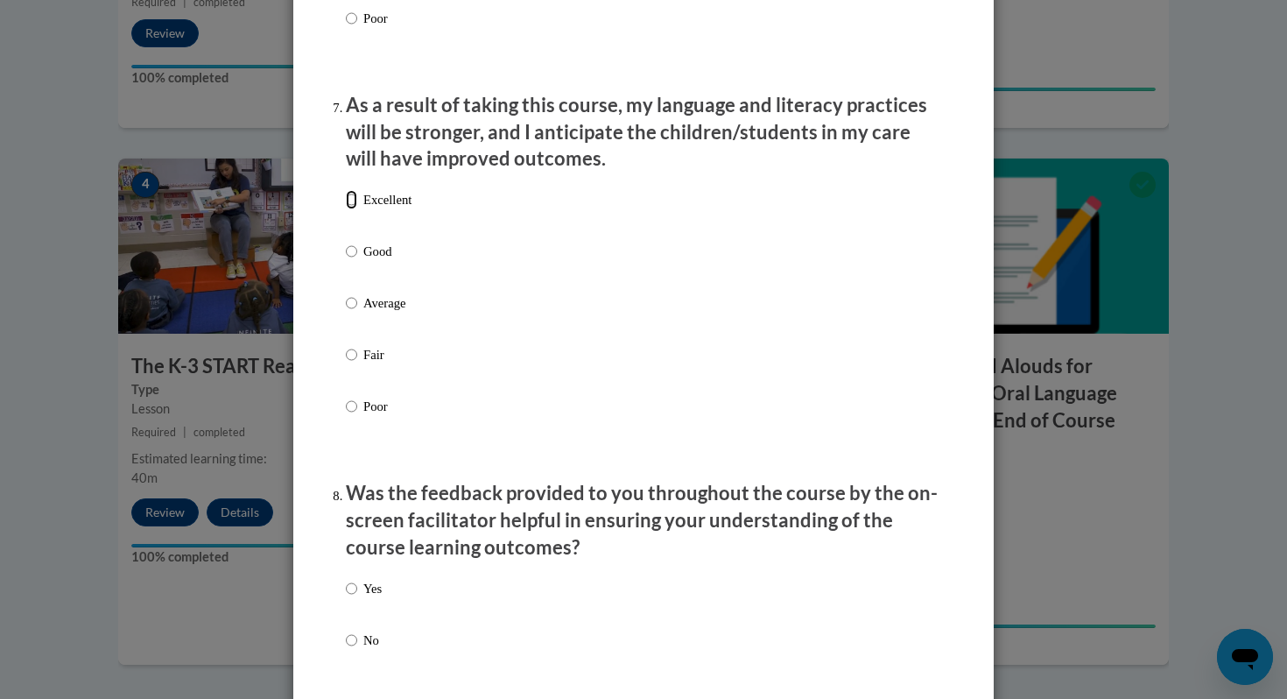
click at [349, 209] on input "Excellent" at bounding box center [351, 199] width 11 height 19
radio input "true"
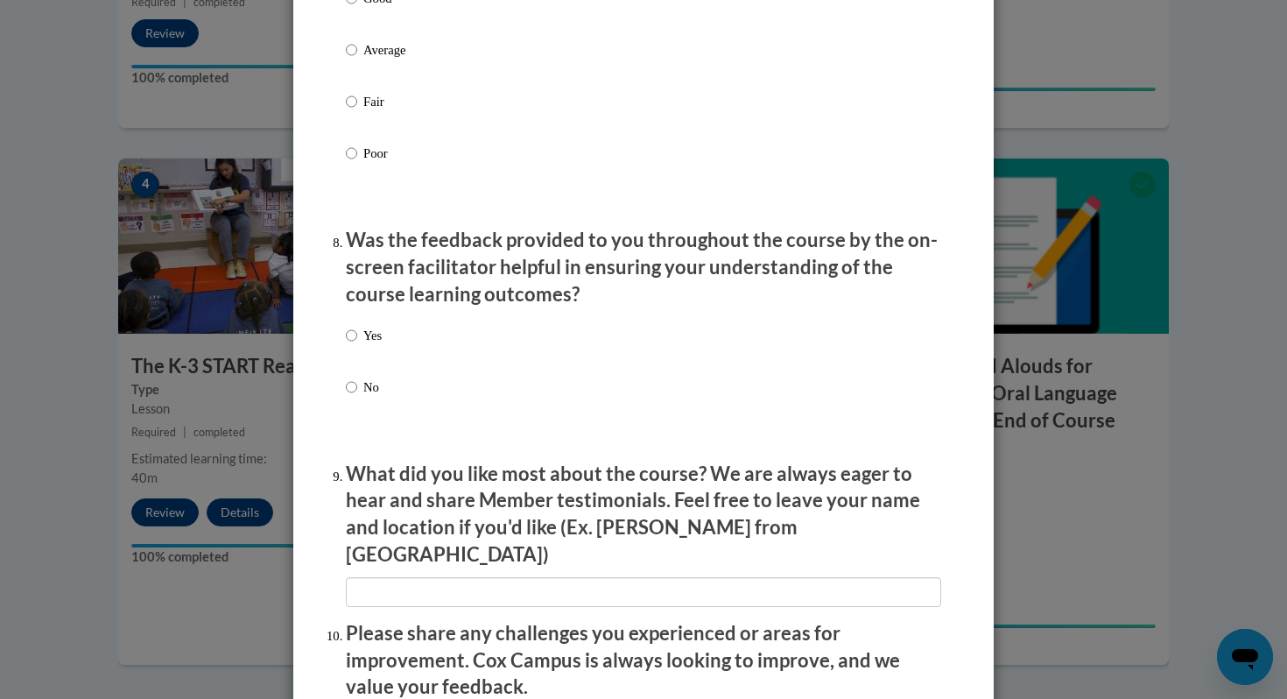
scroll to position [2523, 0]
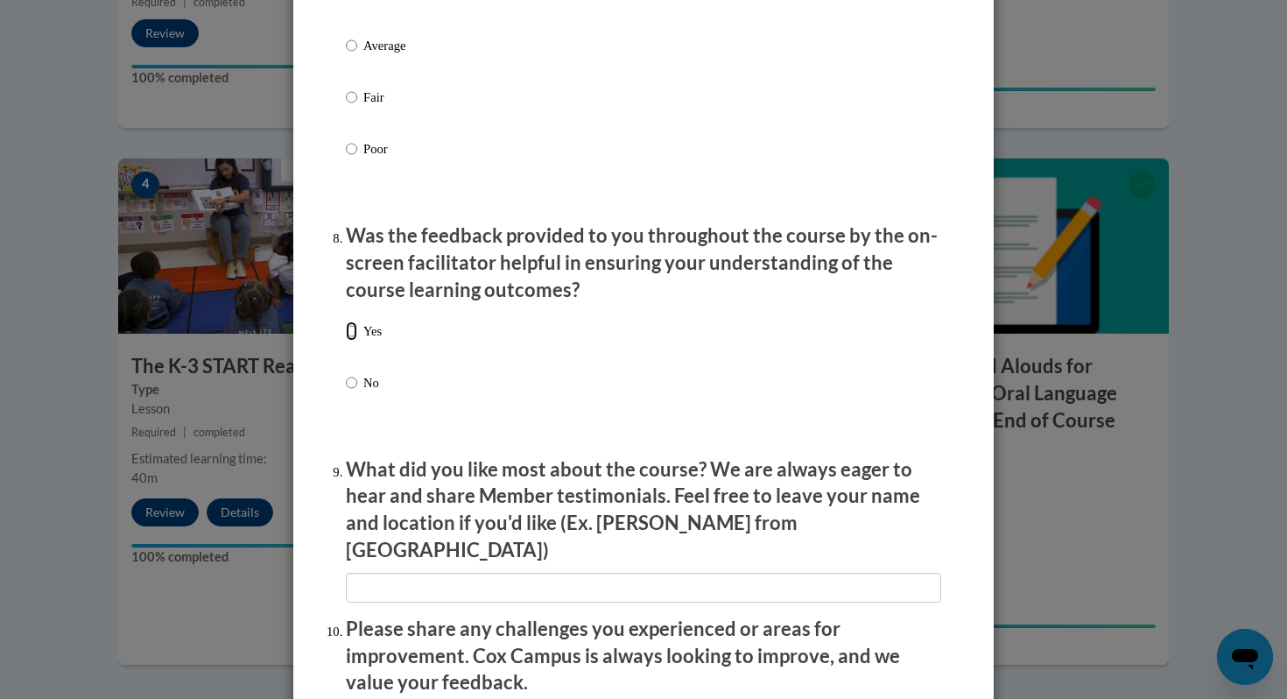
click at [351, 341] on input "Yes" at bounding box center [351, 330] width 11 height 19
radio input "true"
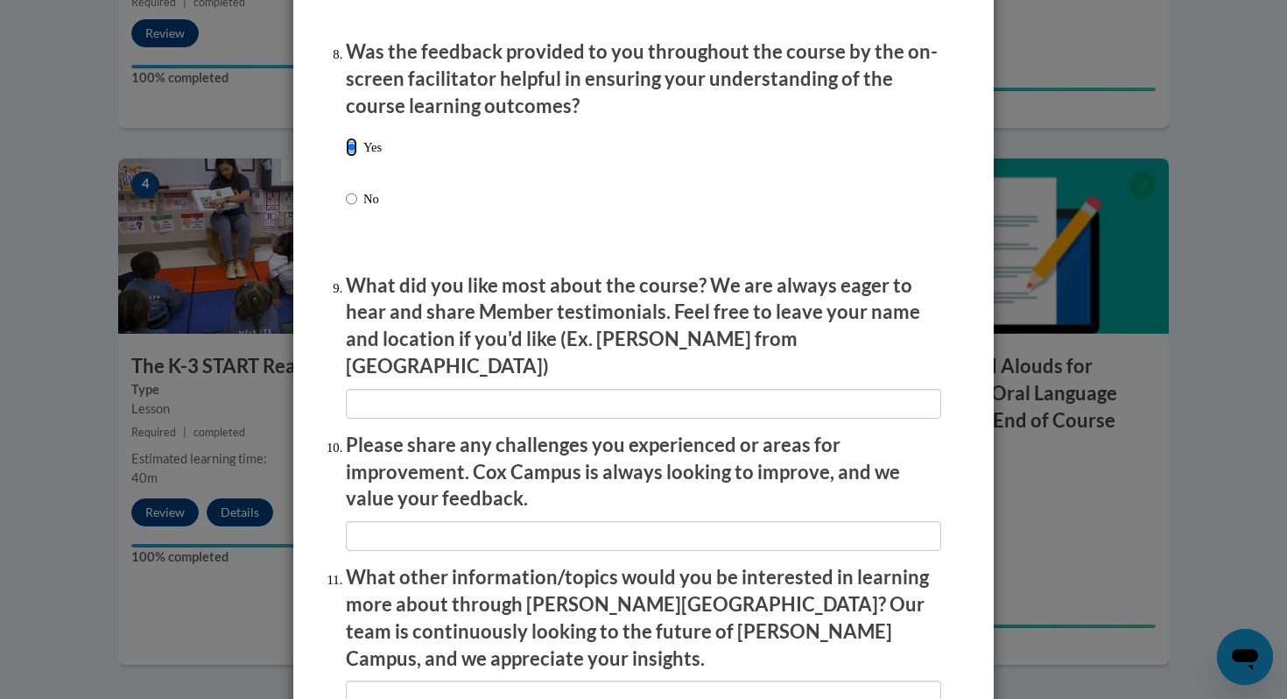
scroll to position [2708, 0]
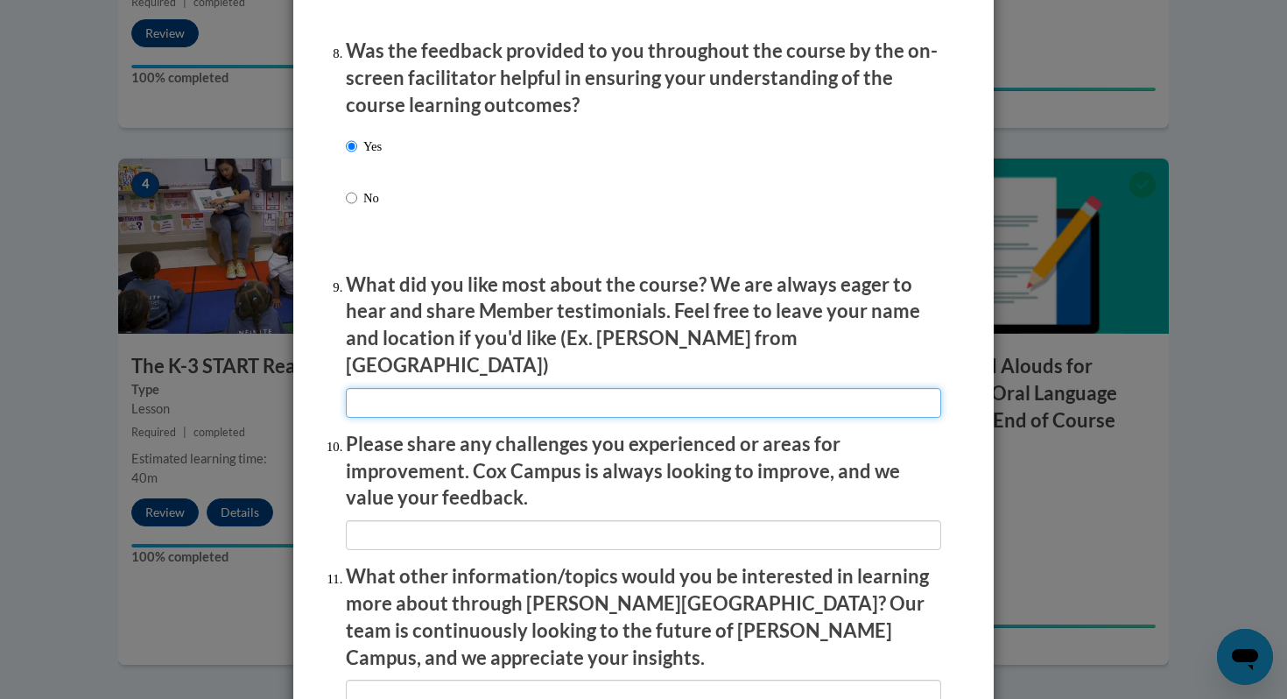
click at [373, 392] on input "textbox" at bounding box center [643, 403] width 595 height 30
type input "T"
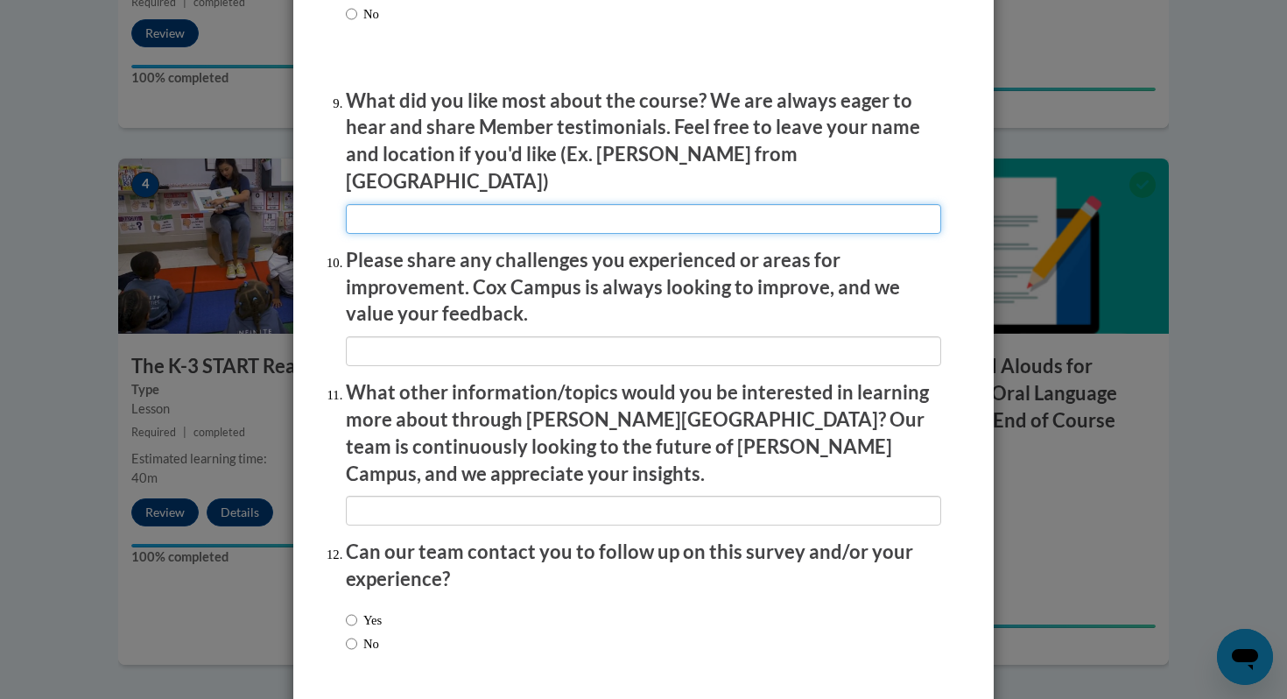
scroll to position [2943, 0]
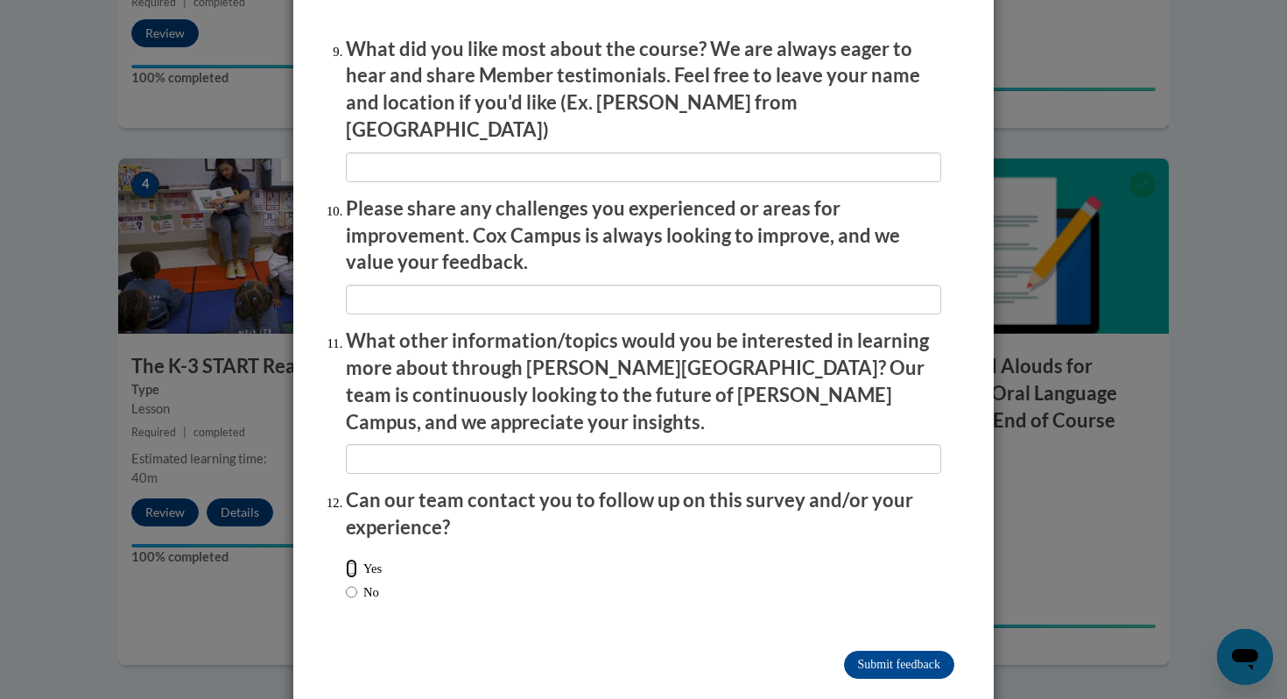
click at [355, 559] on input "Yes" at bounding box center [351, 568] width 11 height 19
radio input "true"
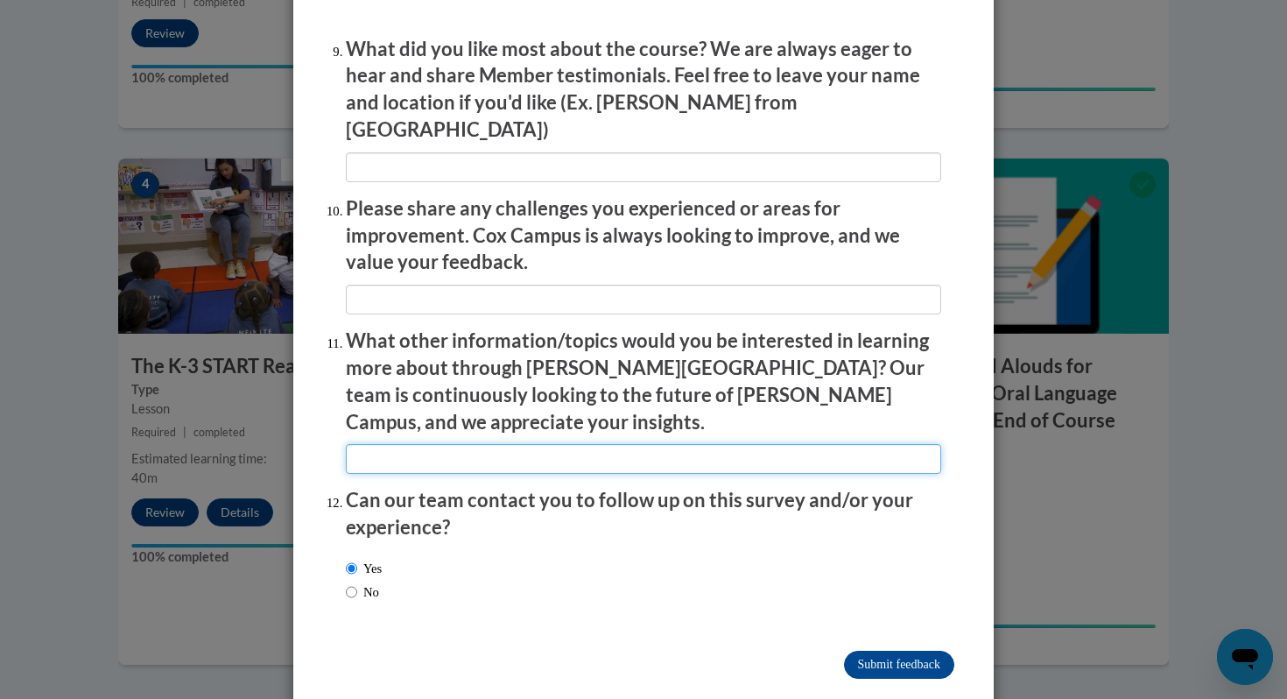
click at [374, 444] on input "textbox" at bounding box center [643, 459] width 595 height 30
type input "Sight word writing lessons"
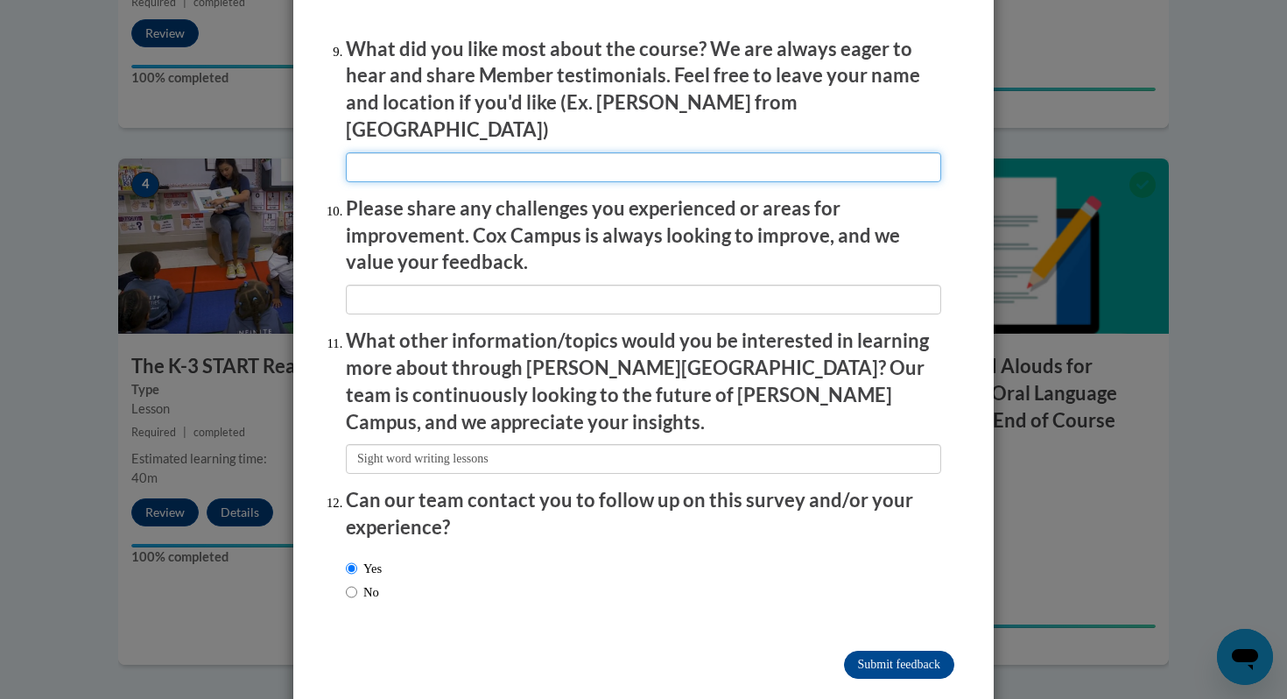
click at [376, 159] on input "textbox" at bounding box center [643, 167] width 595 height 30
type input "It was a great refresher for me and now I will work with my team to implement t…"
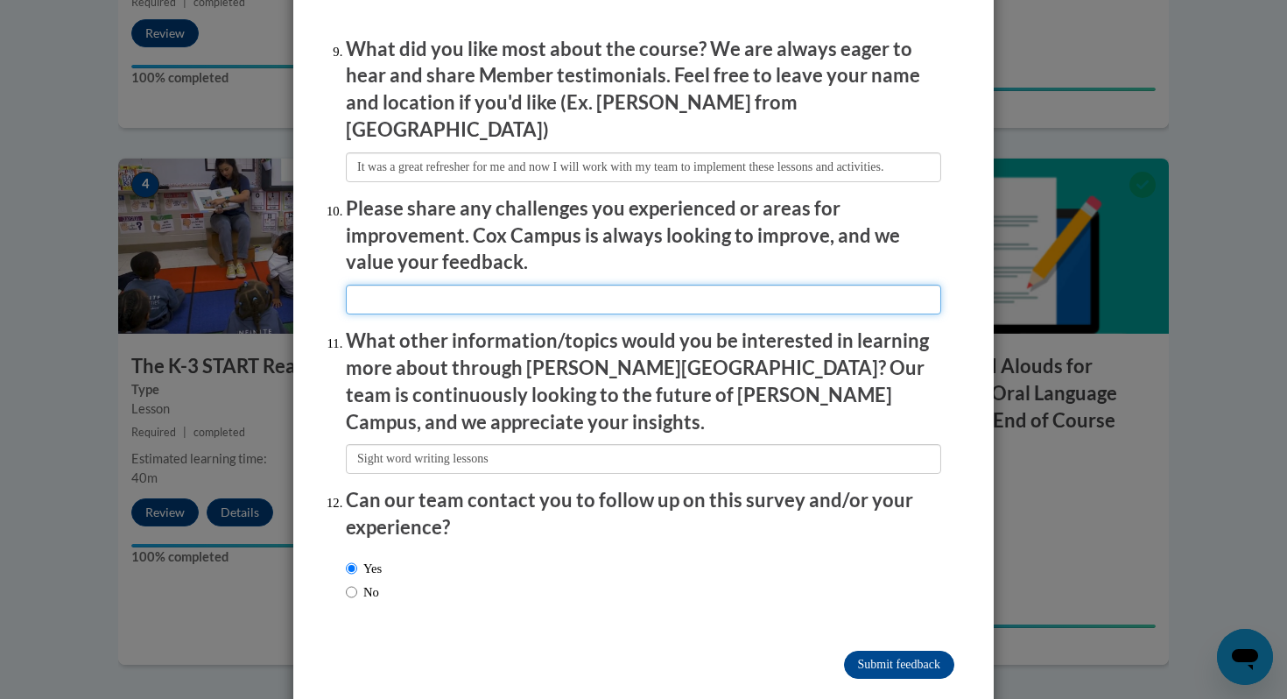
click at [377, 290] on input "textbox" at bounding box center [643, 300] width 595 height 30
type input "I think it was all great."
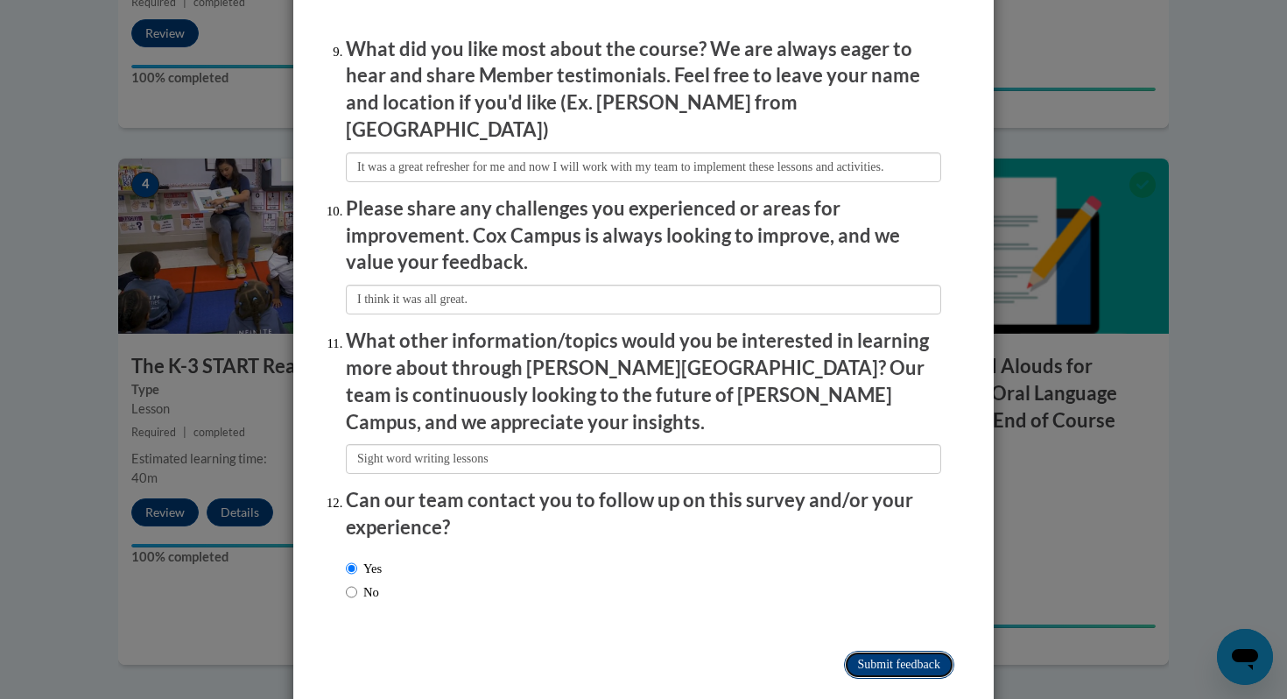
click at [875, 650] on input "Submit feedback" at bounding box center [899, 664] width 110 height 28
